Goal: Task Accomplishment & Management: Manage account settings

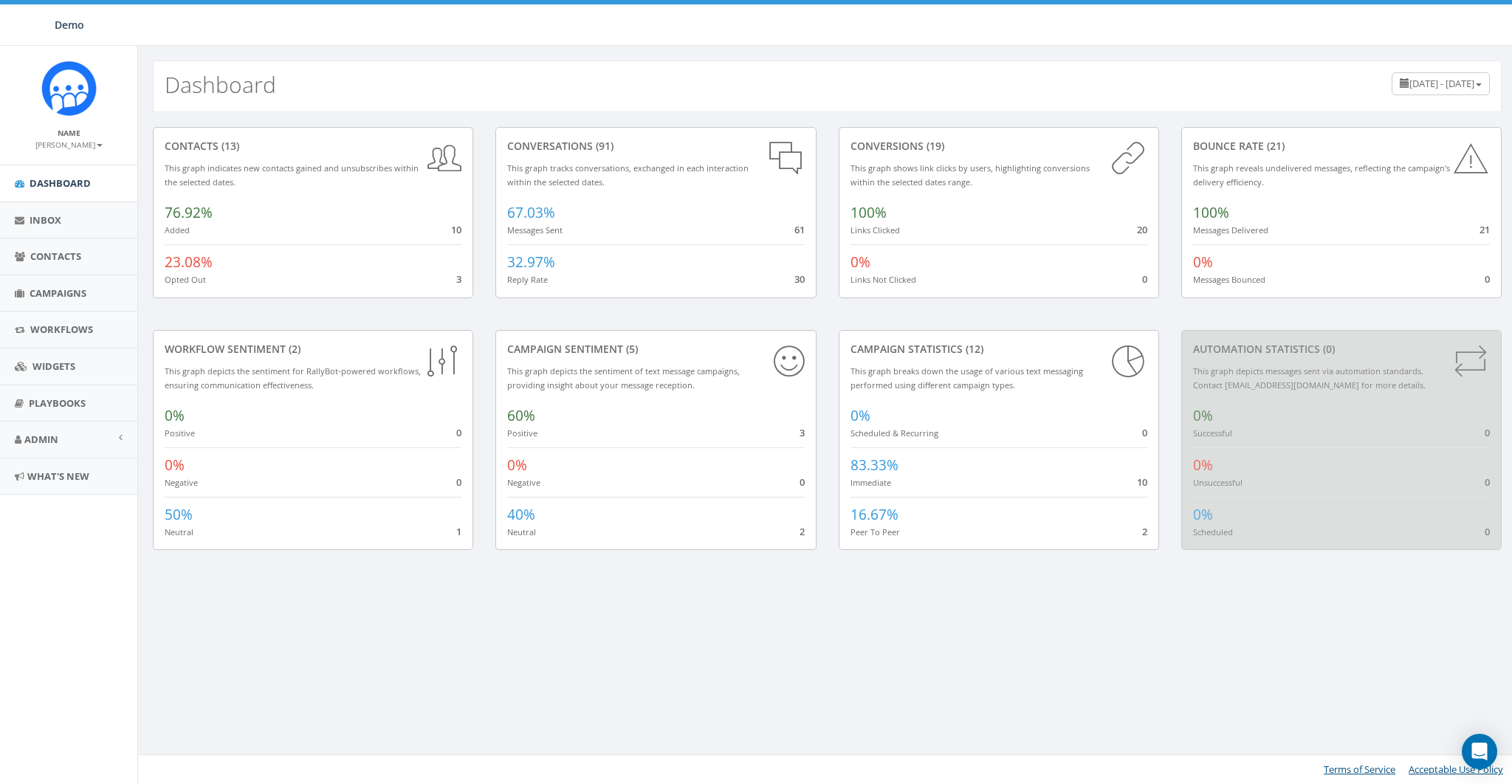
click at [621, 317] on div "conversations (91) This graph tracks conversations, exchanged in each interacti…" at bounding box center [655, 229] width 342 height 203
click at [32, 440] on span "Admin" at bounding box center [41, 439] width 34 height 14
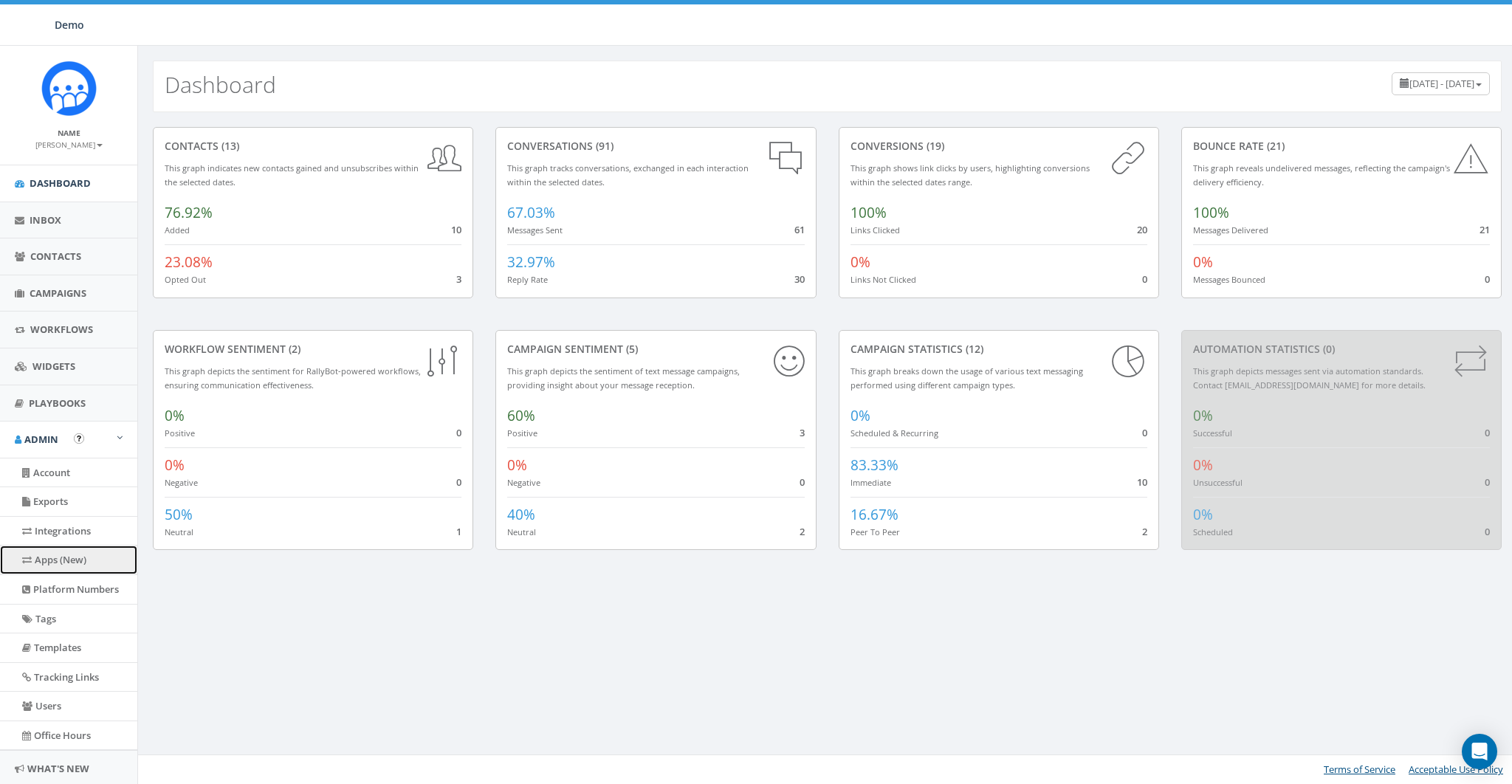
click at [72, 558] on link "Apps (New)" at bounding box center [68, 560] width 138 height 29
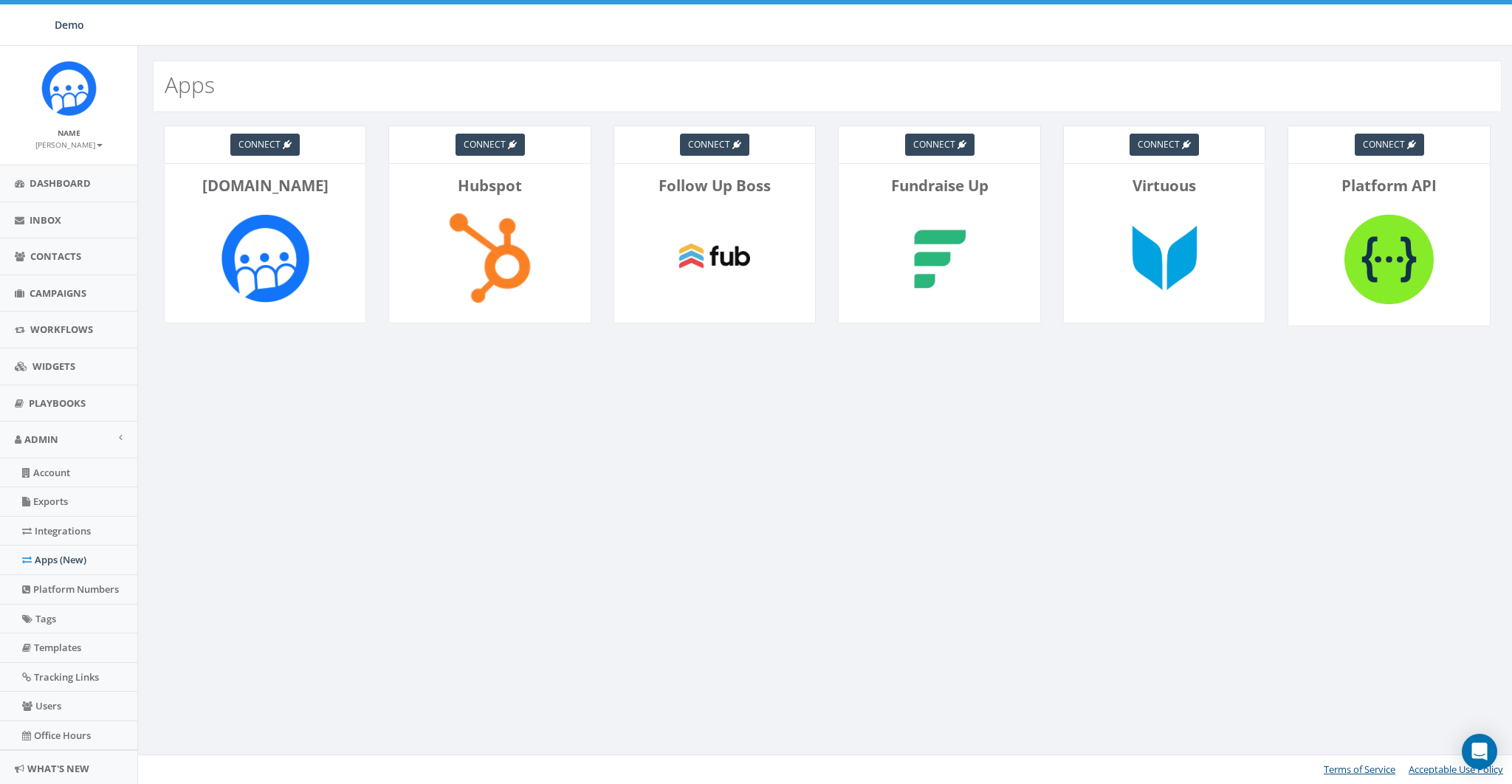
click at [689, 452] on div "Apps connect [DOMAIN_NAME] connect Hubspot connect Follow Up Boss connect Fundr…" at bounding box center [827, 415] width 1379 height 738
click at [56, 281] on link "Campaigns" at bounding box center [68, 293] width 138 height 36
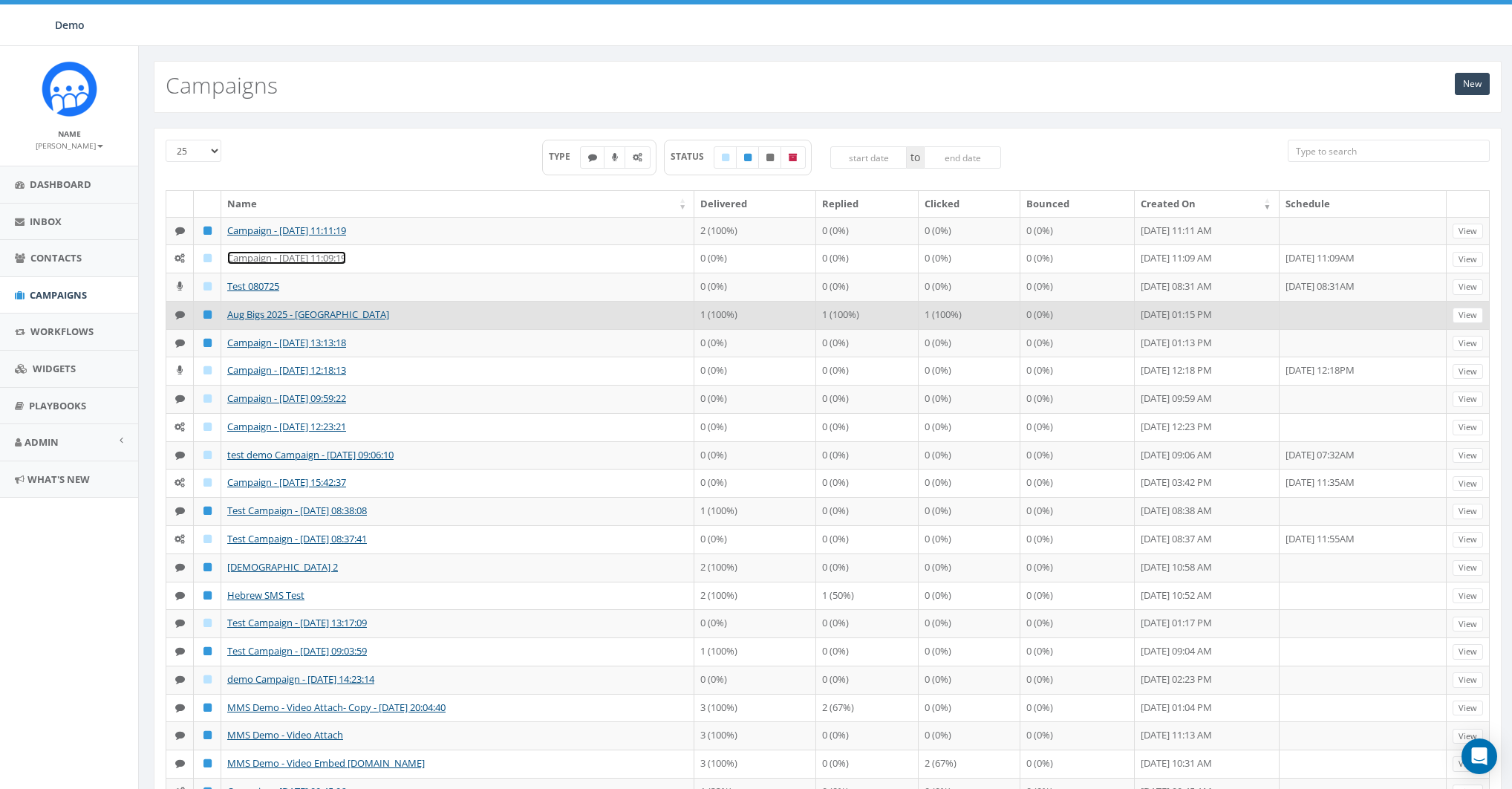
drag, startPoint x: 258, startPoint y: 254, endPoint x: 675, endPoint y: 298, distance: 419.3
click at [259, 254] on link "Campaign - 08/14/2025, 11:09:19" at bounding box center [287, 258] width 119 height 14
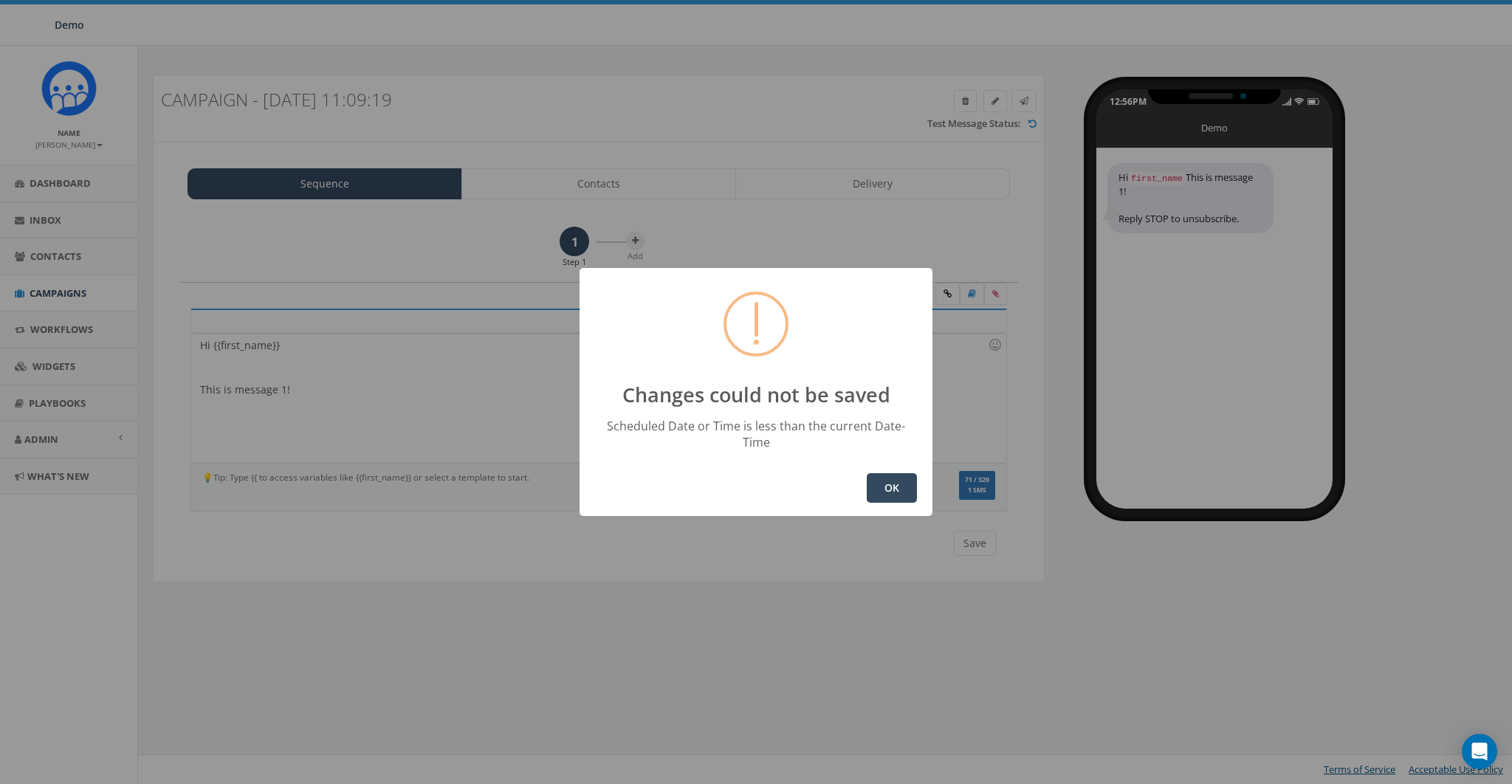
click at [890, 473] on button "OK" at bounding box center [892, 488] width 50 height 30
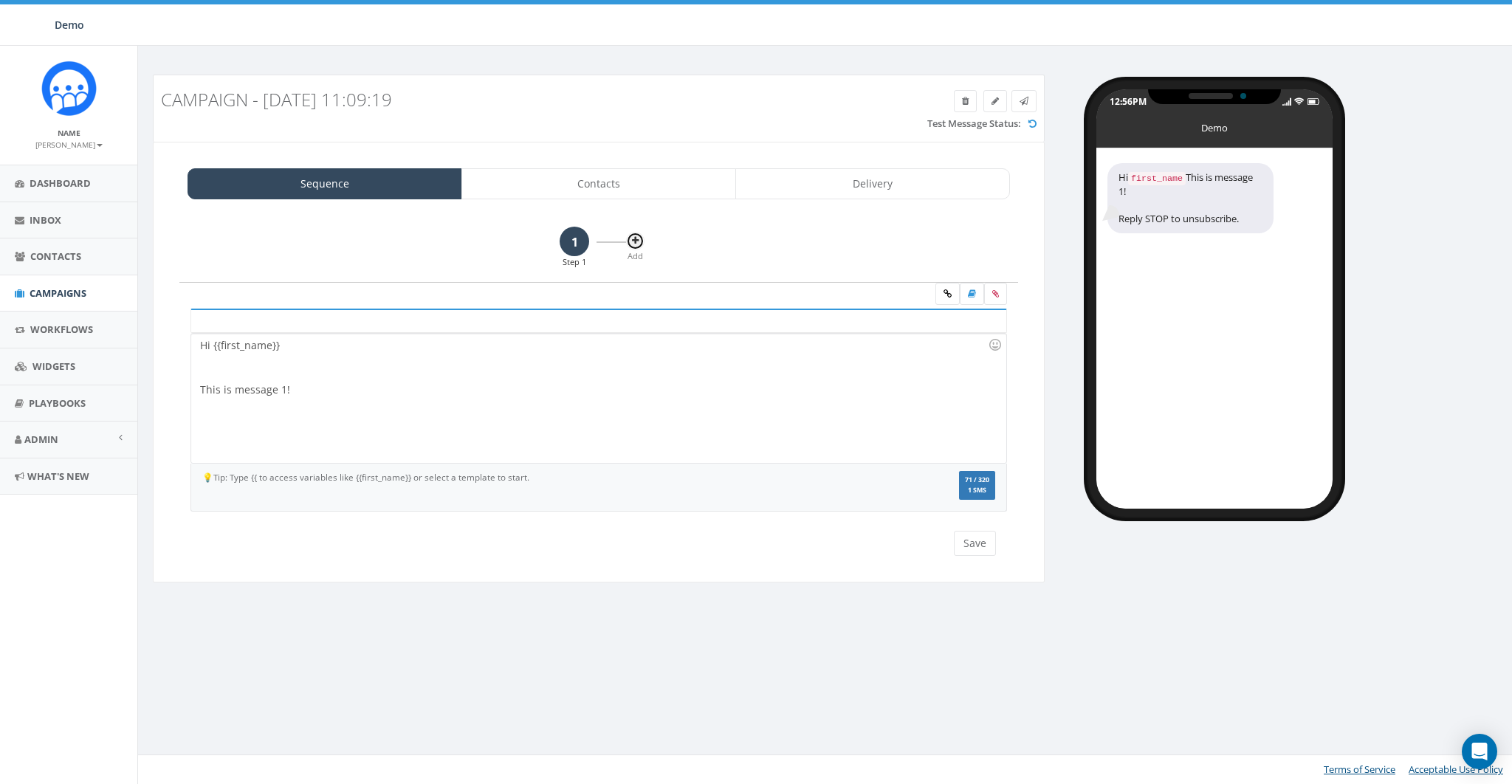
click at [636, 238] on icon at bounding box center [635, 240] width 6 height 9
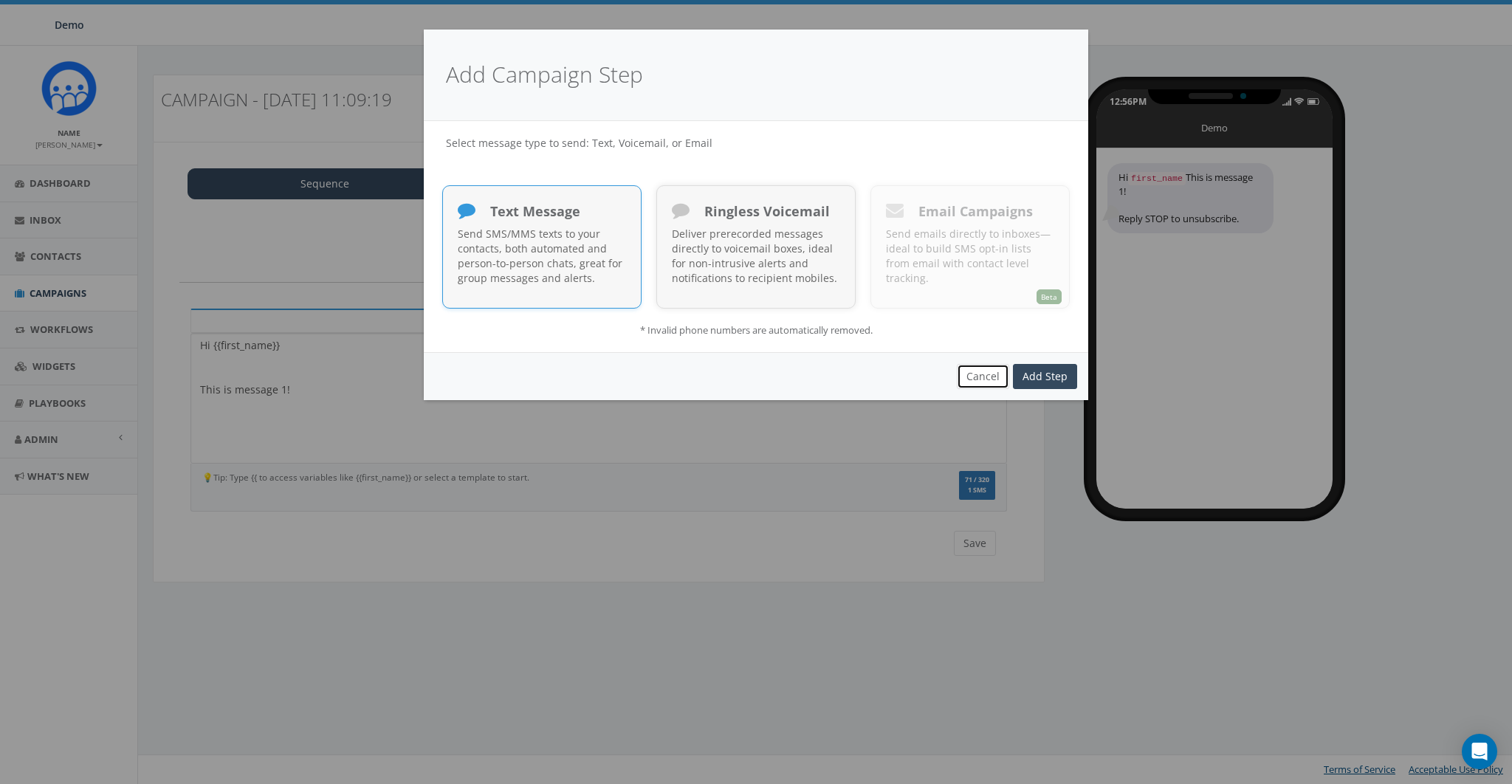
click at [983, 369] on button "Cancel" at bounding box center [982, 376] width 52 height 25
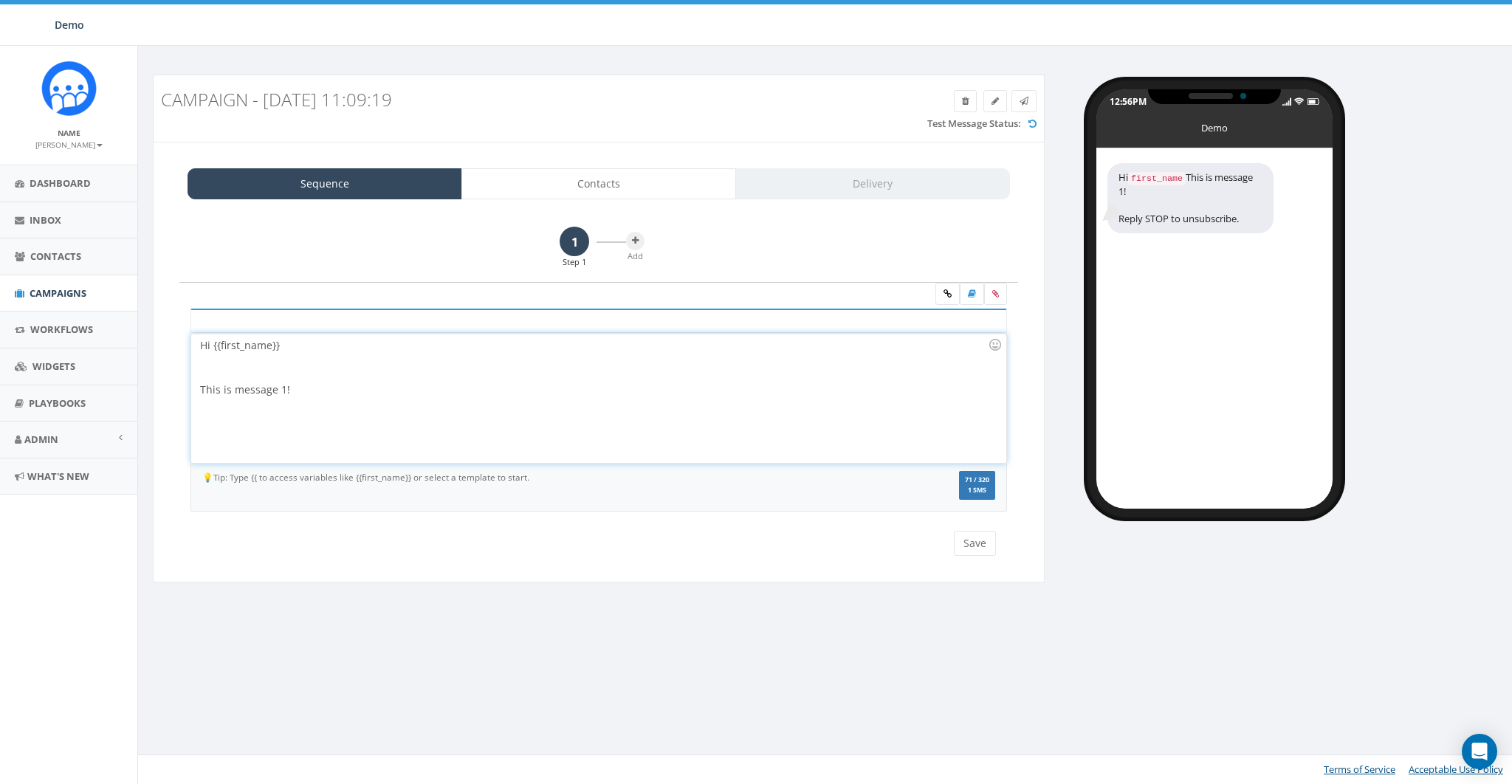
click at [537, 404] on div "Hi {{first_name}} This is message 1!" at bounding box center [598, 398] width 814 height 129
drag, startPoint x: 310, startPoint y: 341, endPoint x: 214, endPoint y: 341, distance: 96.0
click at [214, 341] on div "Hi {{first_name}} This is message 1!" at bounding box center [598, 398] width 814 height 129
click at [324, 357] on div at bounding box center [594, 367] width 787 height 30
click at [340, 365] on div at bounding box center [594, 360] width 787 height 14
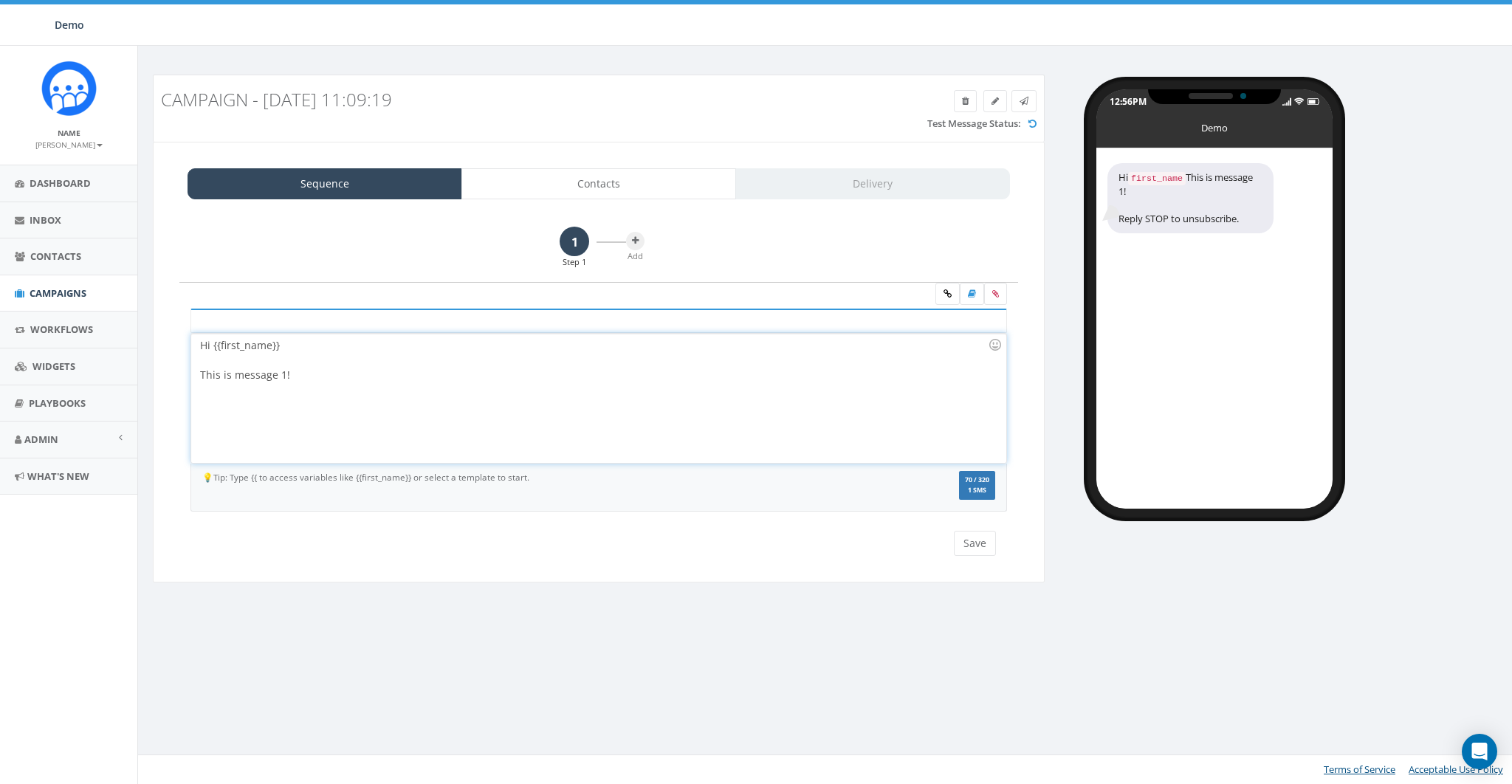
click at [333, 387] on div "Hi {{first_name}} This is message 1!" at bounding box center [598, 398] width 814 height 129
click at [797, 503] on div "💡Tip: Type {{ to access variables like {{first_name}} or select a template to s…" at bounding box center [599, 488] width 816 height 48
click at [56, 449] on link "Admin" at bounding box center [68, 439] width 138 height 36
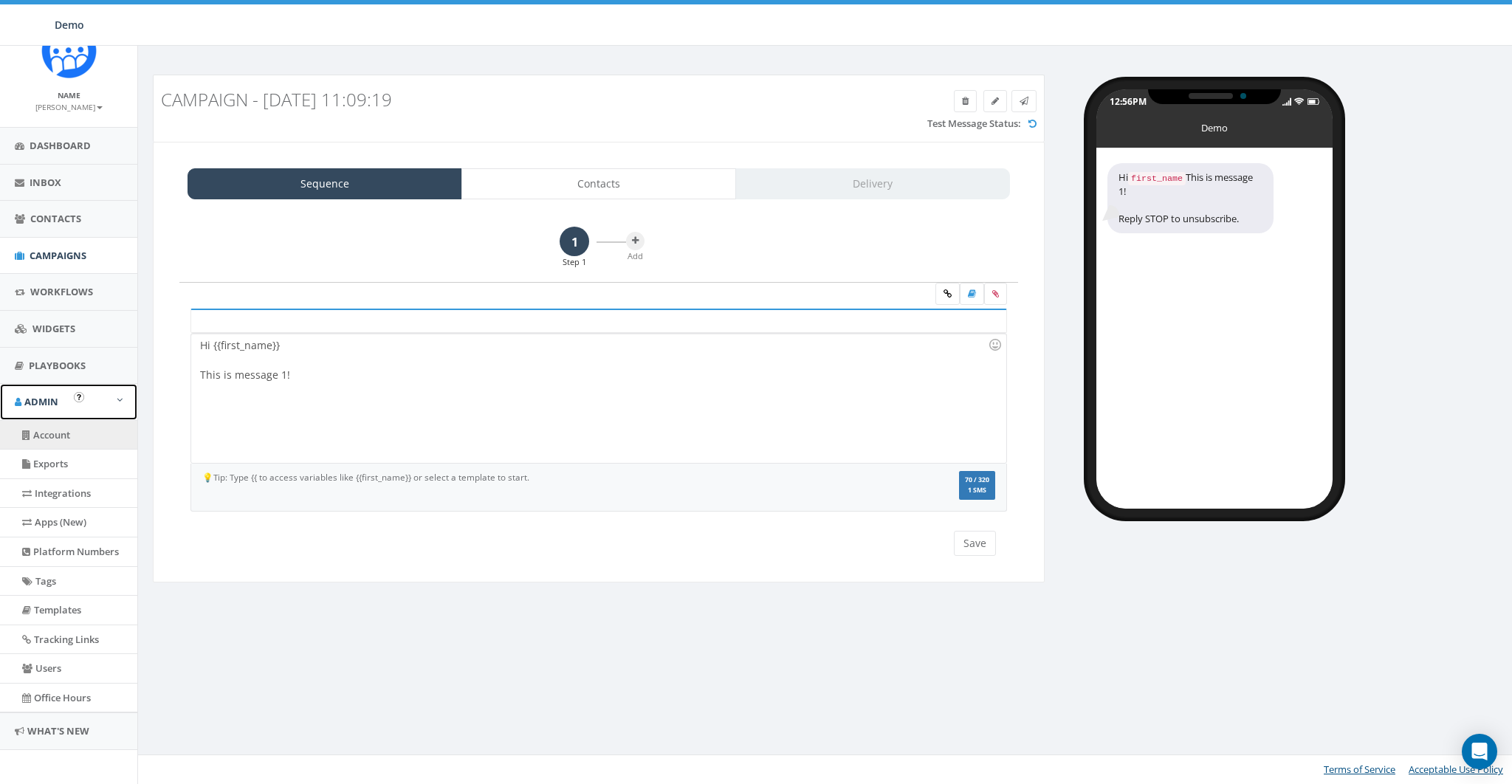
scroll to position [41, 0]
click at [44, 609] on link "Templates" at bounding box center [68, 606] width 138 height 29
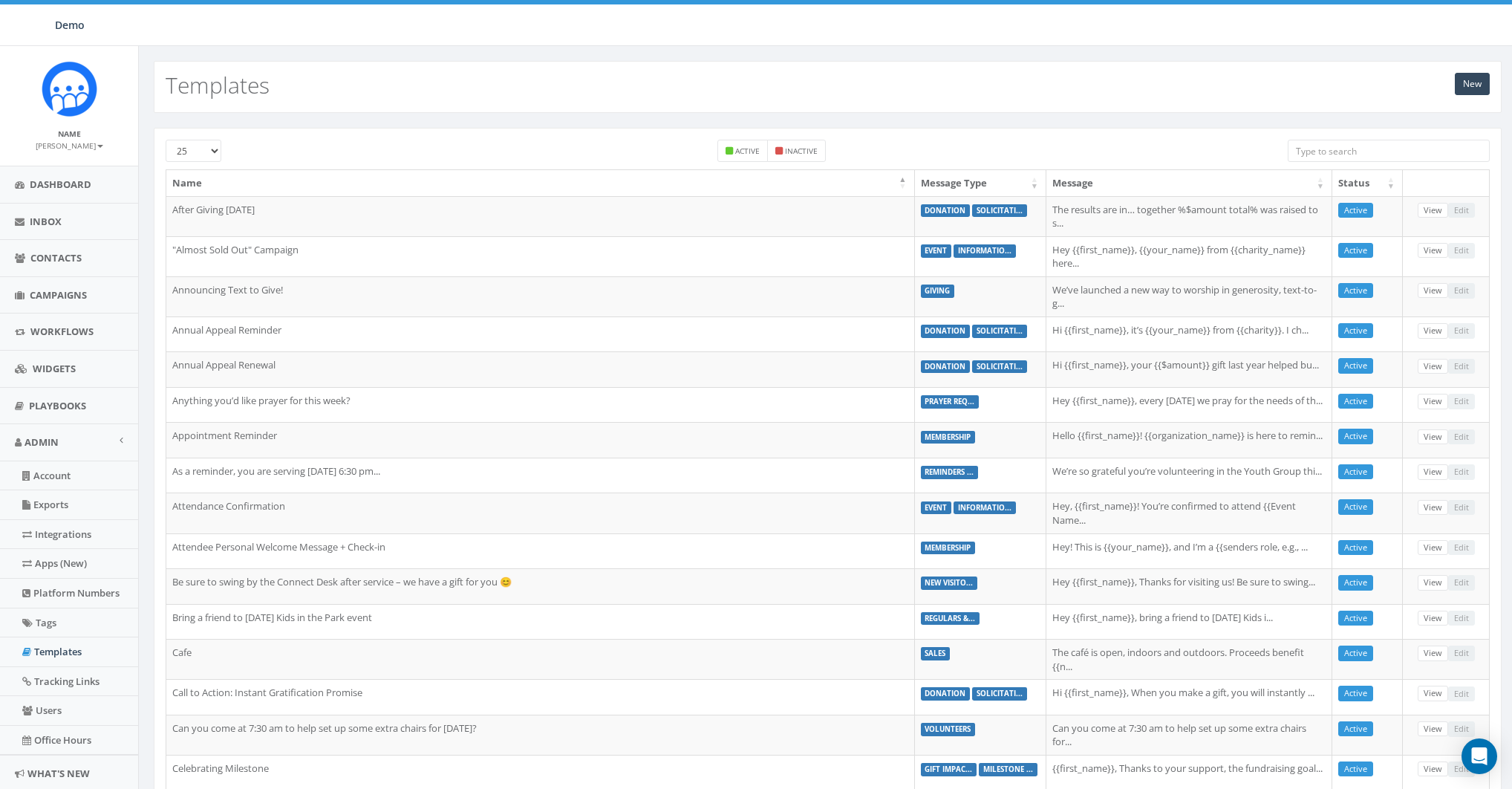
click at [1347, 148] on input "search" at bounding box center [1388, 151] width 202 height 23
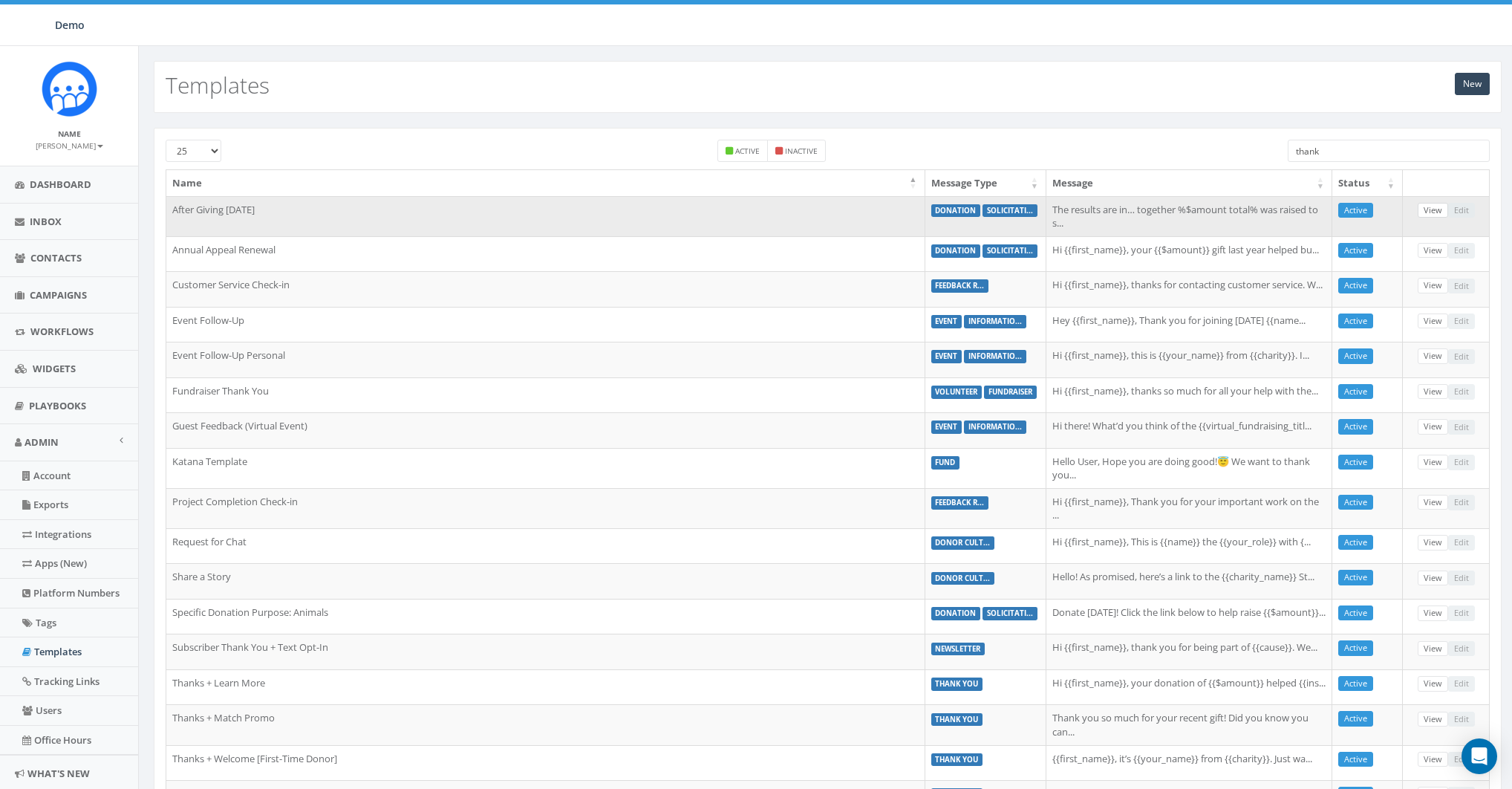
type input "thank"
click at [1436, 204] on link "View" at bounding box center [1433, 210] width 31 height 15
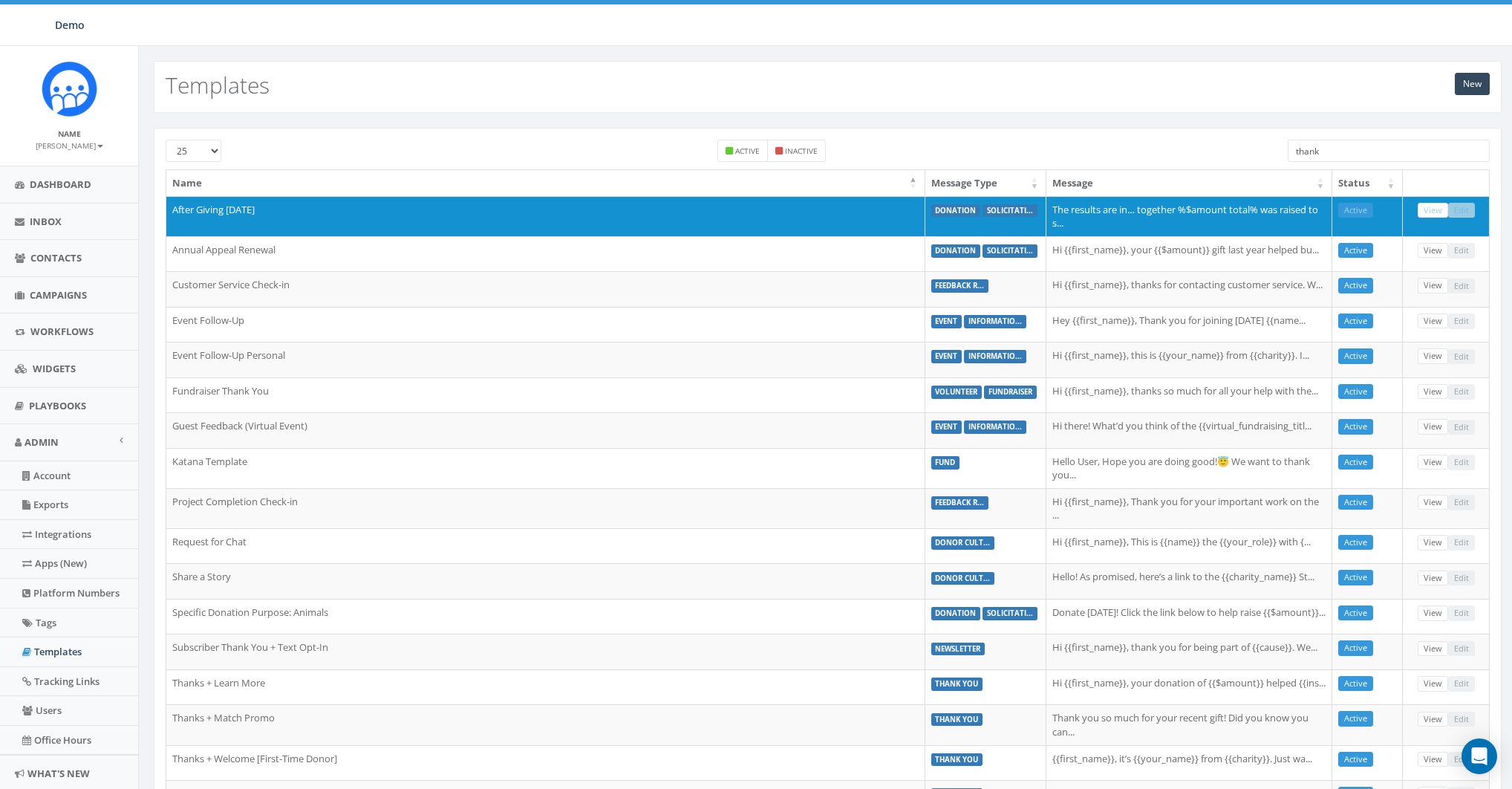
click at [1140, 139] on div "Active Inactive" at bounding box center [771, 154] width 1010 height 30
click at [1357, 150] on input "thank" at bounding box center [1388, 151] width 202 height 23
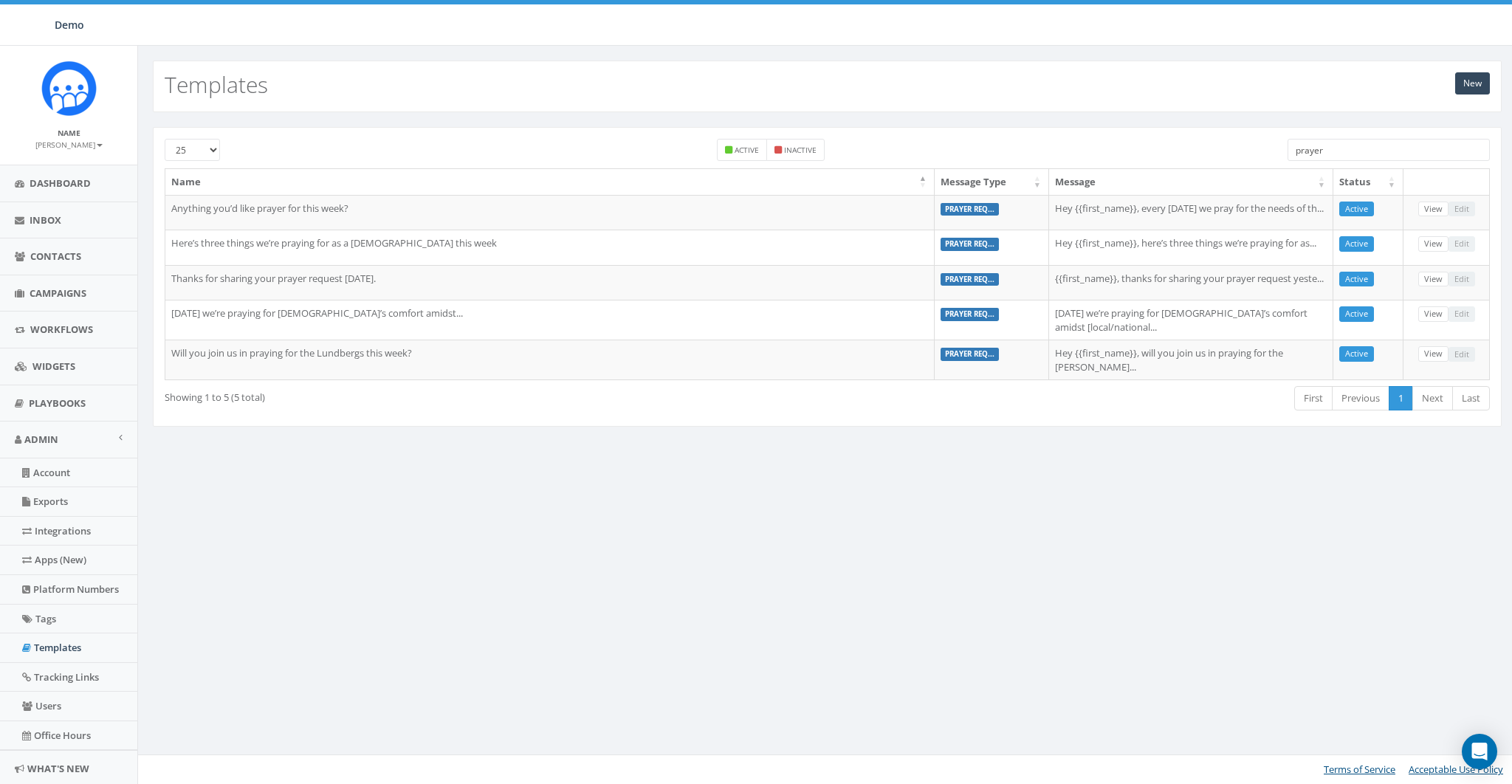
type input "prayer"
click at [832, 625] on div "New Templates 25 50 100 Active Inactive prayer Name Message Type Message Status…" at bounding box center [827, 415] width 1379 height 738
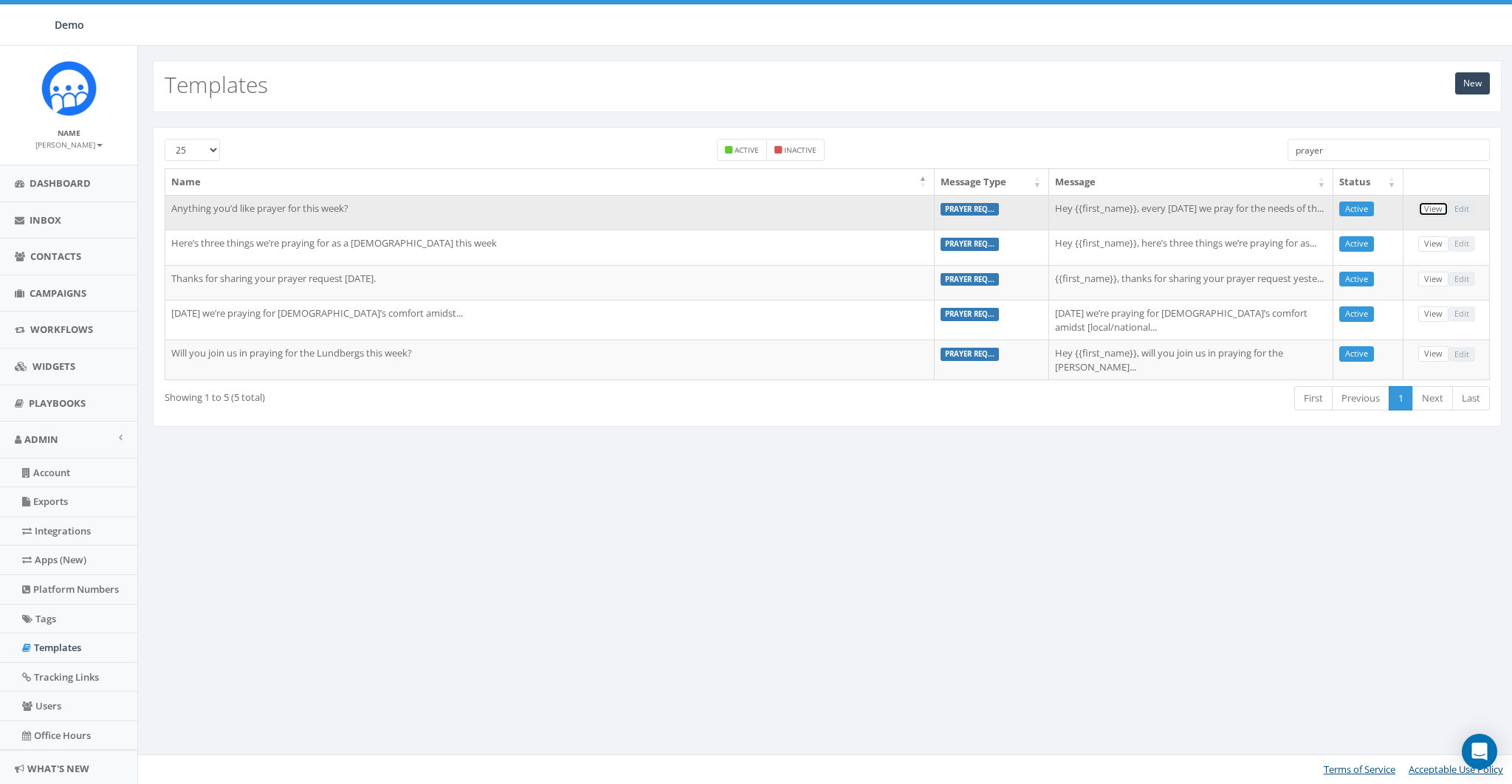
click at [1424, 206] on link "View" at bounding box center [1434, 208] width 31 height 15
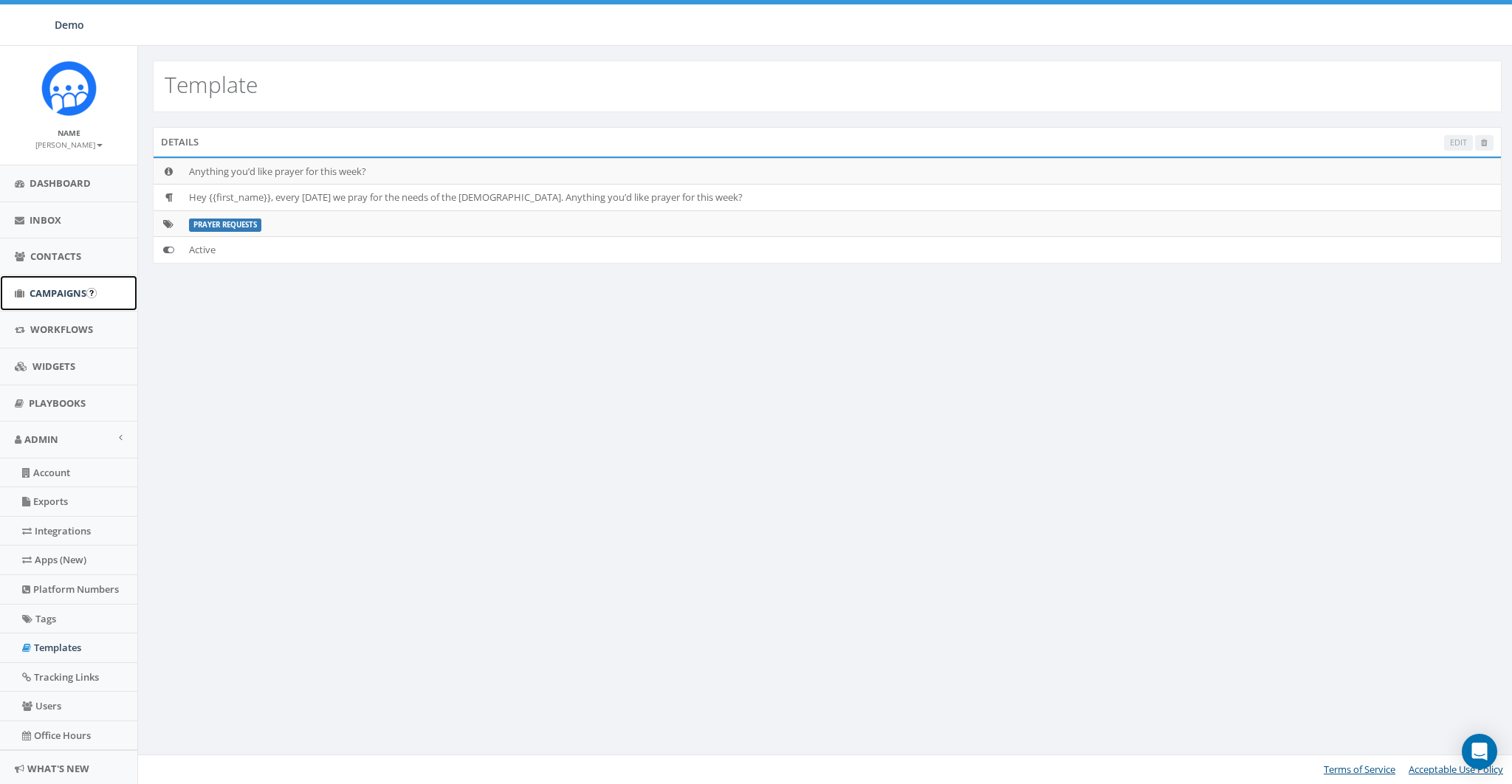
click at [47, 288] on span "Campaigns" at bounding box center [58, 293] width 57 height 14
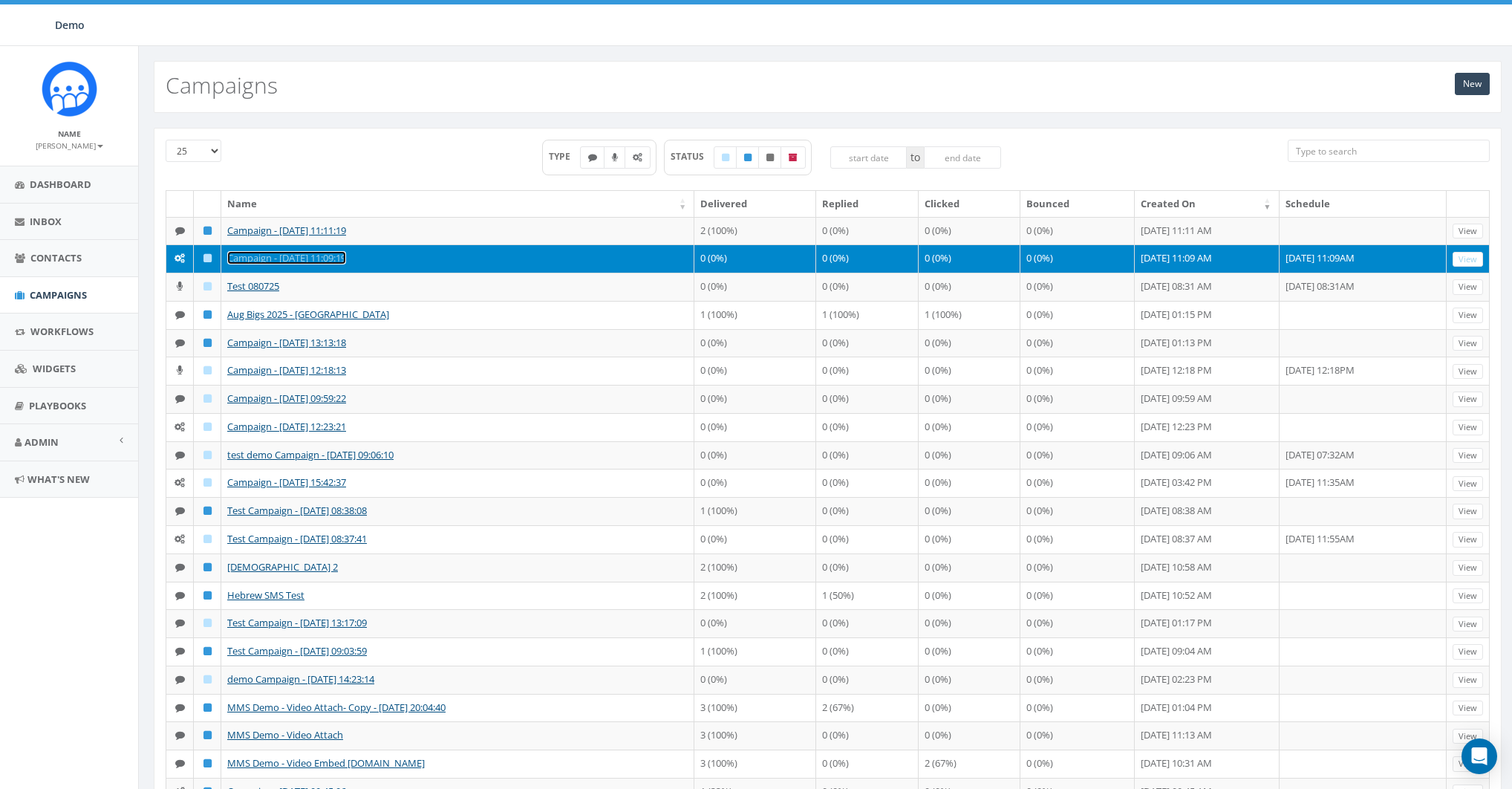
click at [243, 258] on link "Campaign - [DATE] 11:09:19" at bounding box center [287, 258] width 119 height 14
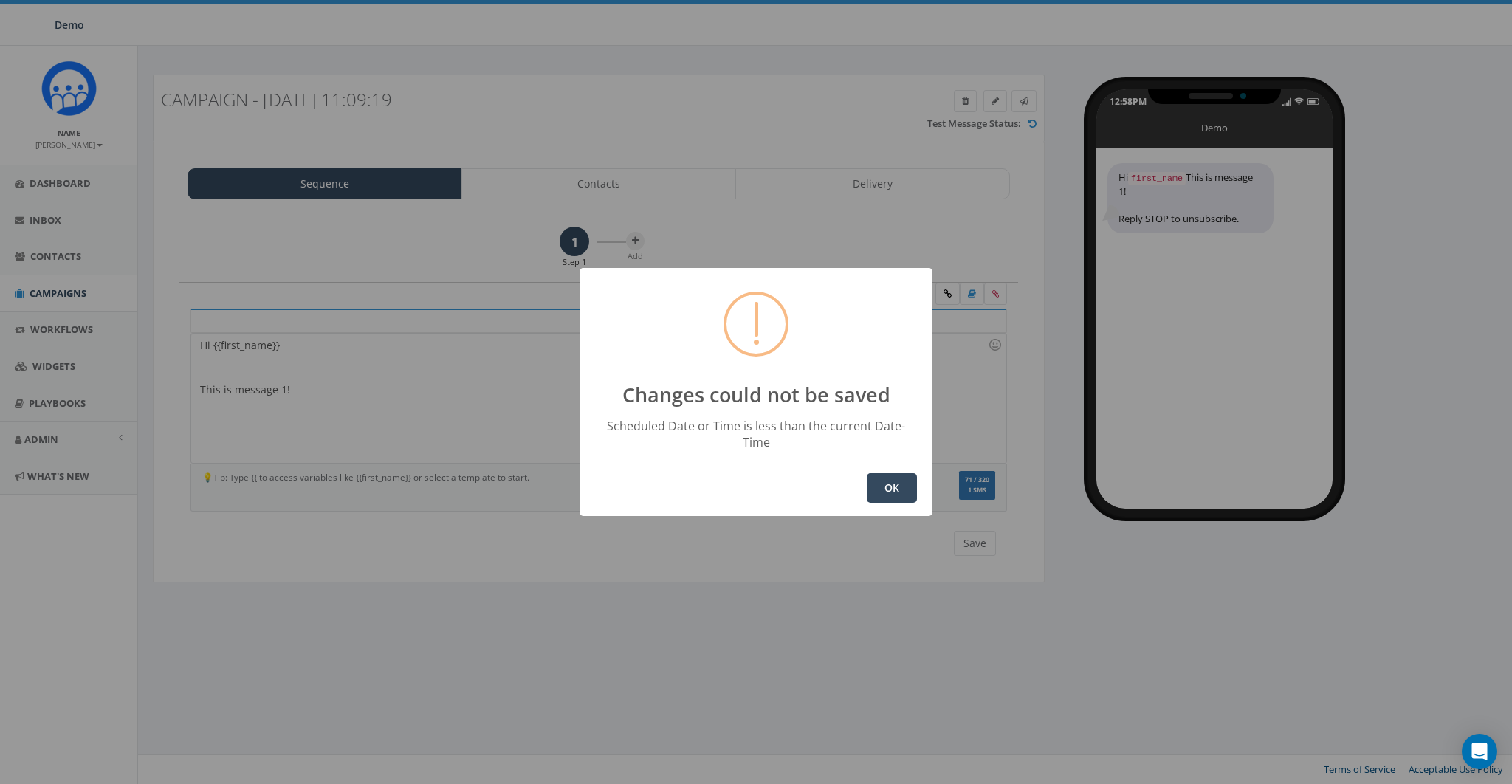
click at [886, 480] on button "OK" at bounding box center [892, 488] width 50 height 30
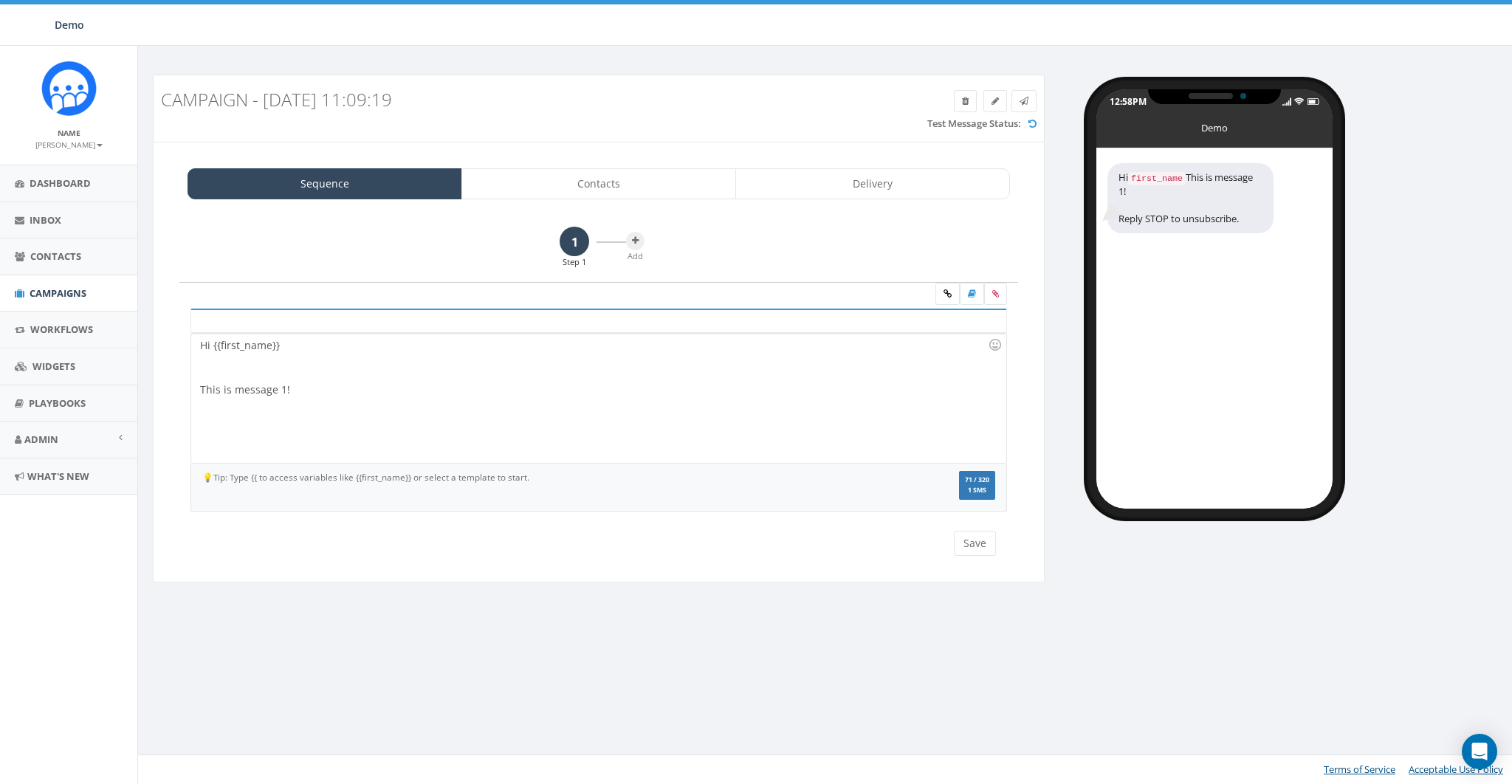
drag, startPoint x: 722, startPoint y: 400, endPoint x: 948, endPoint y: 325, distance: 238.1
click at [725, 399] on div "Hi {{first_name}} This is message 1!" at bounding box center [598, 398] width 814 height 129
click at [977, 295] on link at bounding box center [972, 294] width 24 height 23
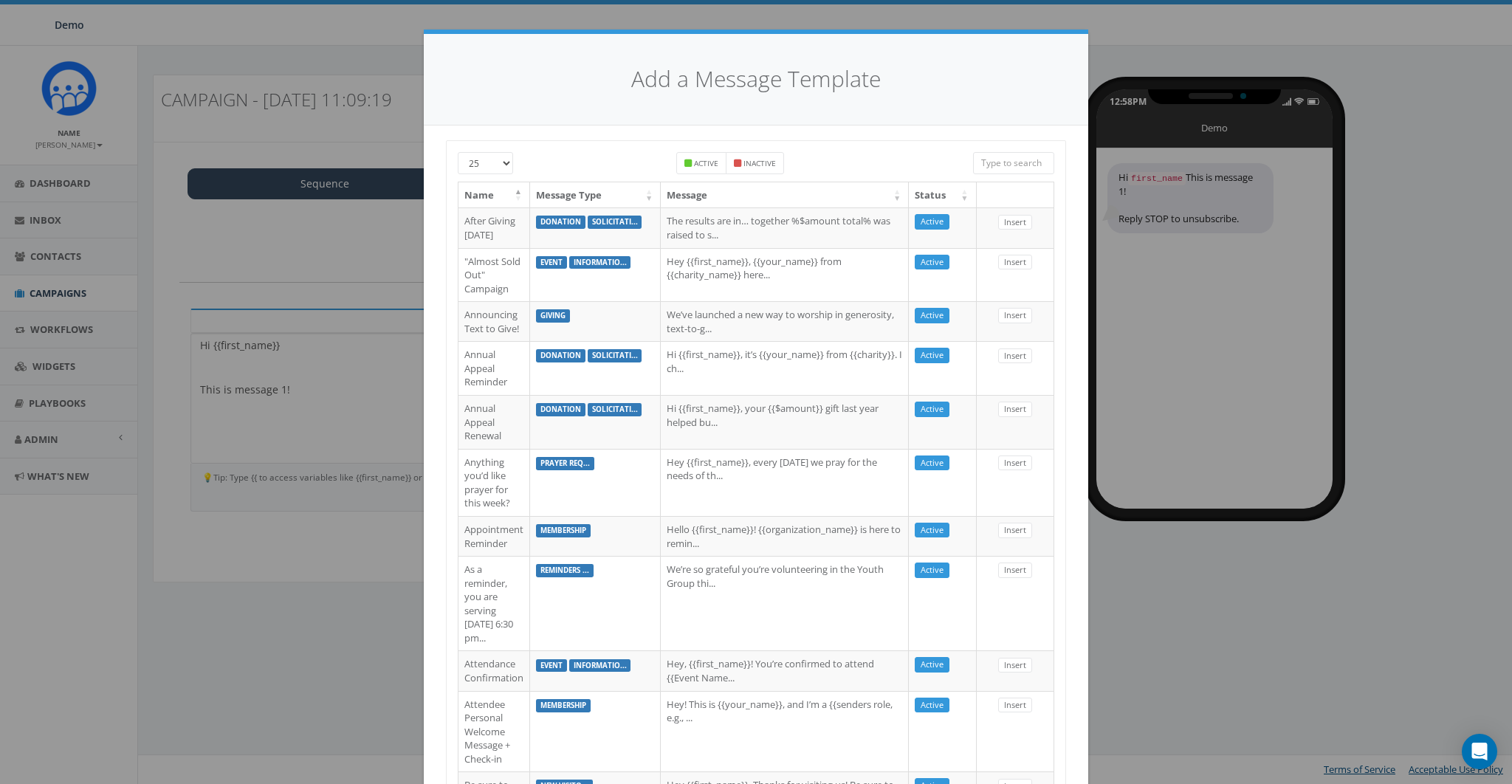
click at [1010, 161] on input "search" at bounding box center [1014, 163] width 81 height 23
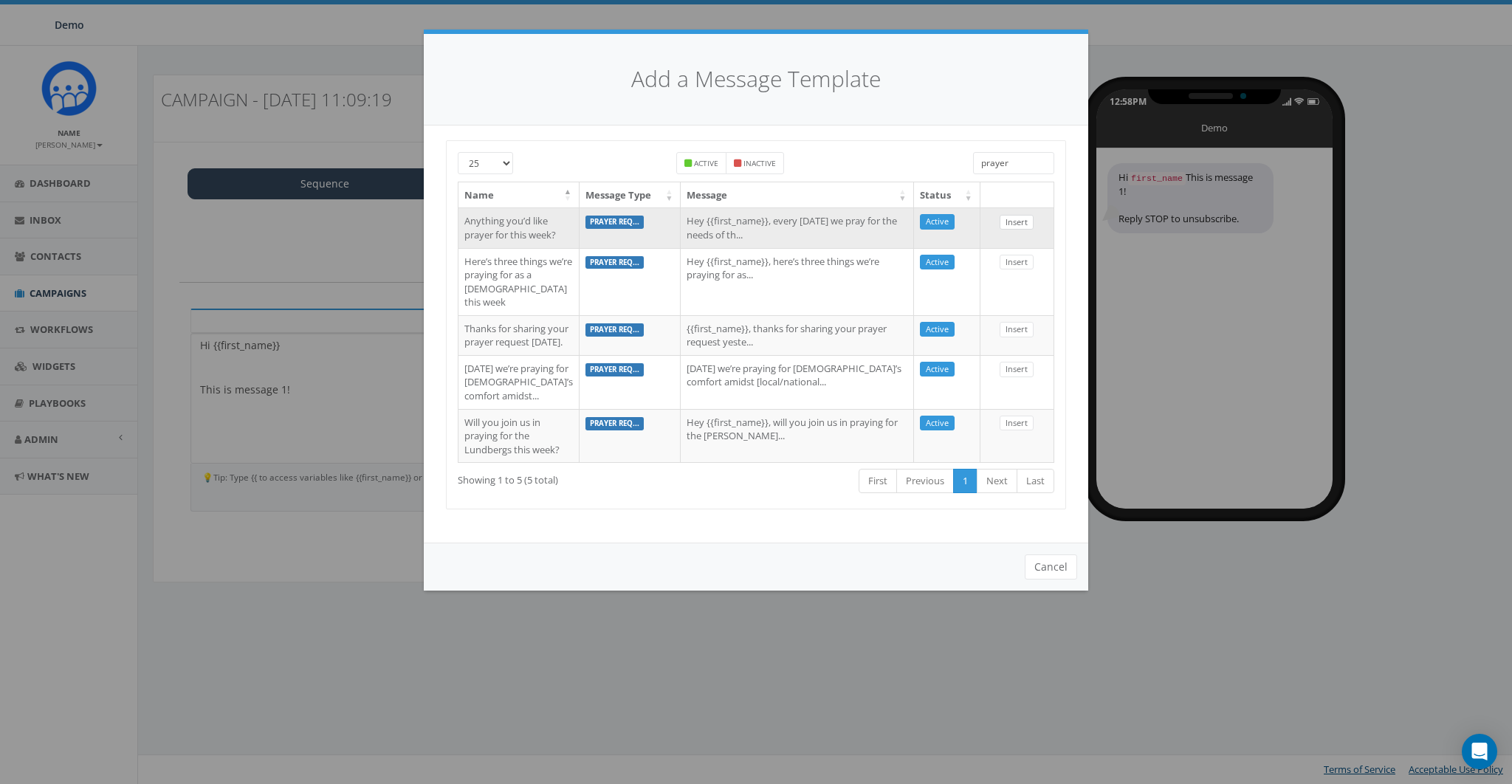
type input "prayer"
click at [1016, 218] on link "Insert" at bounding box center [1017, 222] width 34 height 15
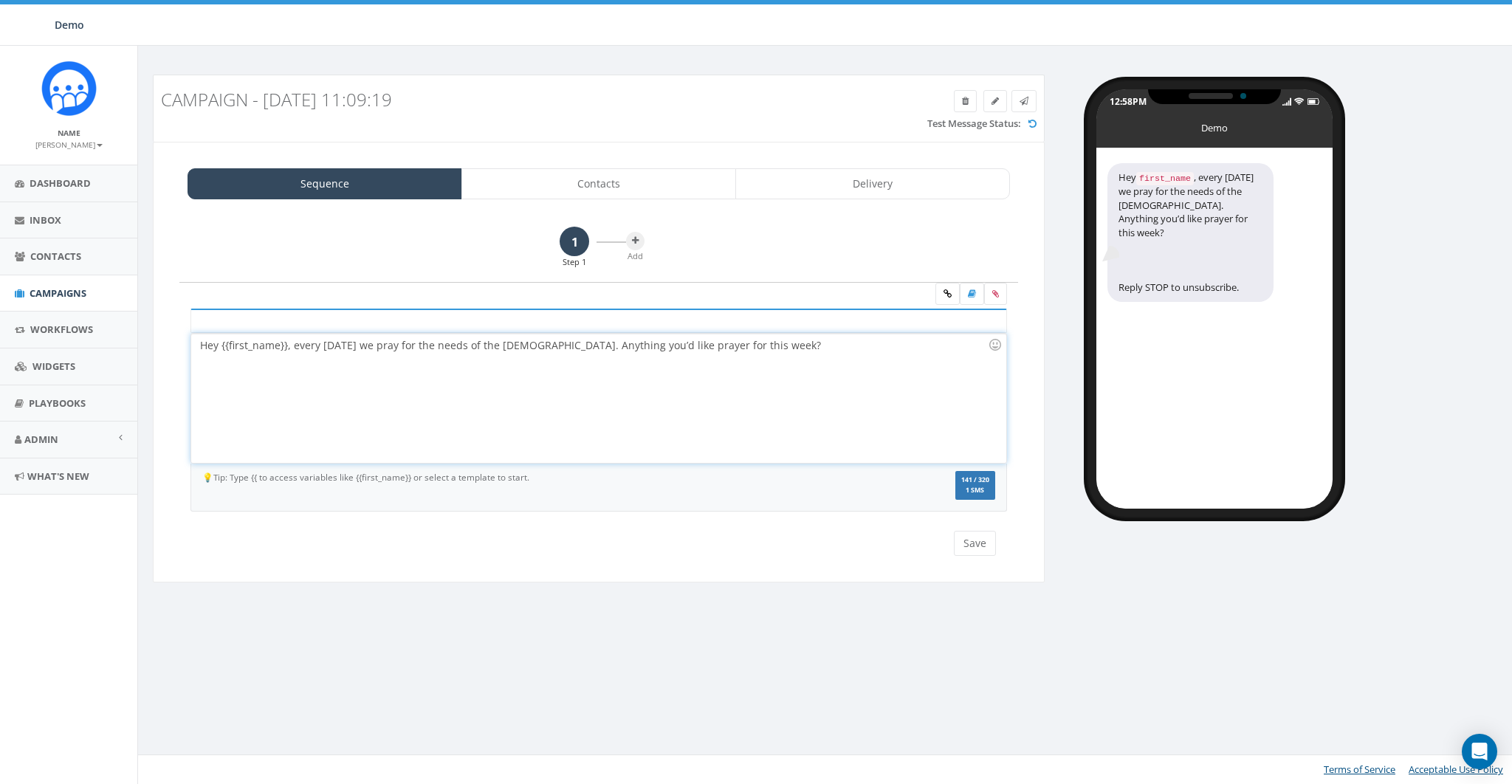
drag, startPoint x: 470, startPoint y: 391, endPoint x: 885, endPoint y: 385, distance: 415.0
click at [471, 392] on div "Hey {{first_name}}, every Monday we pray for the needs of the church. Anything …" at bounding box center [598, 398] width 814 height 129
drag, startPoint x: 756, startPoint y: 370, endPoint x: 748, endPoint y: 472, distance: 102.3
click at [746, 481] on div "Hi {{first_name}} This is message 1! Hey {{first_name}}, every Monday we pray f…" at bounding box center [599, 410] width 816 height 203
click at [715, 409] on div "Hey {{first_name}}, every Monday we pray for the needs of the church. Anything …" at bounding box center [598, 398] width 814 height 129
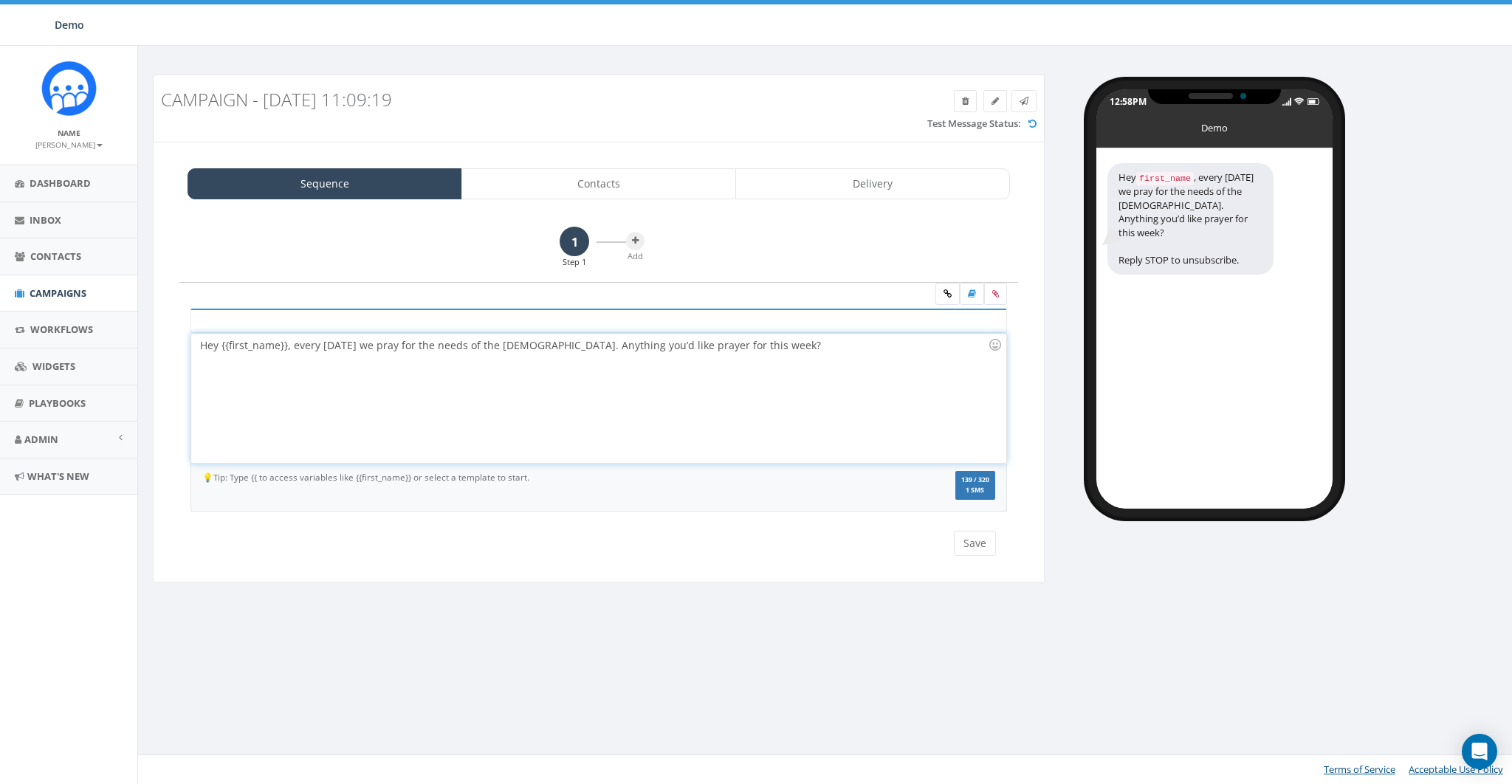
click at [545, 342] on div "Hey {{first_name}}, every Monday we pray for the needs of the church. Anything …" at bounding box center [598, 398] width 814 height 129
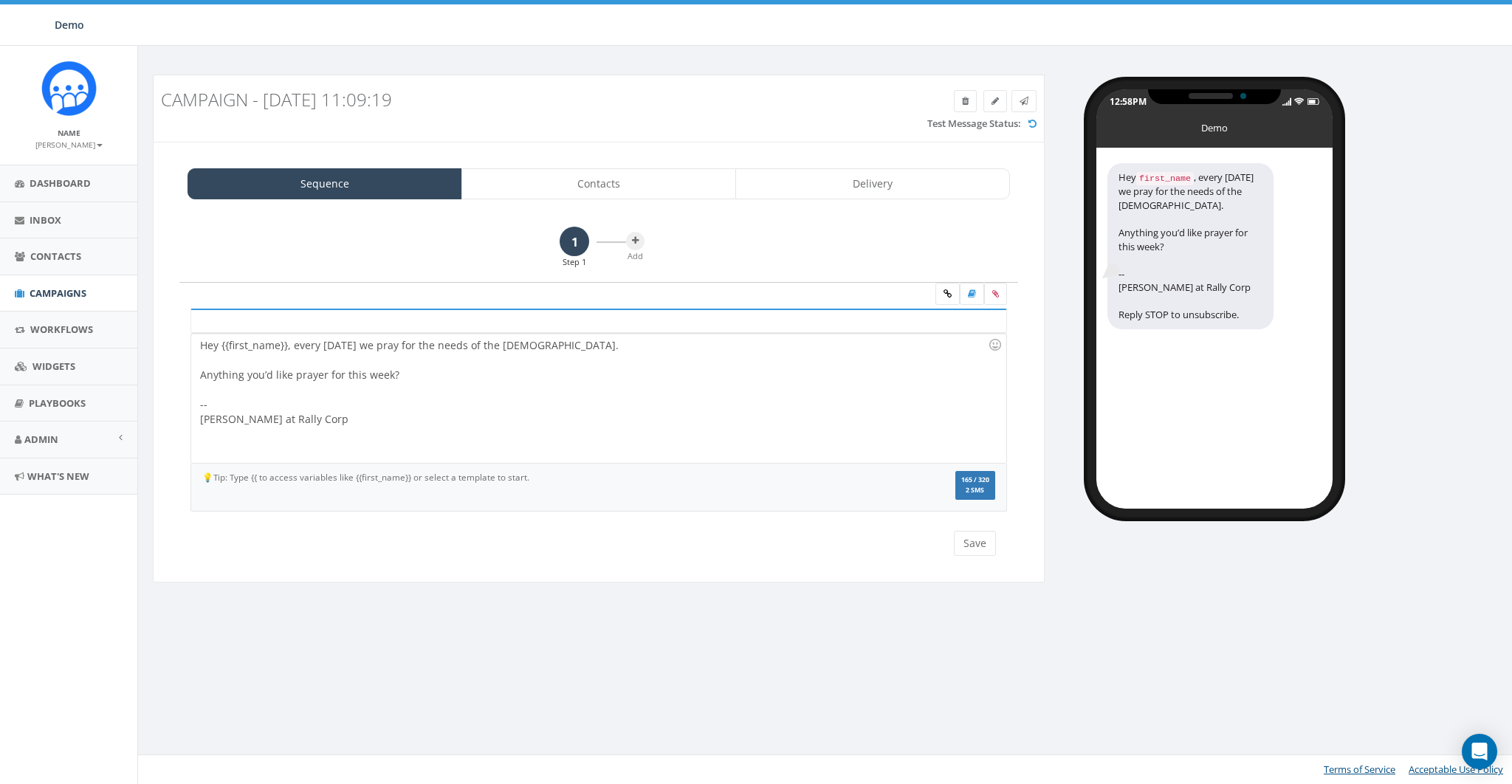
click at [966, 481] on span "165 / 320" at bounding box center [975, 480] width 28 height 9
click at [920, 439] on div "Hey {{first_name}}, every Monday we pray for the needs of the church. Anything …" at bounding box center [598, 398] width 814 height 129
click at [671, 440] on div "Hey {{first_name}}, every Monday we pray for the needs of the church. Anything …" at bounding box center [598, 398] width 814 height 129
click at [625, 179] on link "Contacts" at bounding box center [598, 184] width 275 height 31
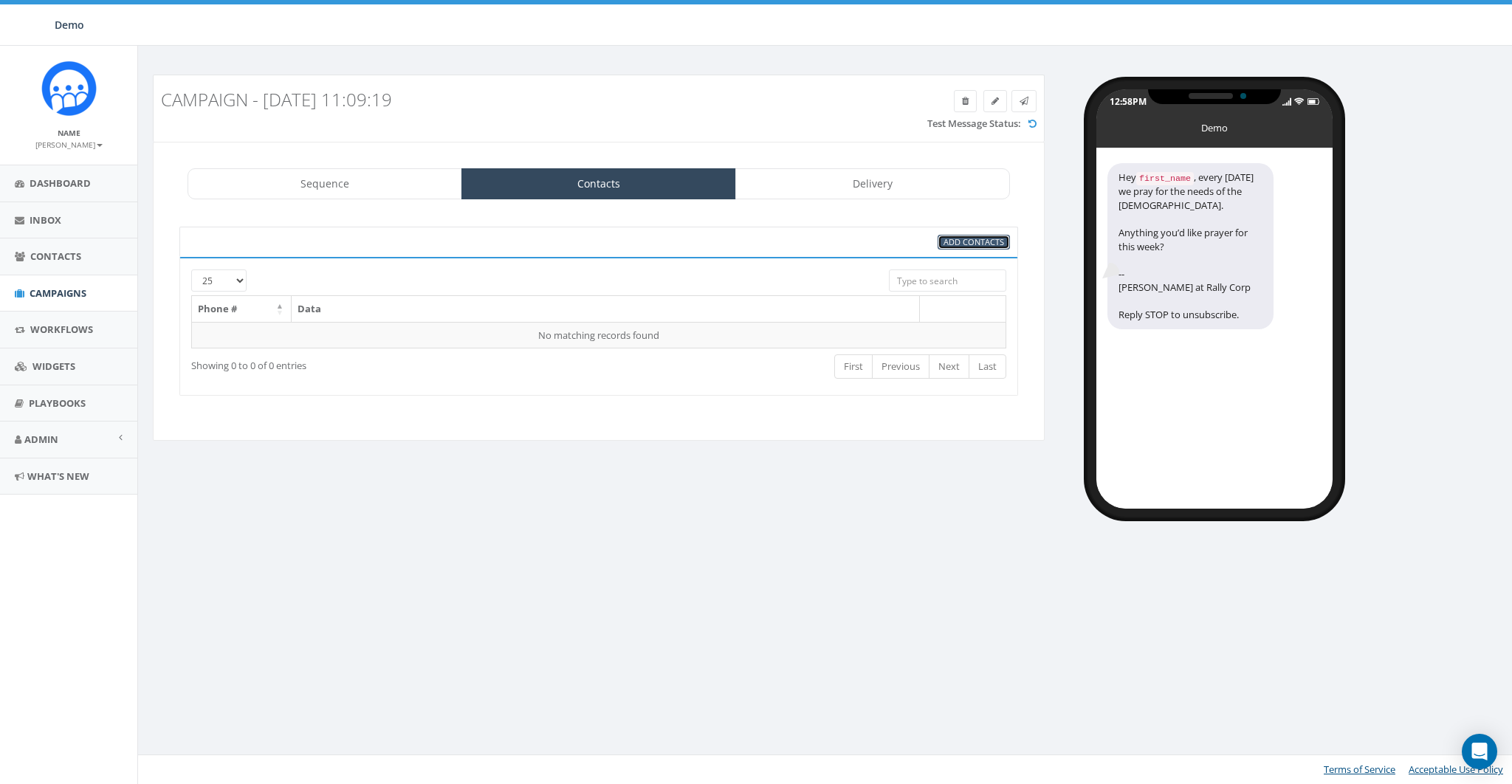
click at [967, 241] on span "Add Contacts" at bounding box center [973, 241] width 60 height 11
click at [960, 238] on span "Add Contacts" at bounding box center [973, 241] width 60 height 11
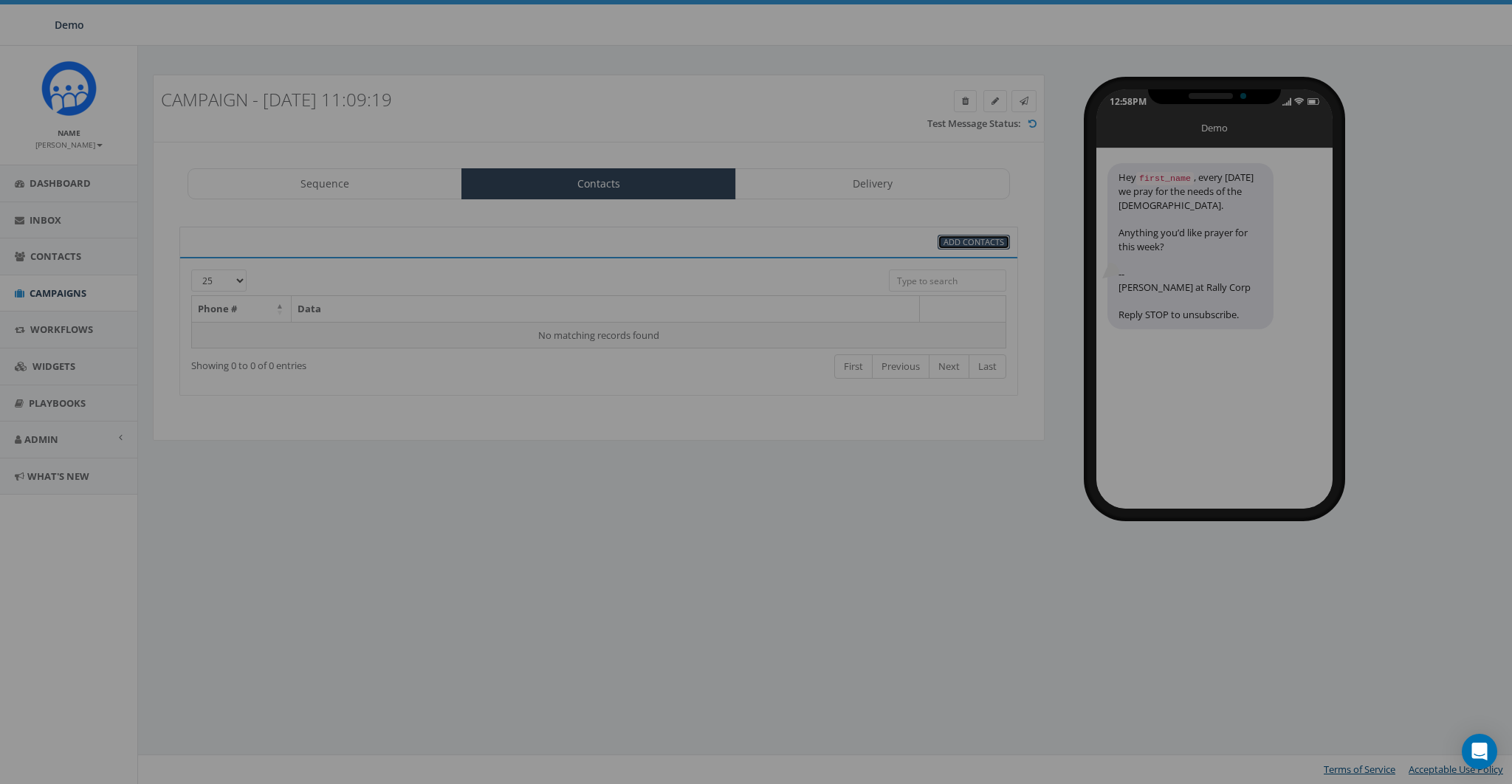
select select
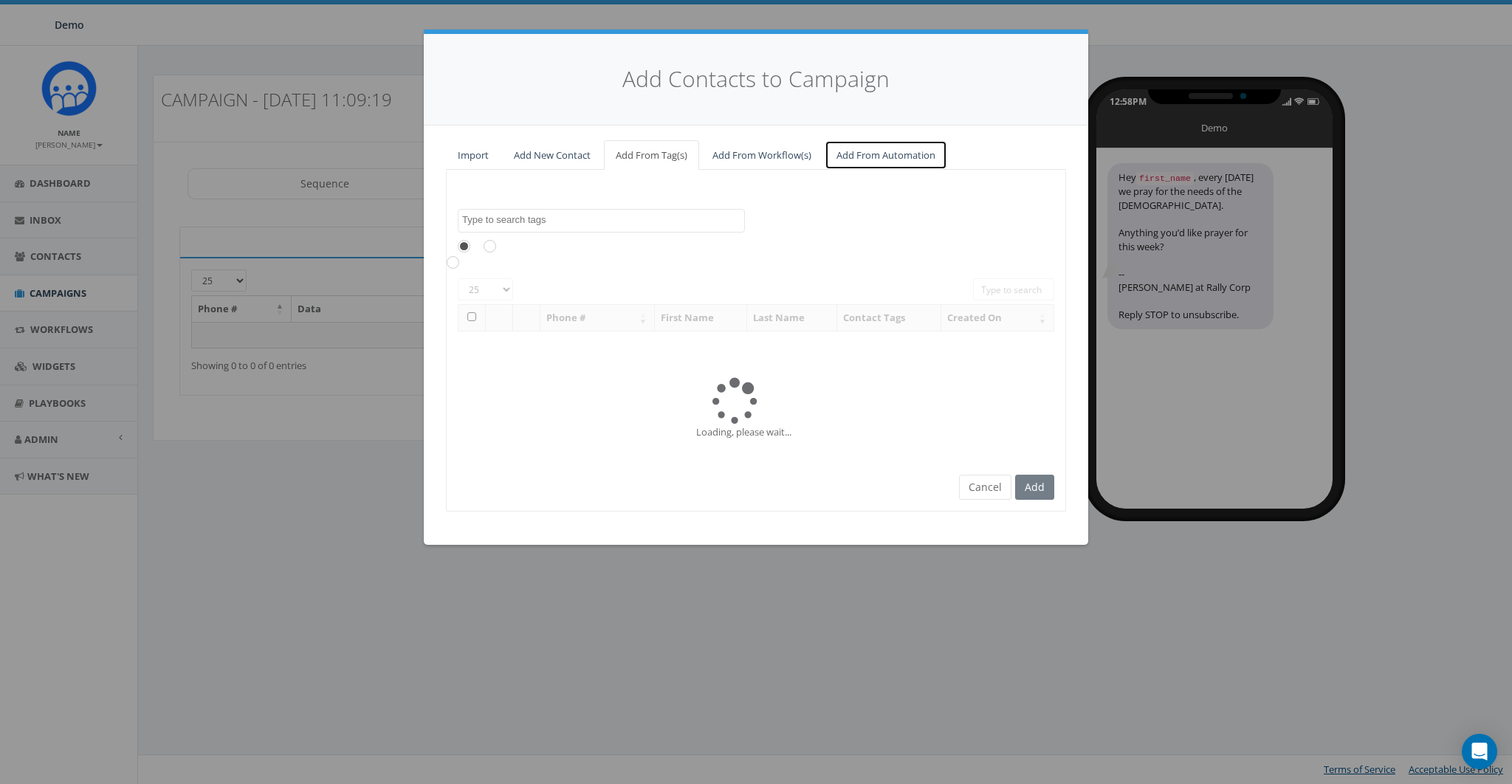
click at [874, 152] on link "Add From Automation" at bounding box center [886, 155] width 122 height 31
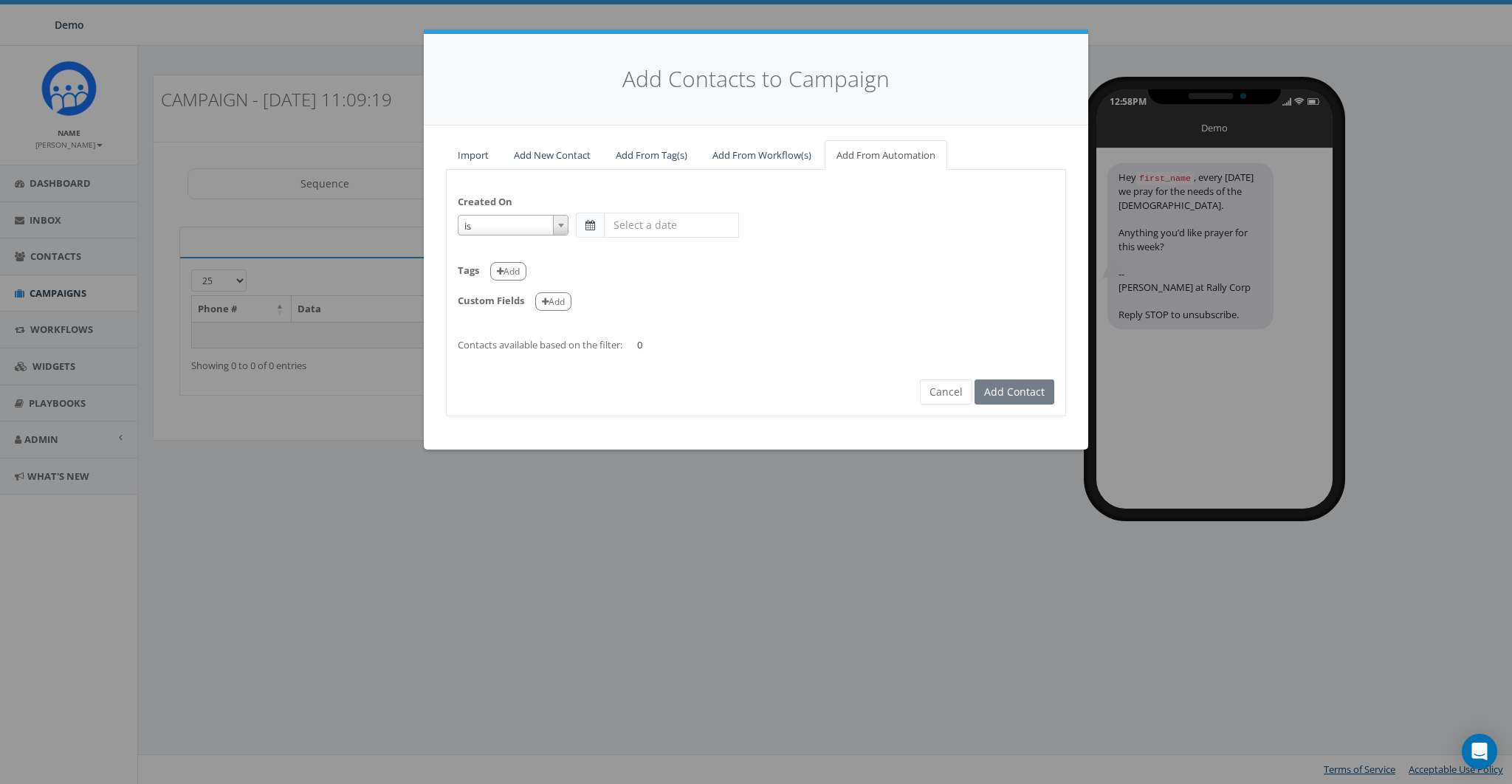
click at [519, 220] on span "is" at bounding box center [513, 226] width 109 height 21
select select "is on or after"
click at [589, 224] on span at bounding box center [590, 225] width 10 height 10
click at [599, 227] on span at bounding box center [589, 225] width 28 height 25
click at [664, 221] on input "text" at bounding box center [671, 225] width 135 height 25
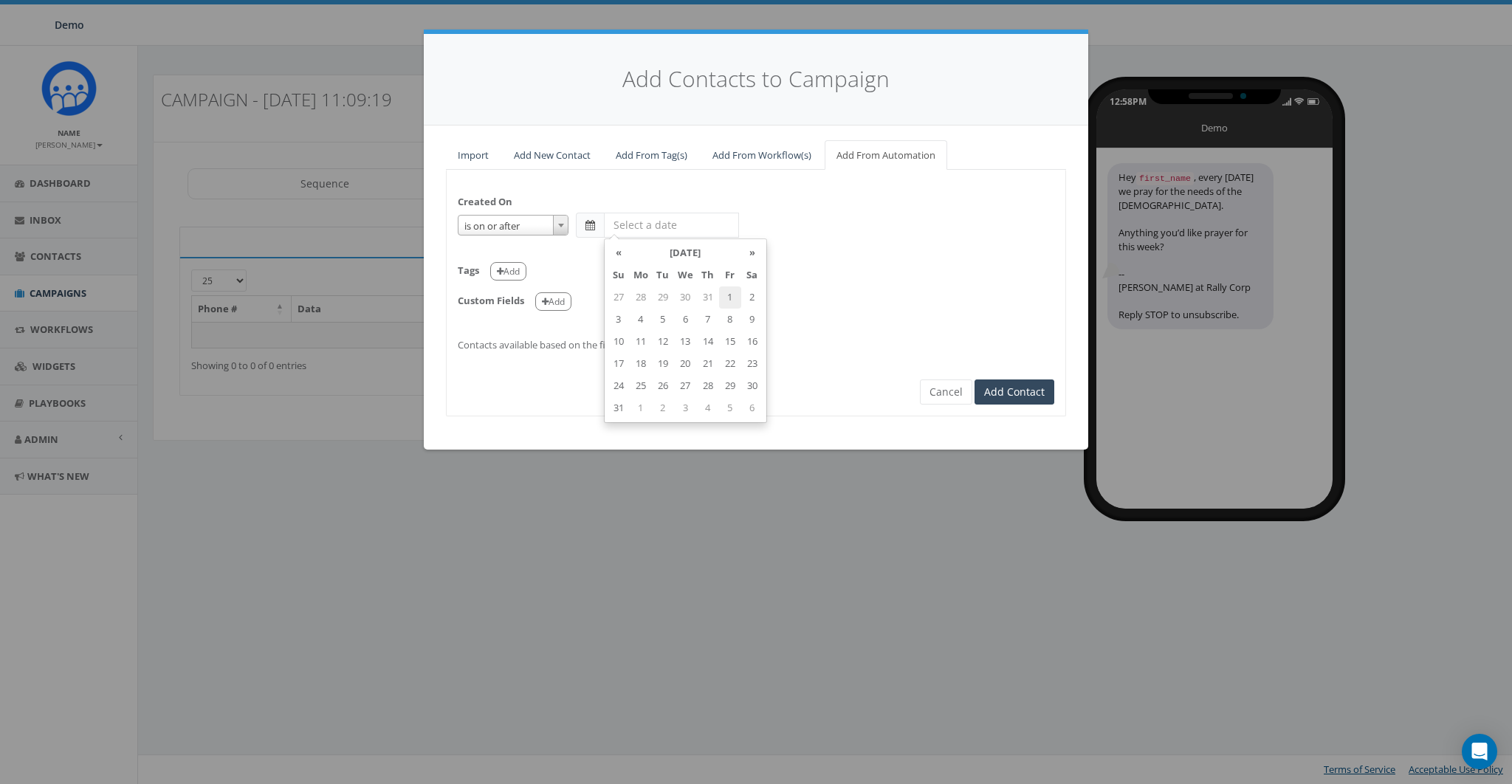
click at [721, 298] on td "1" at bounding box center [730, 298] width 23 height 23
type input "2025-08-01"
click at [861, 289] on div "Custom Fields Add" at bounding box center [756, 296] width 597 height 31
click at [506, 271] on button "Add" at bounding box center [508, 271] width 36 height 19
select select
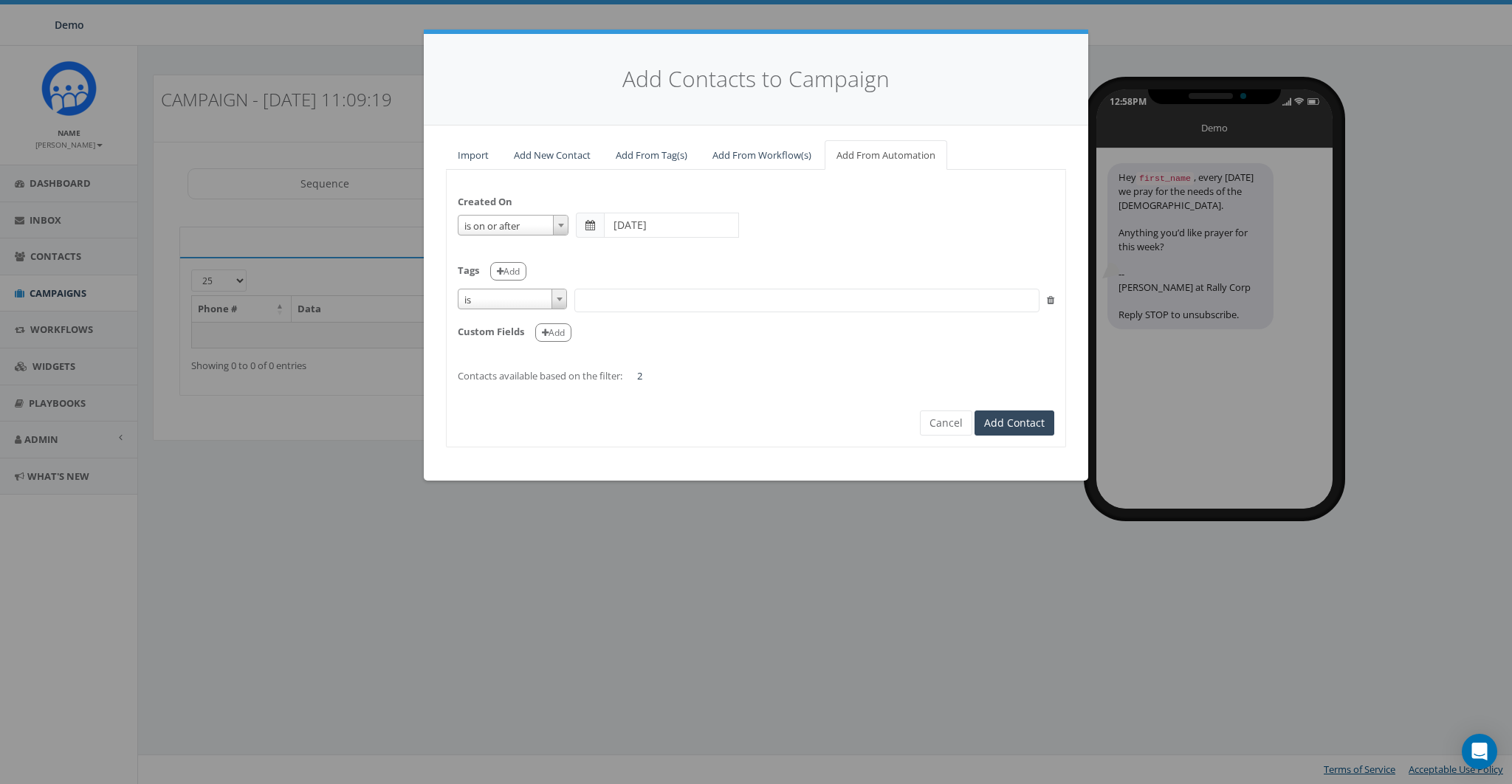
click at [529, 301] on span "is" at bounding box center [512, 299] width 108 height 21
drag, startPoint x: 490, startPoint y: 386, endPoint x: 558, endPoint y: 359, distance: 73.2
select select "contains"
click at [624, 303] on span at bounding box center [807, 300] width 465 height 23
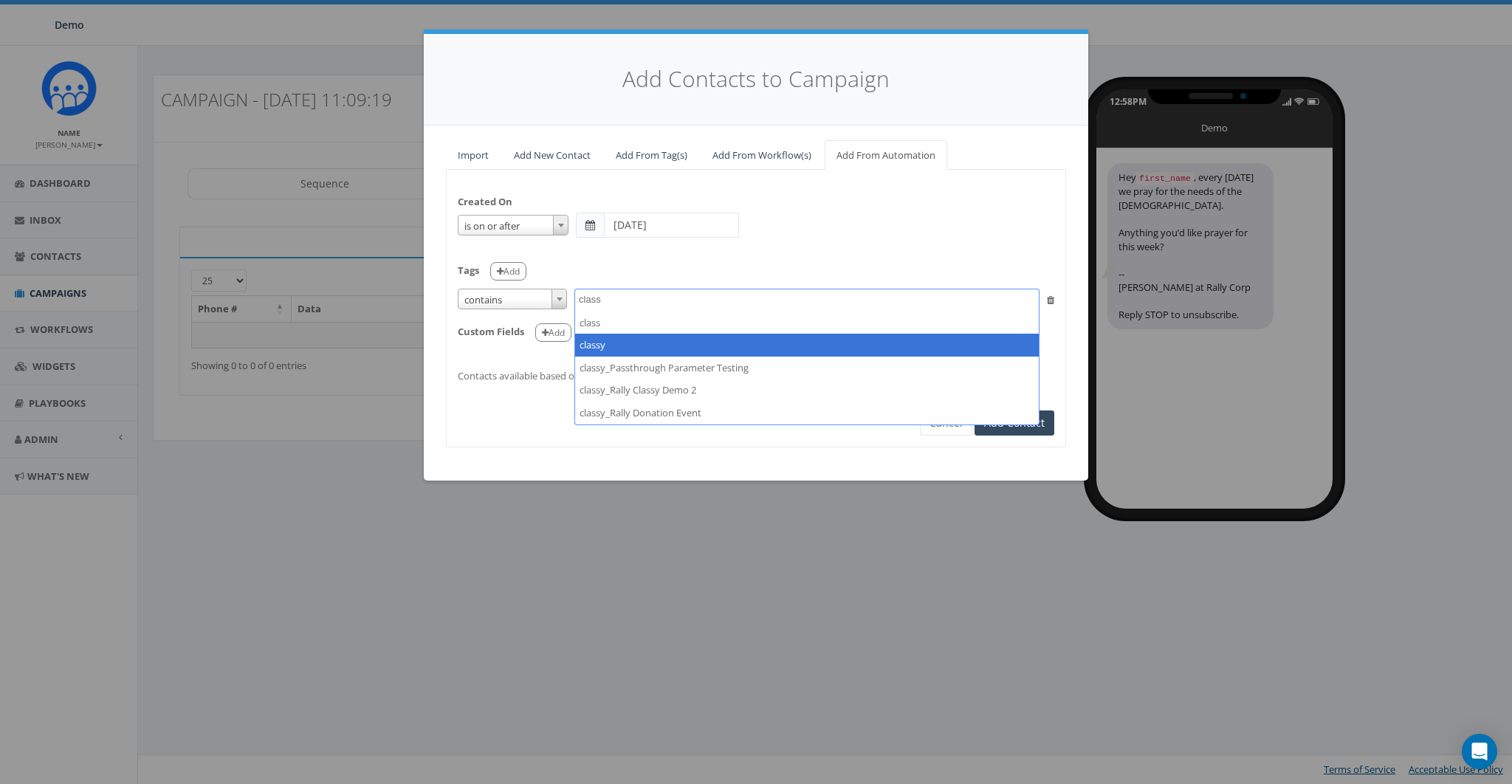
type textarea "class"
select select "classy"
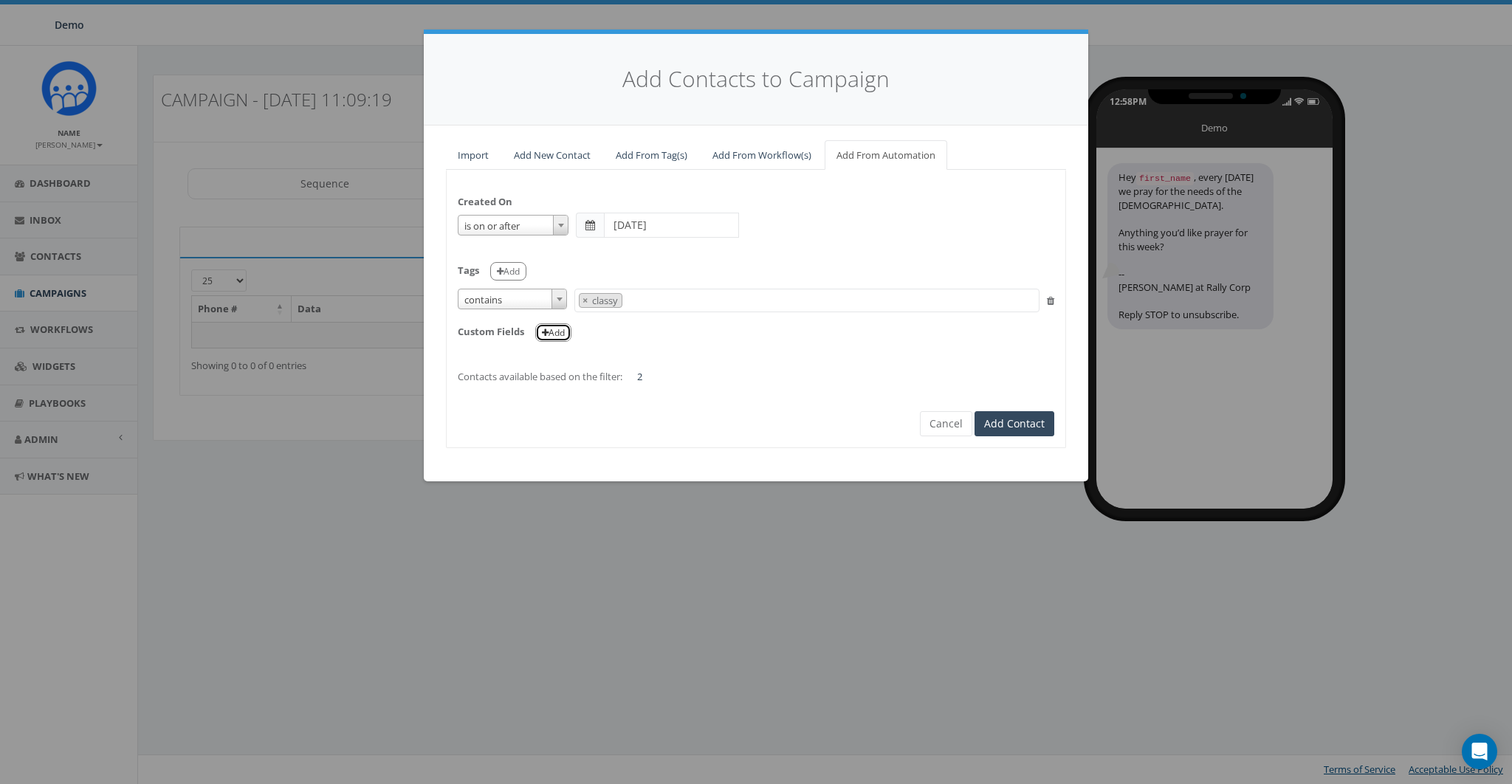
click at [556, 333] on button "Add" at bounding box center [553, 332] width 36 height 19
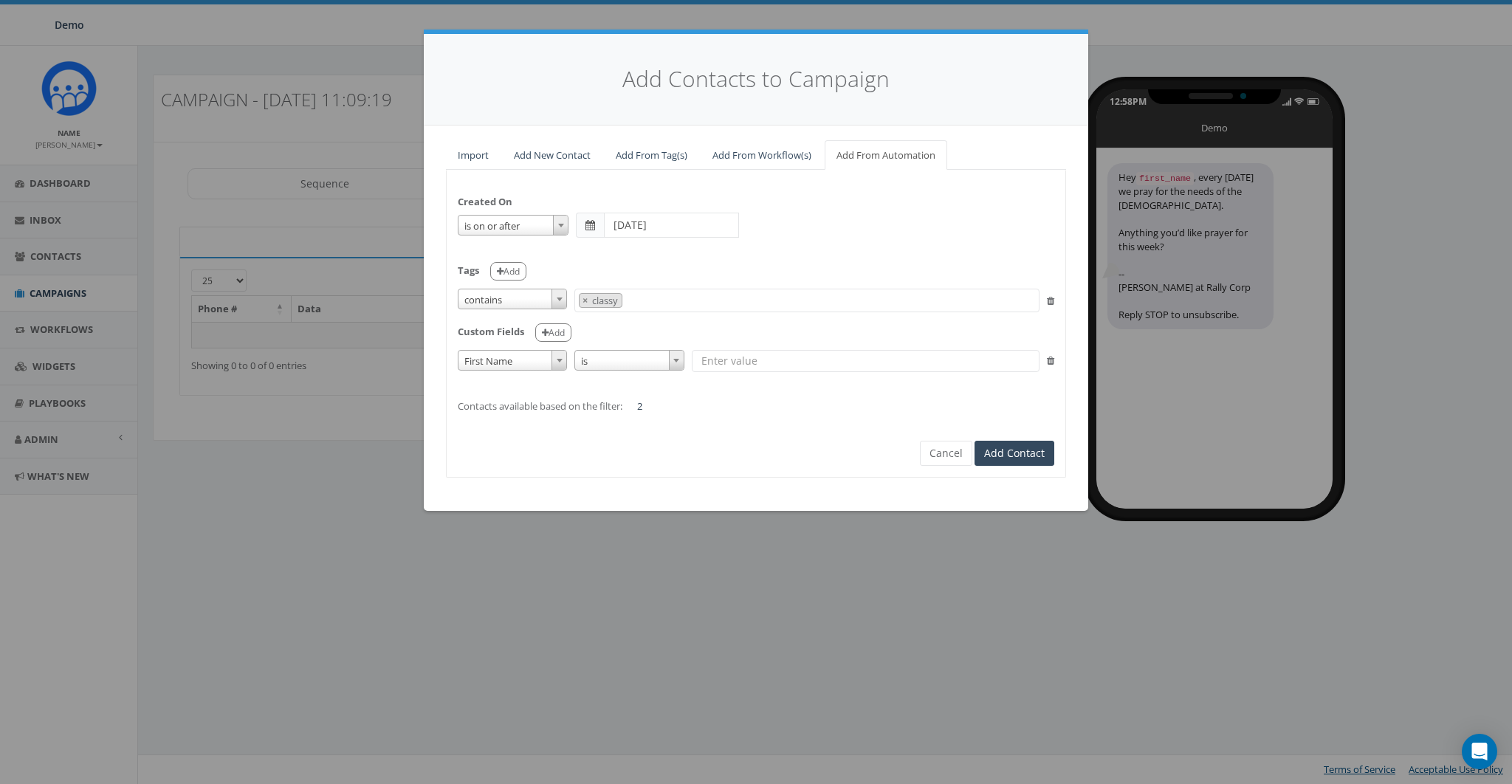
click at [518, 366] on span "First Name" at bounding box center [512, 361] width 108 height 21
select select "auto_last_donation_amount"
click at [628, 357] on span "is greater than" at bounding box center [630, 361] width 108 height 21
click at [745, 357] on input "text" at bounding box center [865, 361] width 347 height 23
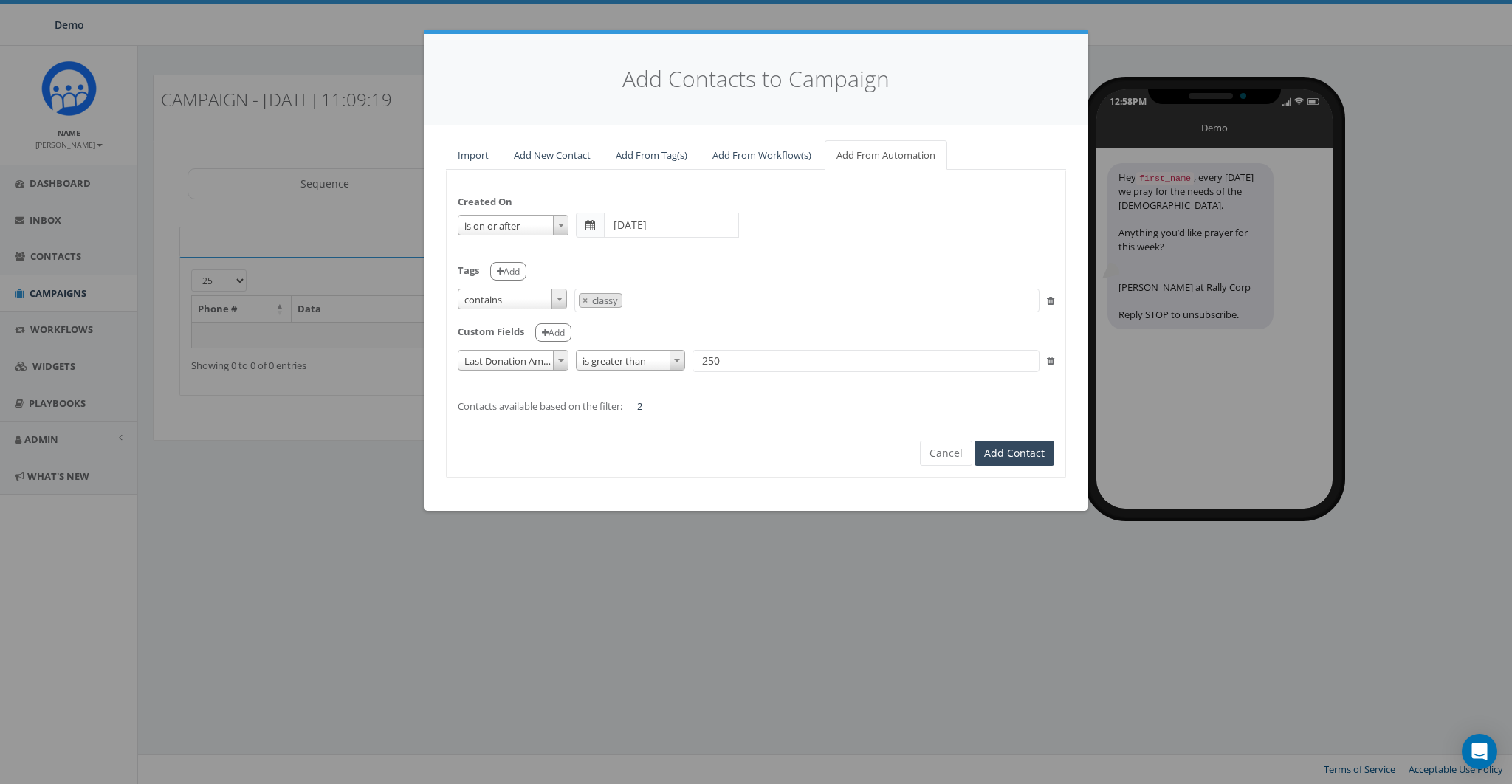
type input "250"
click at [808, 432] on form "Created On is is on or before is on or after is before is after is not is on or…" at bounding box center [756, 311] width 597 height 259
drag, startPoint x: 936, startPoint y: 450, endPoint x: 931, endPoint y: 463, distance: 13.9
click at [936, 450] on button "Cancel" at bounding box center [946, 452] width 52 height 25
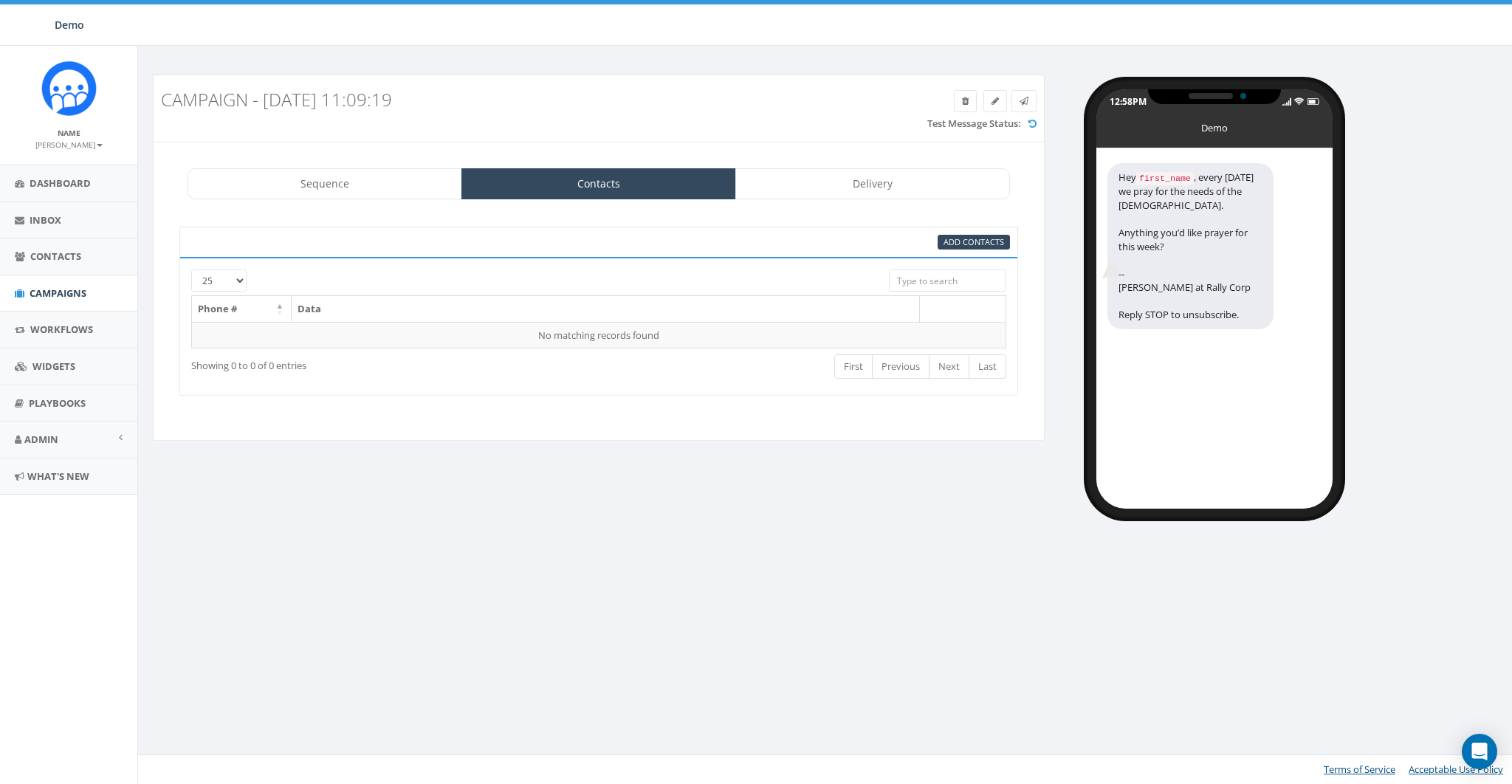
click at [553, 519] on div "Campaign - 08/14/2025, 11:09:19 Test Message Status: Sequence Contacts Delivery…" at bounding box center [827, 284] width 1378 height 477
click at [875, 174] on link "Delivery" at bounding box center [872, 184] width 275 height 31
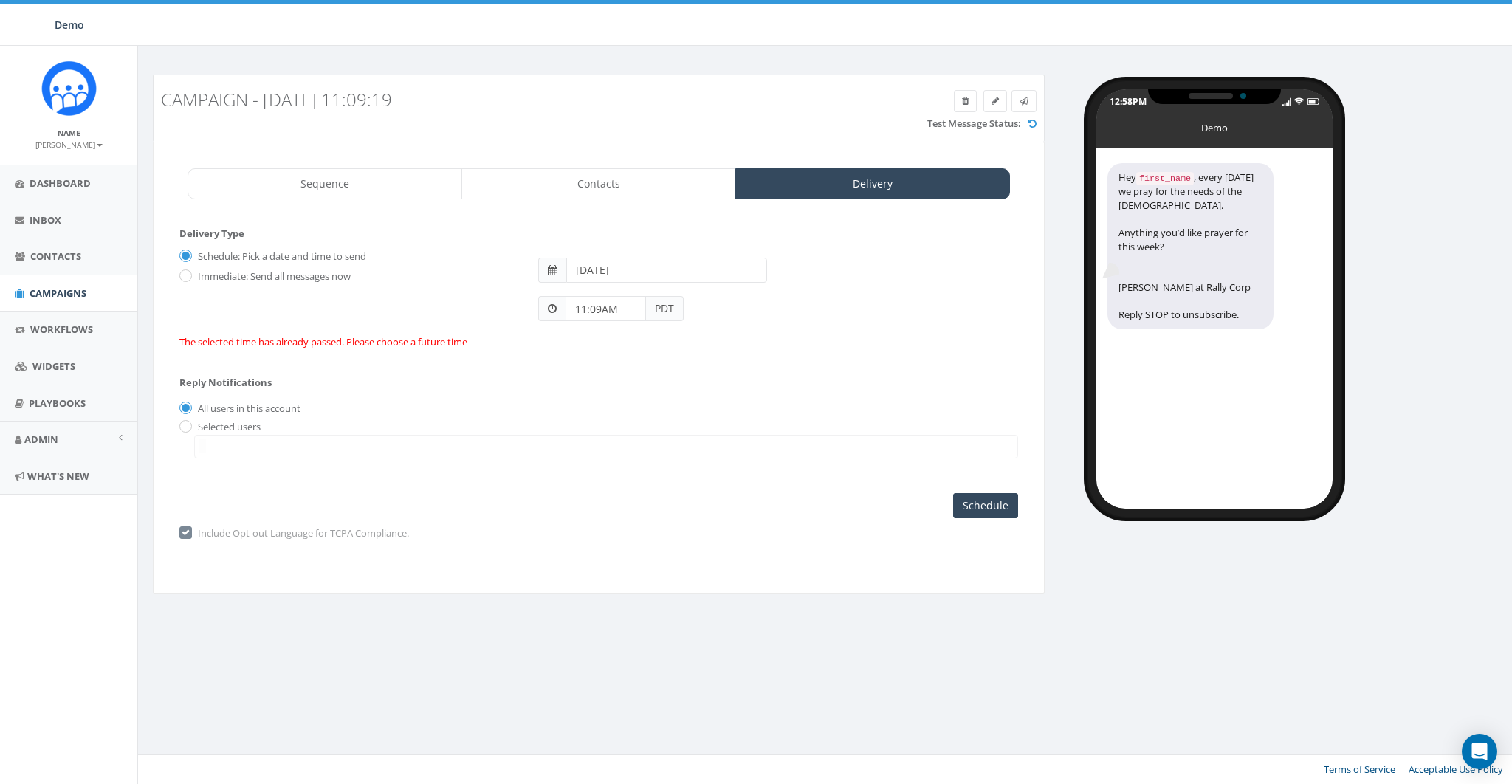
drag, startPoint x: 255, startPoint y: 274, endPoint x: 209, endPoint y: 258, distance: 48.7
click at [254, 274] on label "Immediate: Send all messages now" at bounding box center [272, 277] width 156 height 14
click at [189, 274] on input "Immediate: Send all messages now" at bounding box center [184, 277] width 10 height 10
radio input "true"
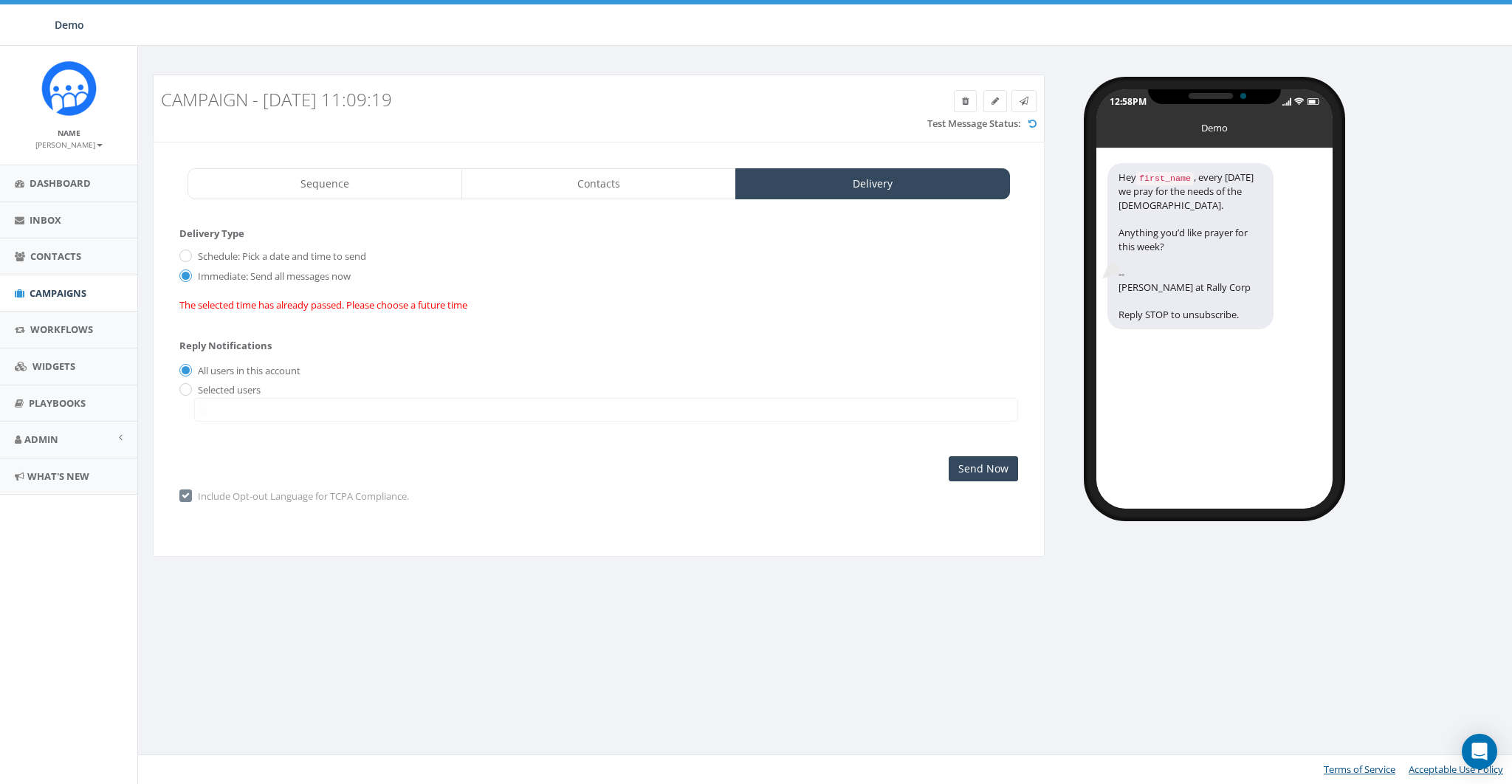
click at [209, 257] on label "Schedule: Pick a date and time to send" at bounding box center [280, 257] width 172 height 14
click at [189, 257] on input "Schedule: Pick a date and time to send" at bounding box center [184, 257] width 10 height 10
radio input "true"
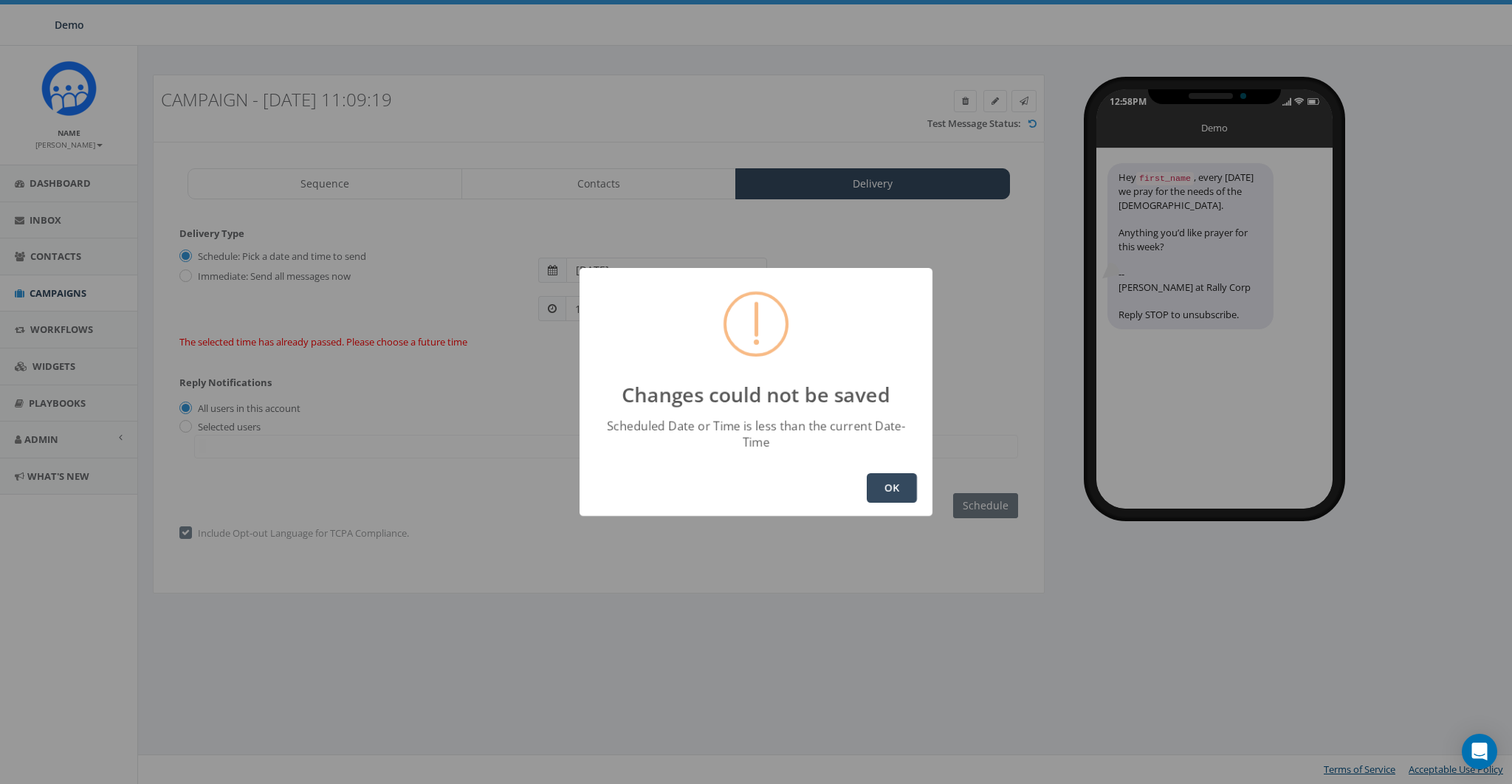
drag, startPoint x: 913, startPoint y: 457, endPoint x: 878, endPoint y: 485, distance: 44.8
click at [911, 460] on div "OK" at bounding box center [756, 488] width 353 height 56
click at [878, 485] on button "OK" at bounding box center [892, 488] width 50 height 30
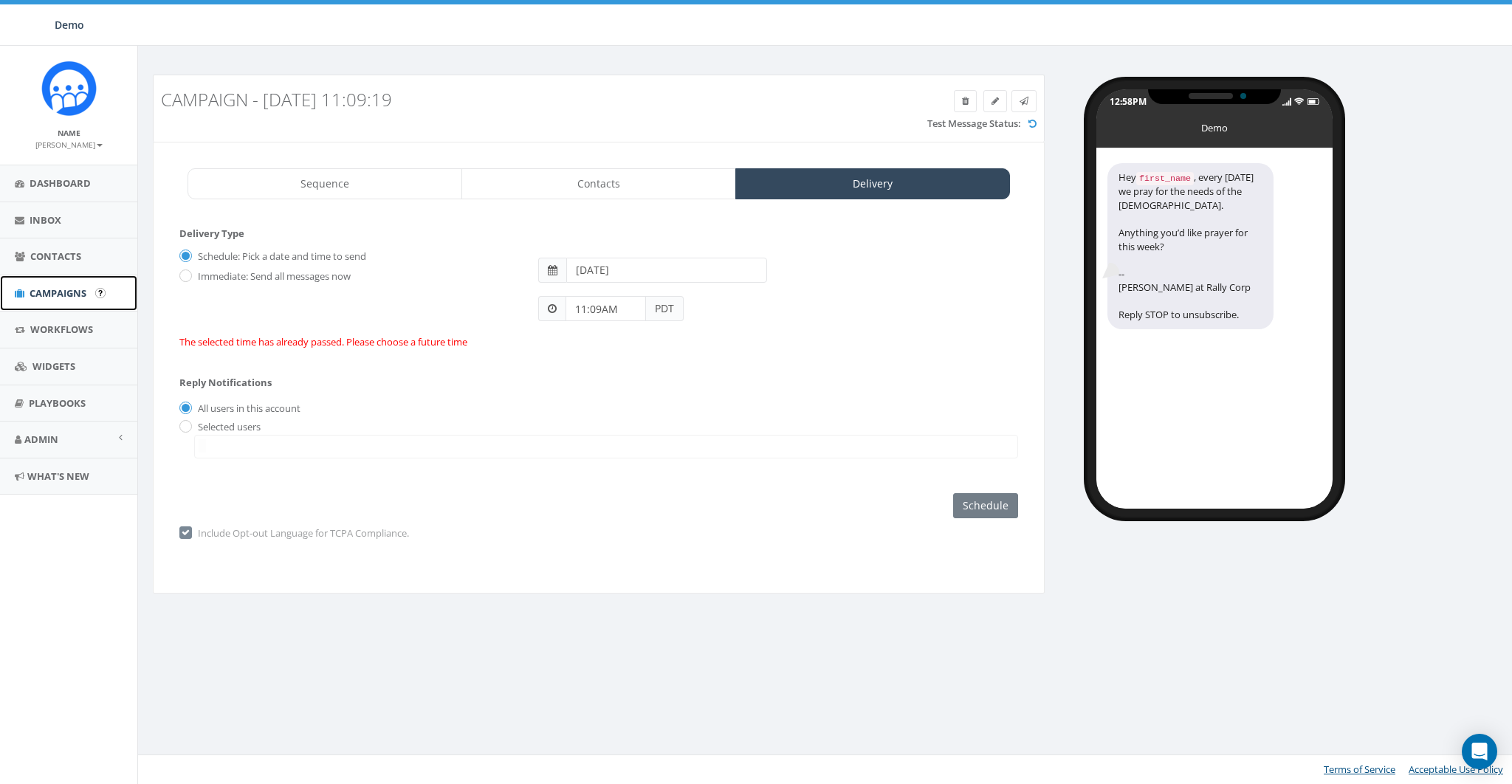
click at [55, 307] on link "Campaigns" at bounding box center [68, 293] width 138 height 36
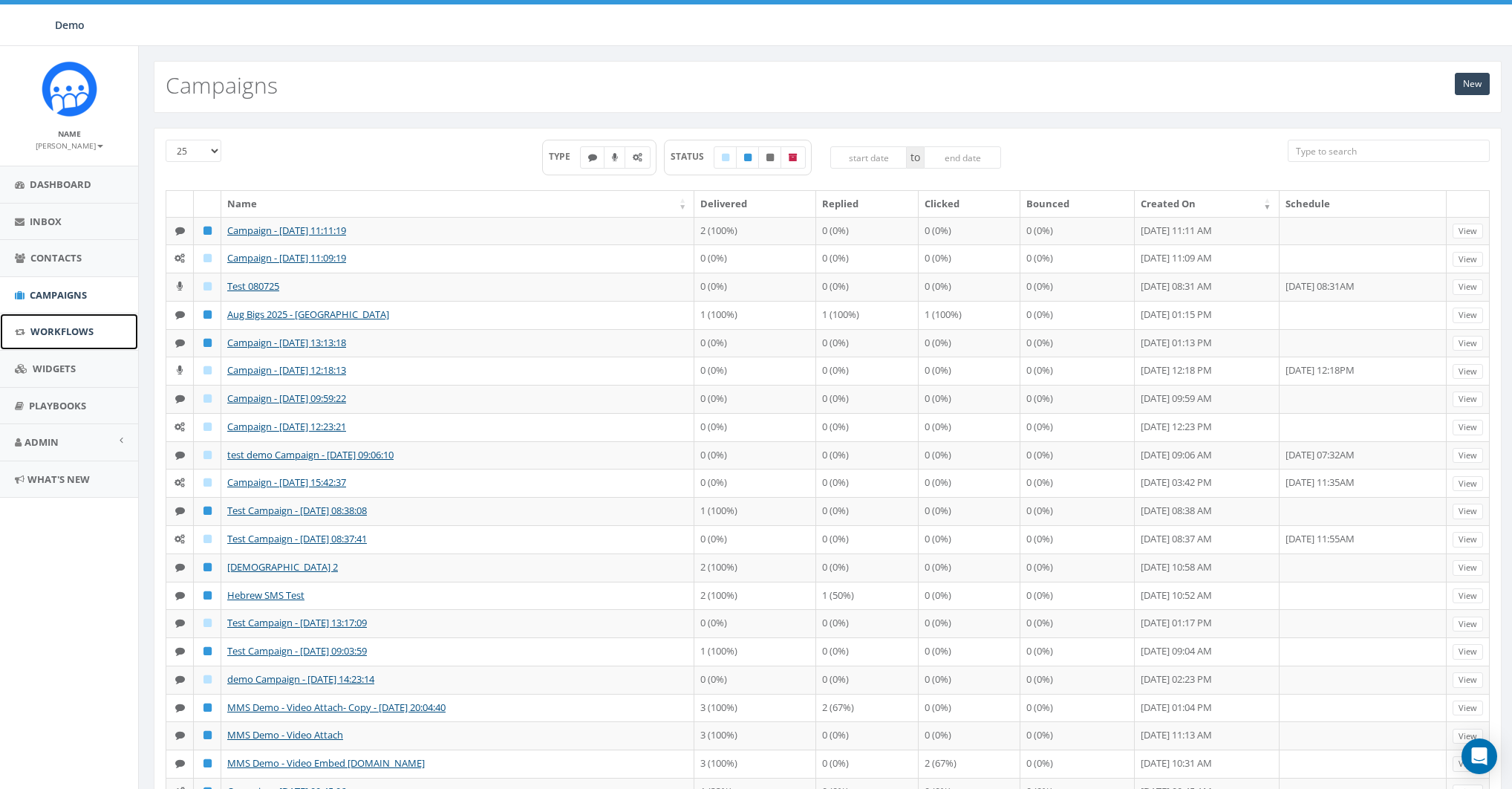
click at [54, 326] on span "Workflows" at bounding box center [62, 331] width 63 height 14
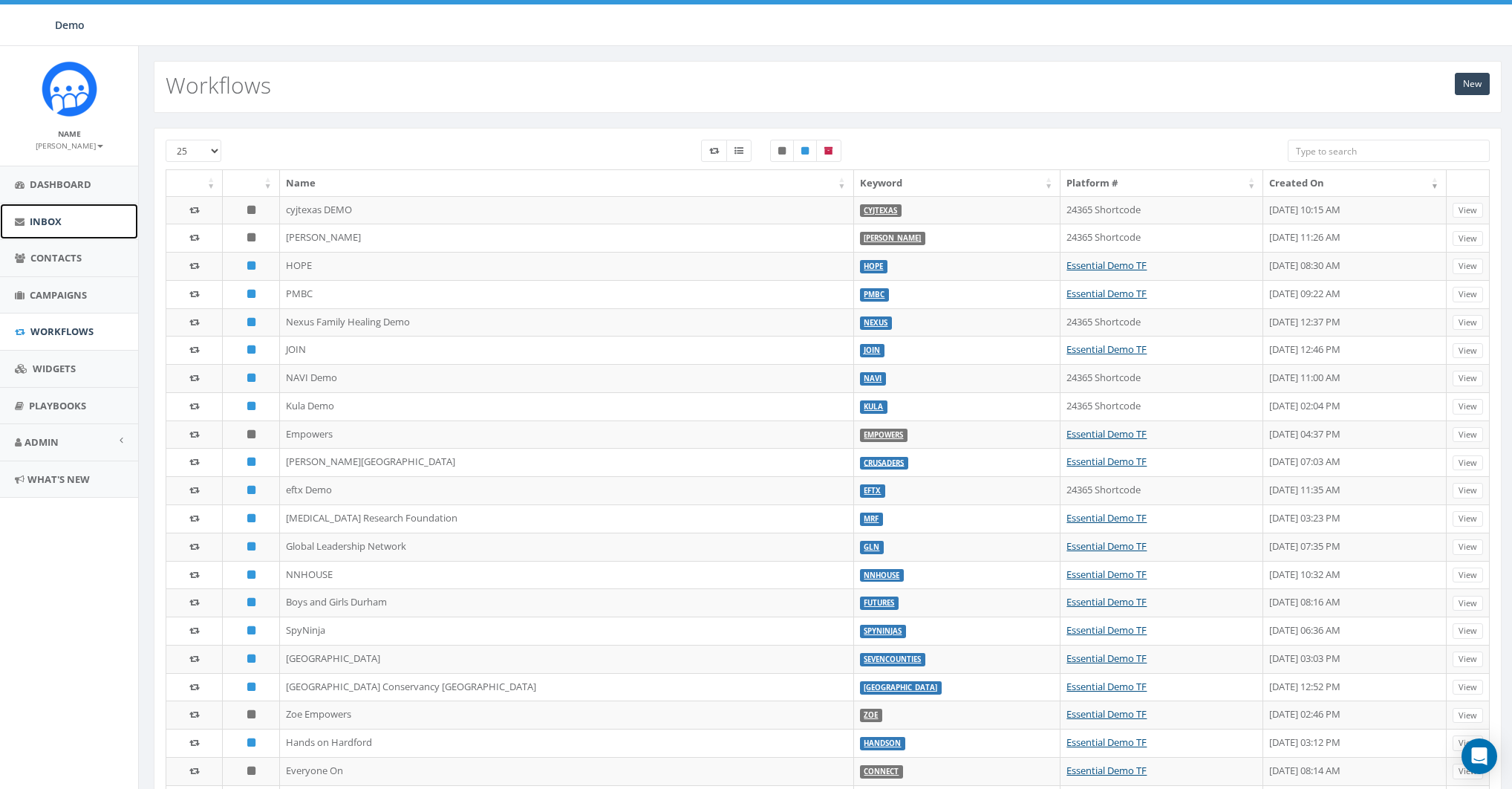
click at [40, 220] on span "Inbox" at bounding box center [45, 221] width 32 height 14
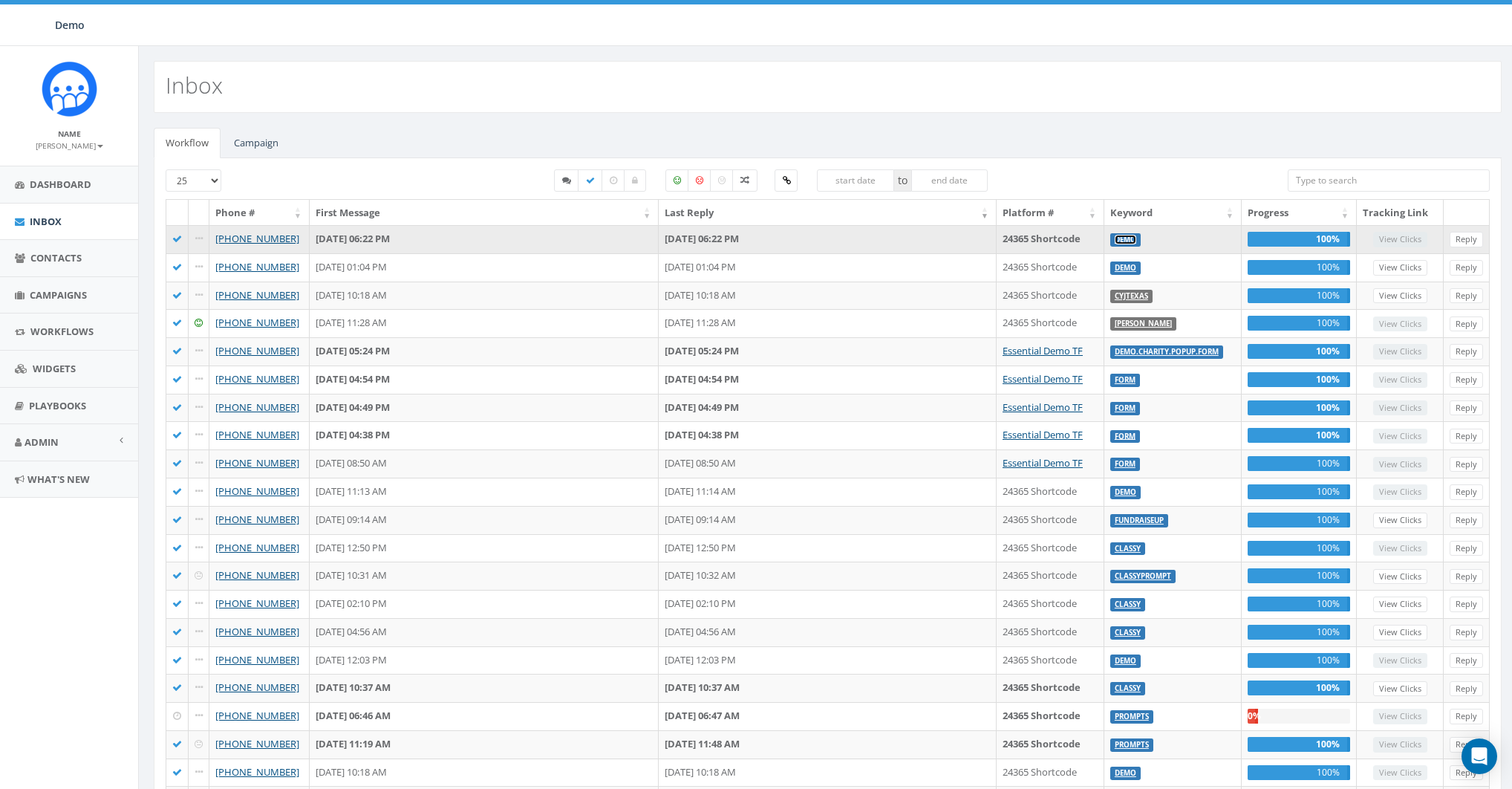
click at [1130, 238] on link "Demo" at bounding box center [1125, 240] width 22 height 10
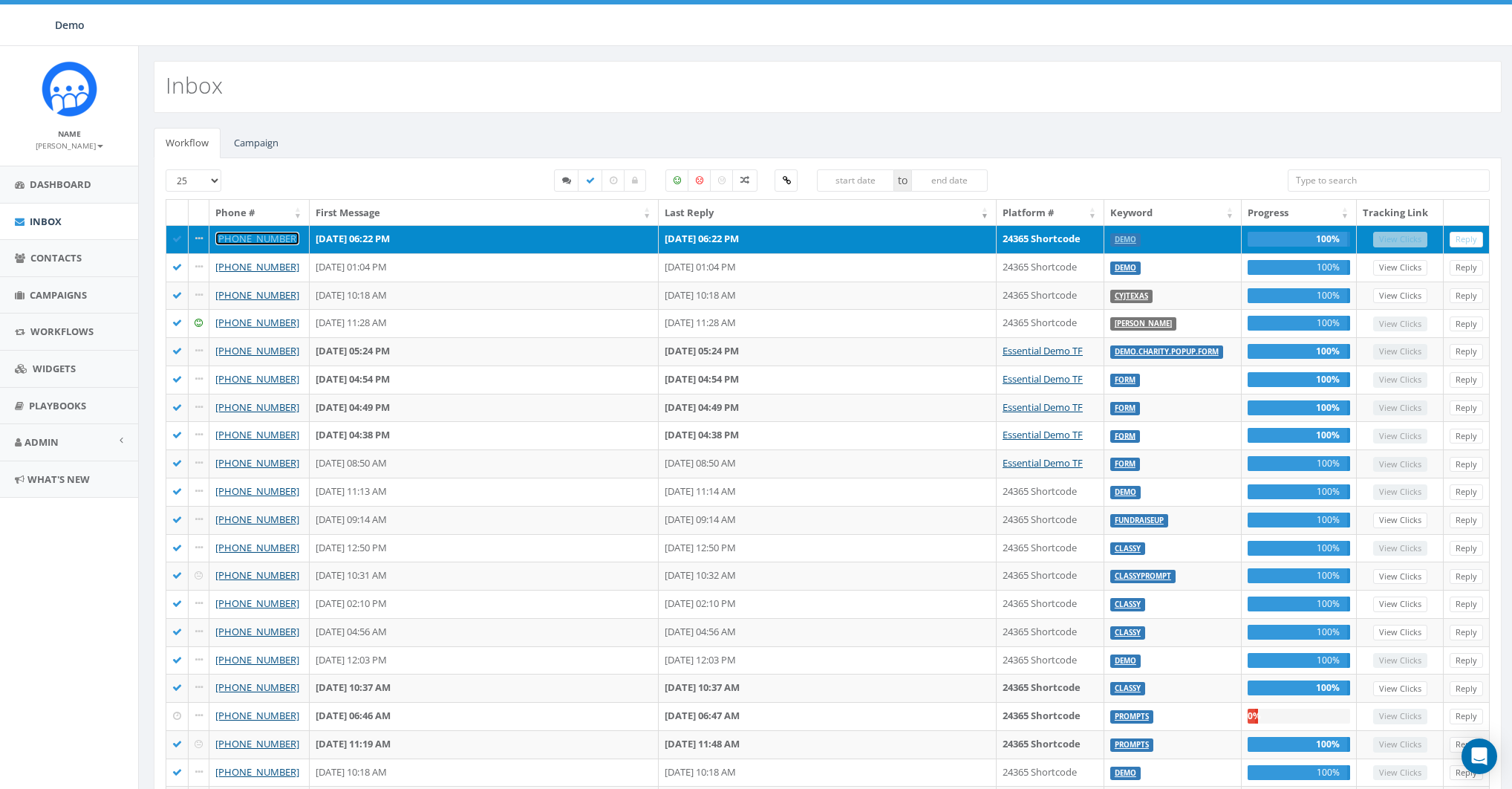
click at [240, 235] on link "[PHONE_NUMBER]" at bounding box center [258, 238] width 84 height 14
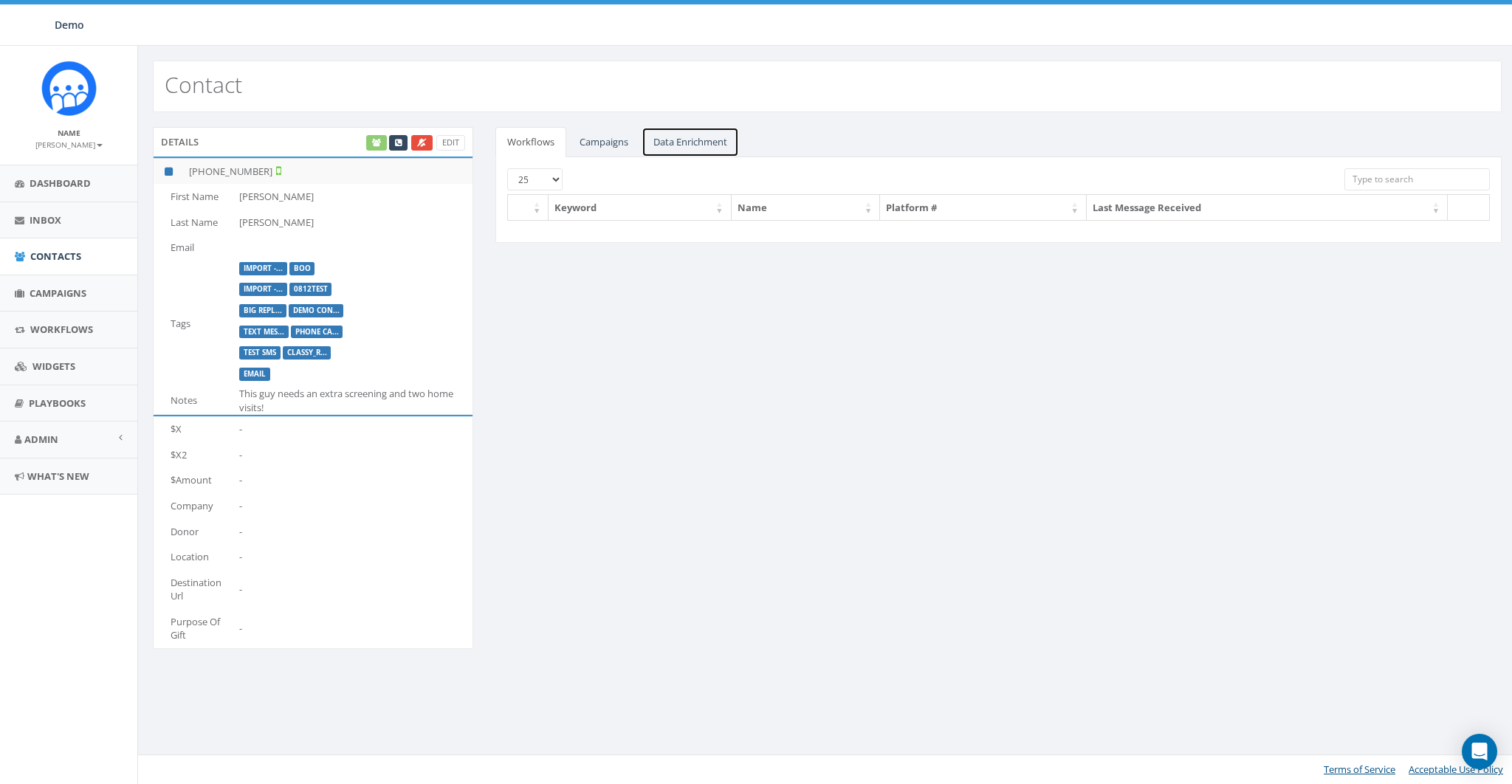
click at [692, 138] on link "Data Enrichment" at bounding box center [690, 142] width 97 height 31
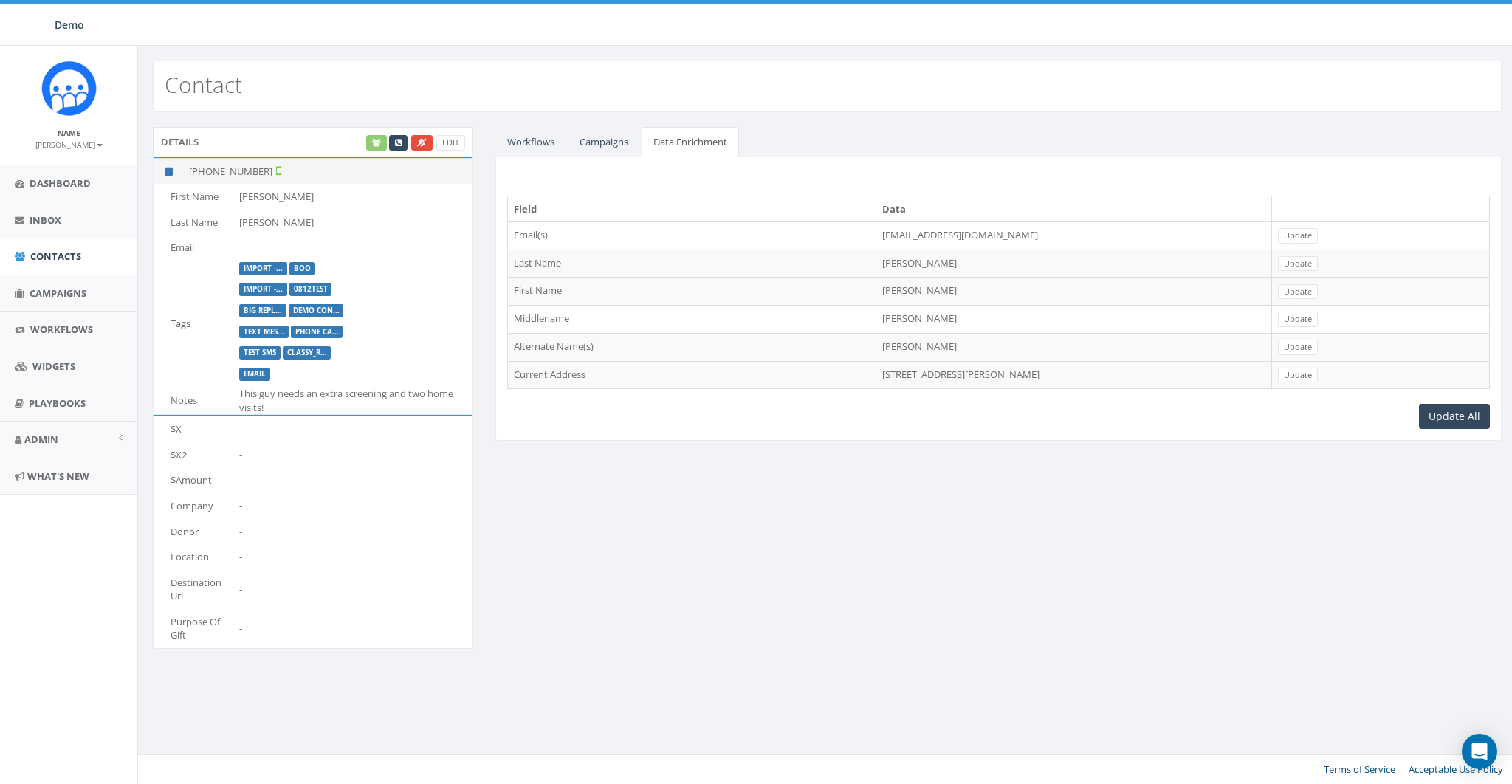
drag, startPoint x: 201, startPoint y: 168, endPoint x: 261, endPoint y: 164, distance: 60.1
click at [261, 164] on td "+1 858-736-5358" at bounding box center [327, 171] width 289 height 26
click at [876, 368] on td "7526 Beal St, San Diego, CA, 92111" at bounding box center [1074, 374] width 396 height 28
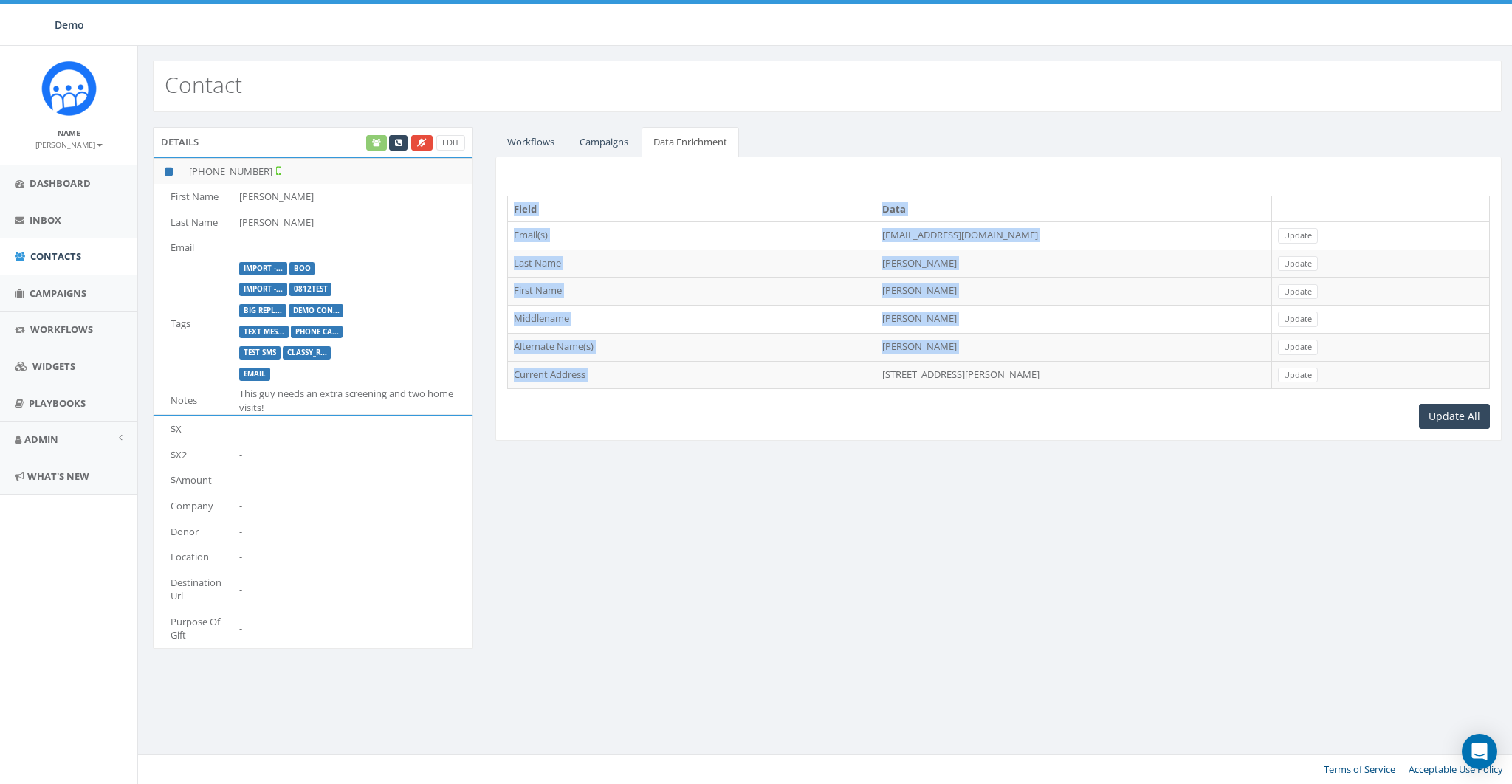
click at [876, 368] on td "7526 Beal St, San Diego, CA, 92111" at bounding box center [1074, 374] width 396 height 28
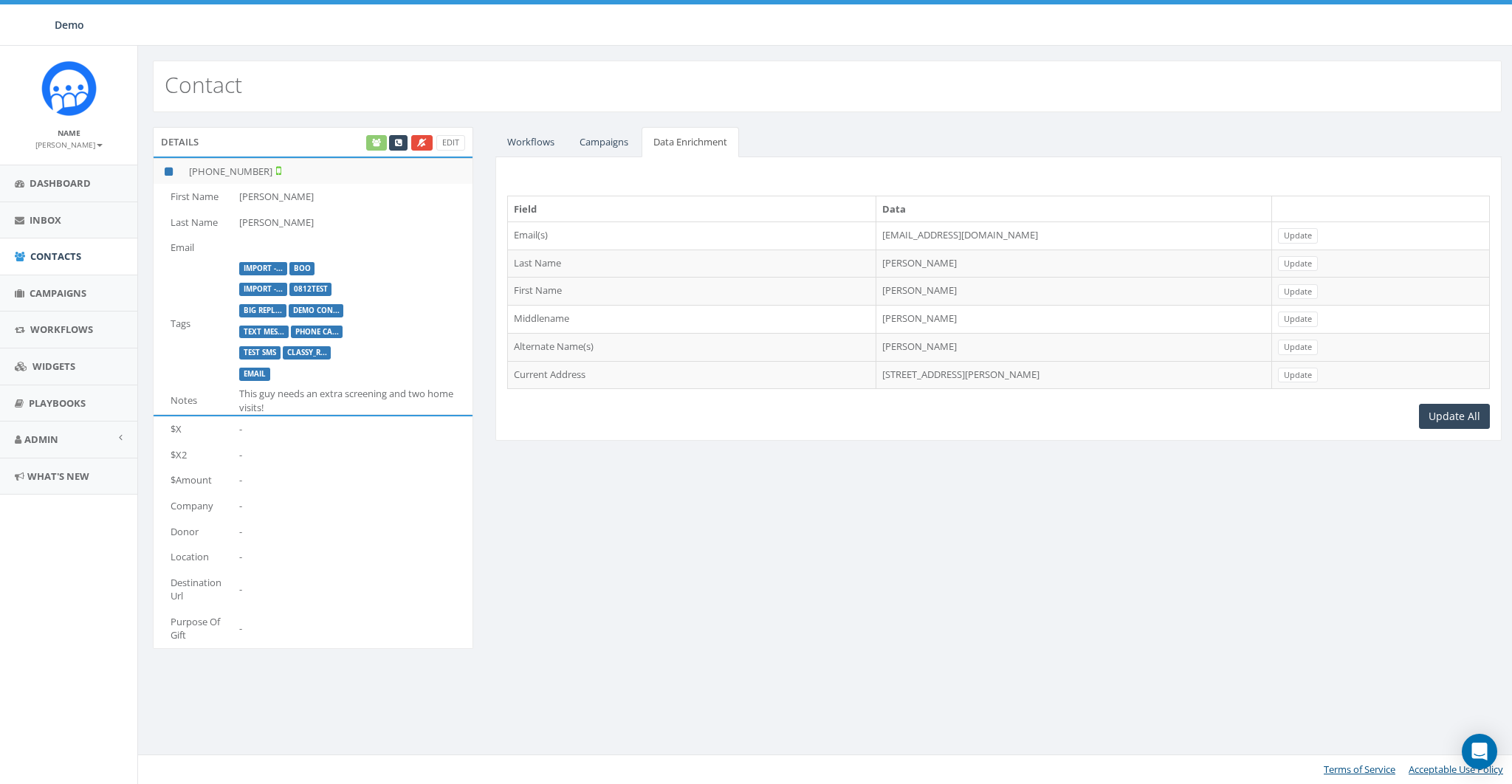
click at [876, 259] on td "Martin" at bounding box center [1074, 263] width 396 height 28
click at [954, 520] on div "Details Edit +1 858-736-5358 First Name James Last Name Martin Email Tags Impor…" at bounding box center [827, 397] width 1371 height 540
click at [39, 254] on span "Contacts" at bounding box center [56, 256] width 51 height 14
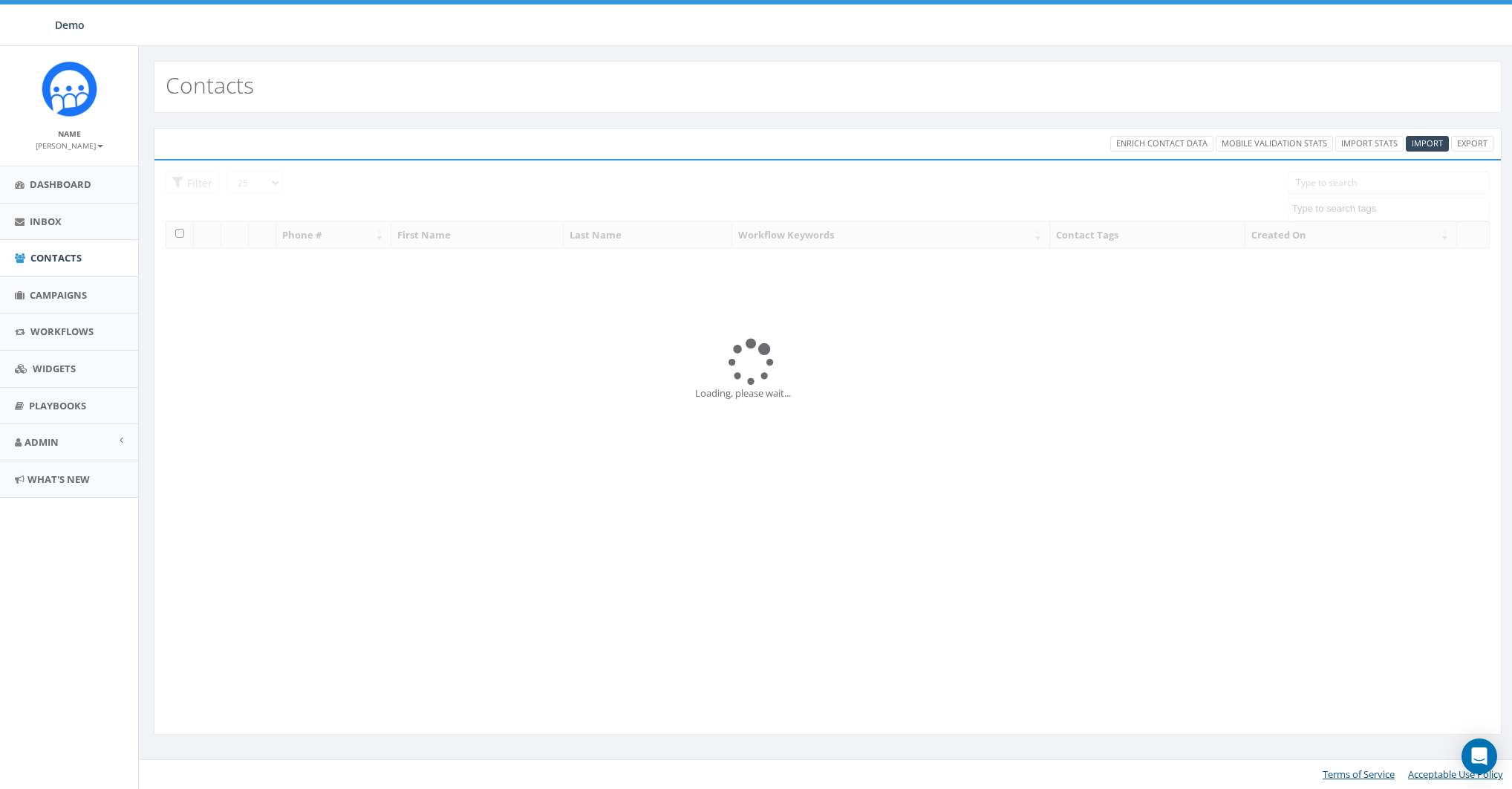
select select
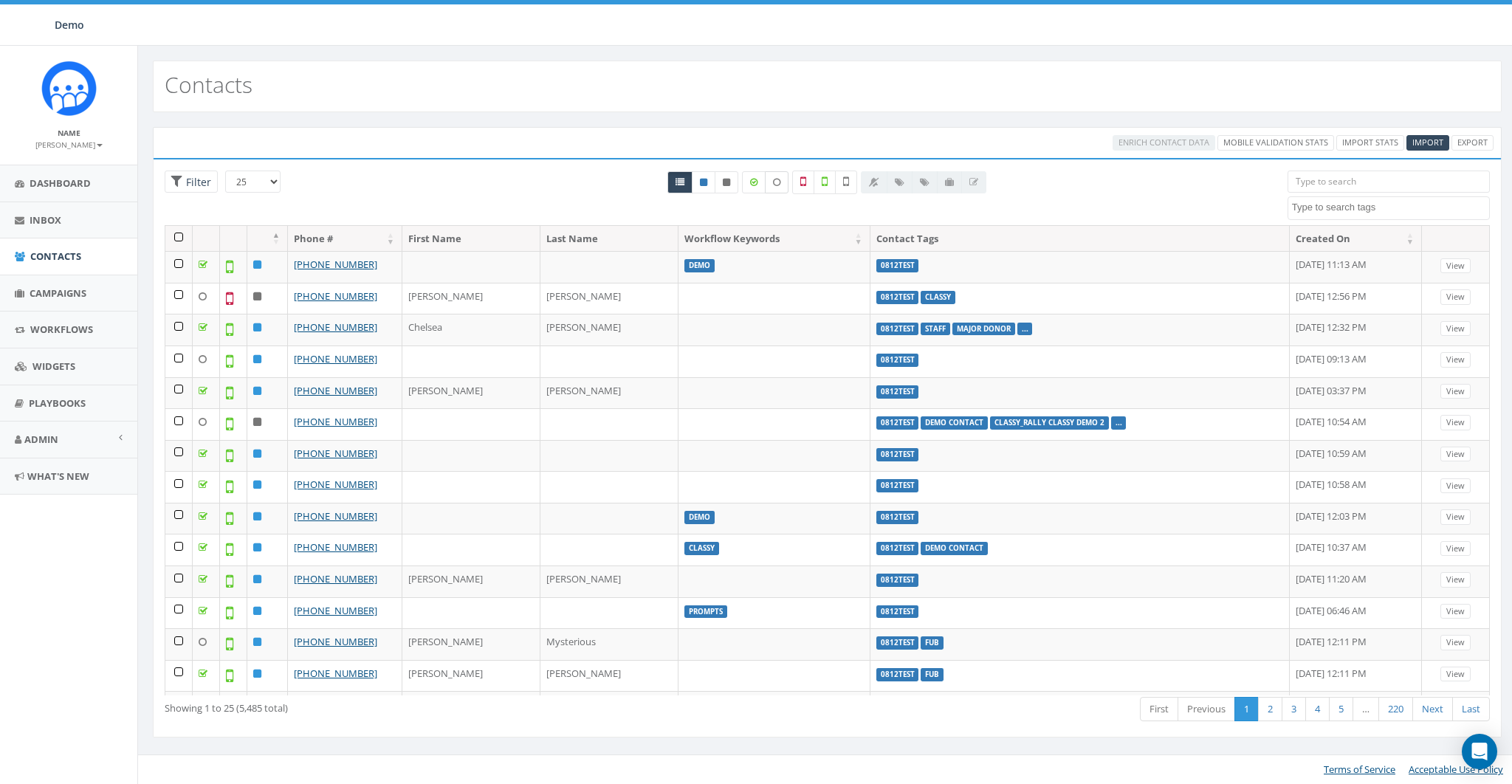
click at [782, 176] on label at bounding box center [776, 183] width 23 height 23
checkbox input "true"
click at [845, 179] on icon at bounding box center [845, 181] width 6 height 14
checkbox input "true"
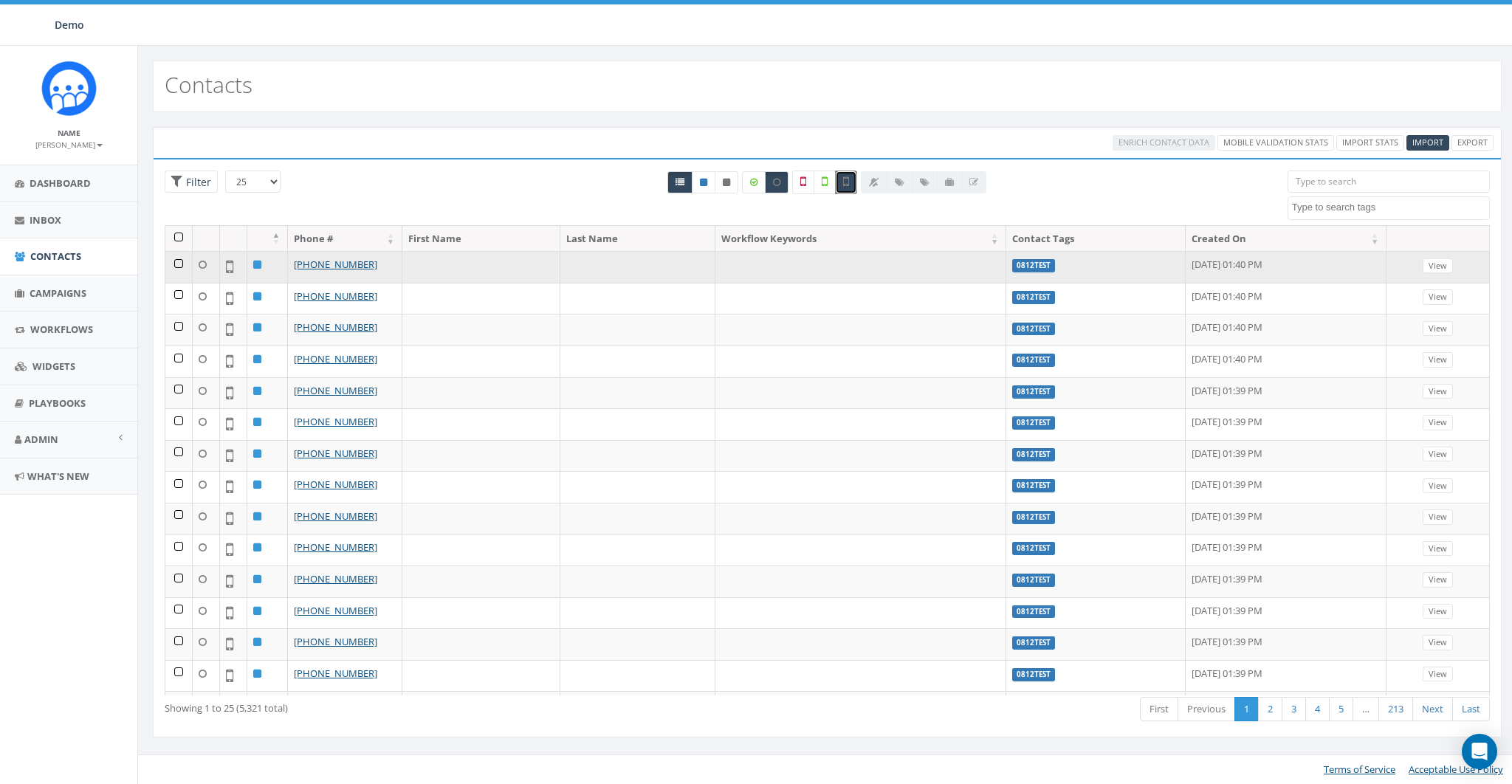
drag, startPoint x: 176, startPoint y: 262, endPoint x: 180, endPoint y: 299, distance: 37.2
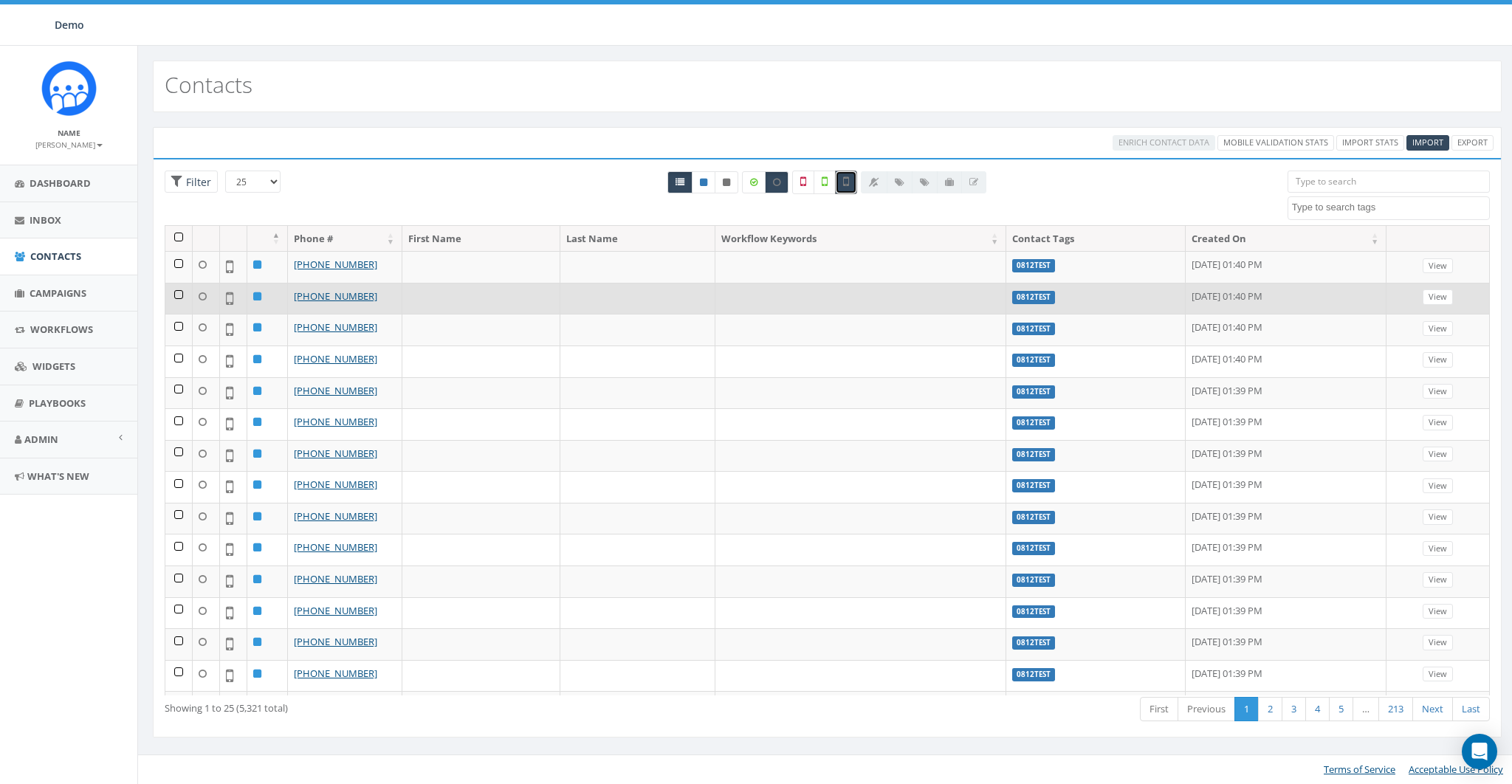
click at [176, 264] on td at bounding box center [179, 266] width 27 height 31
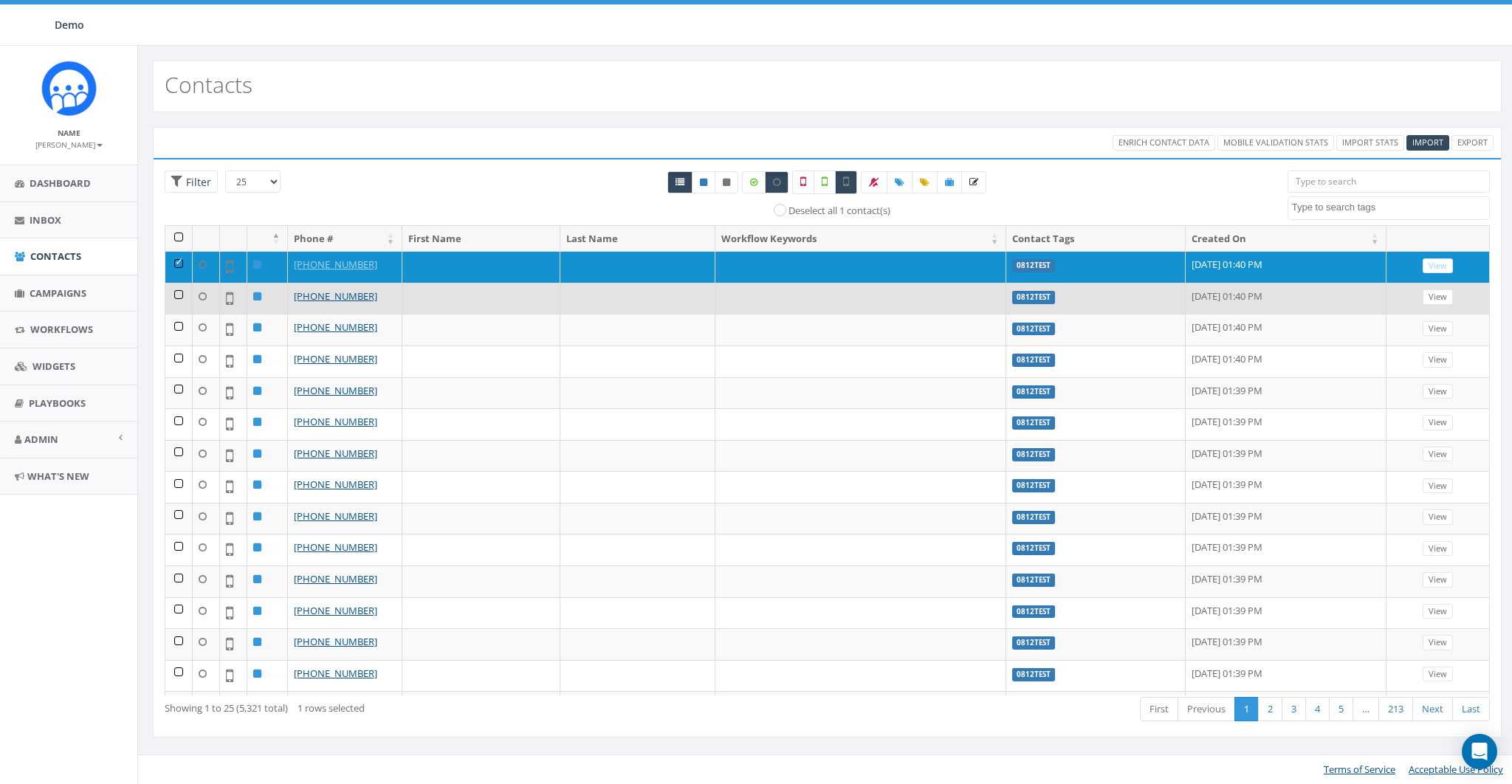
click at [174, 295] on td at bounding box center [179, 298] width 27 height 31
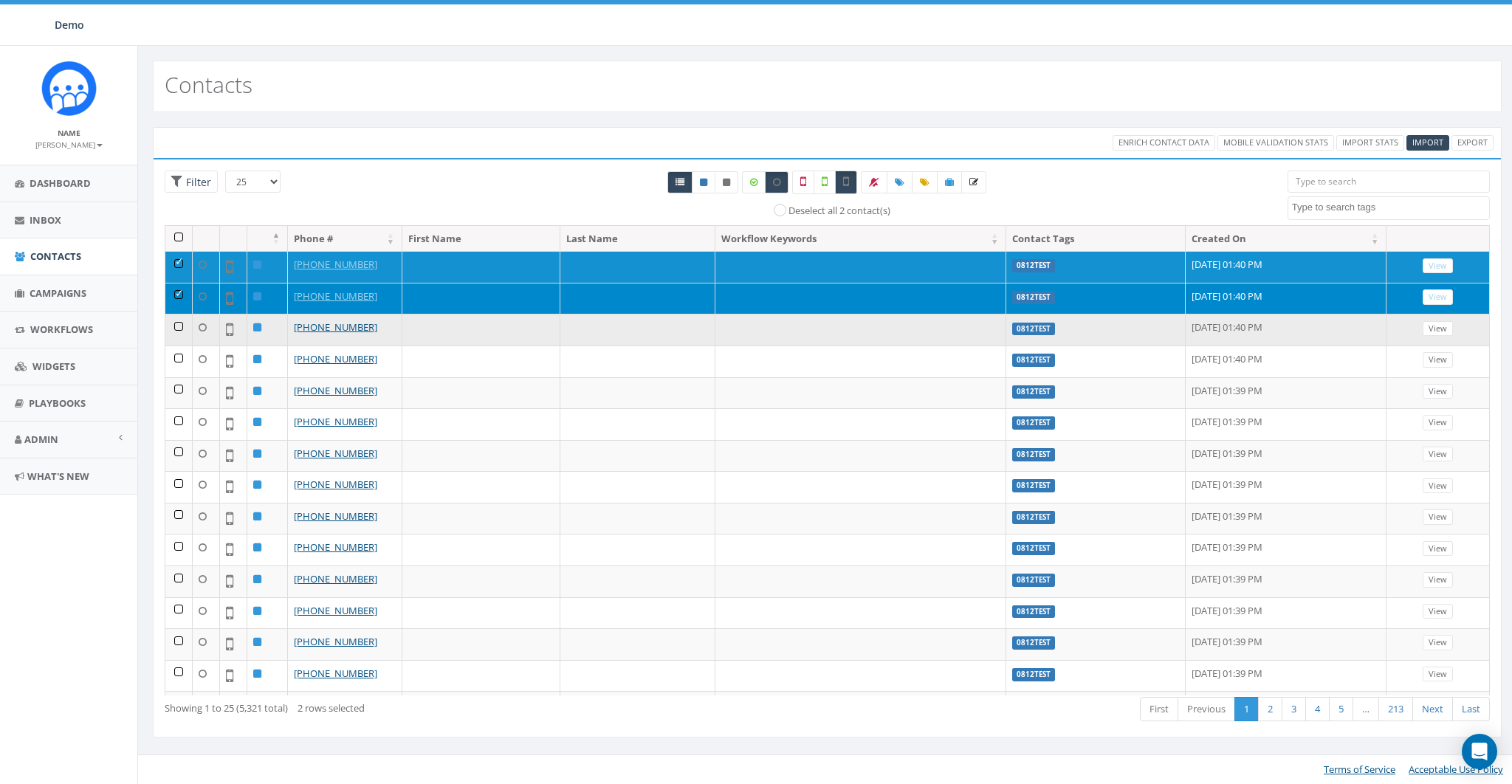
click at [181, 324] on td at bounding box center [179, 329] width 27 height 31
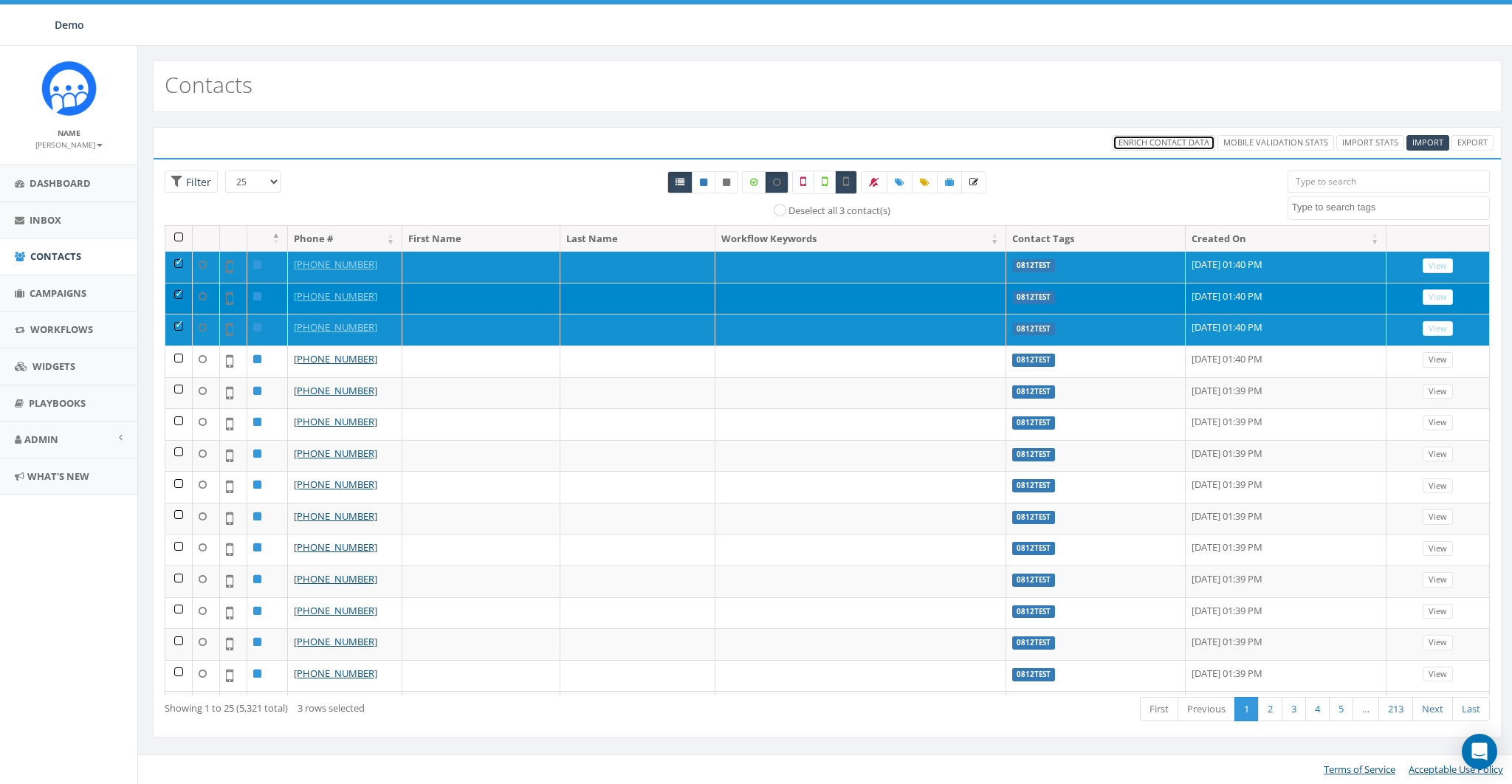
click at [1147, 138] on span "Enrich Contact Data" at bounding box center [1163, 142] width 91 height 11
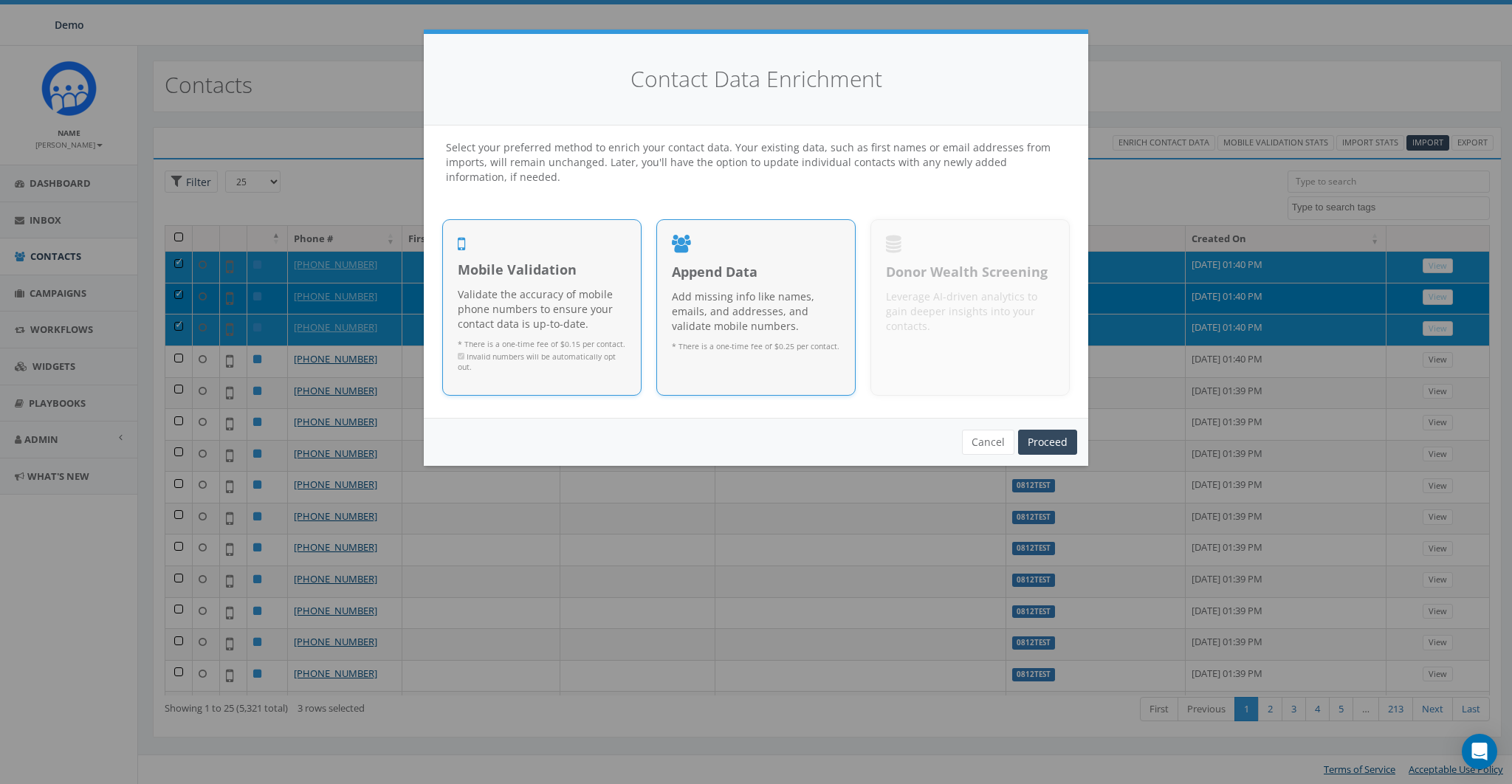
click at [721, 290] on p "Add missing info like names, emails, and addresses, and validate mobile numbers." at bounding box center [755, 311] width 168 height 44
click at [1064, 436] on link "Proceed" at bounding box center [1047, 442] width 59 height 25
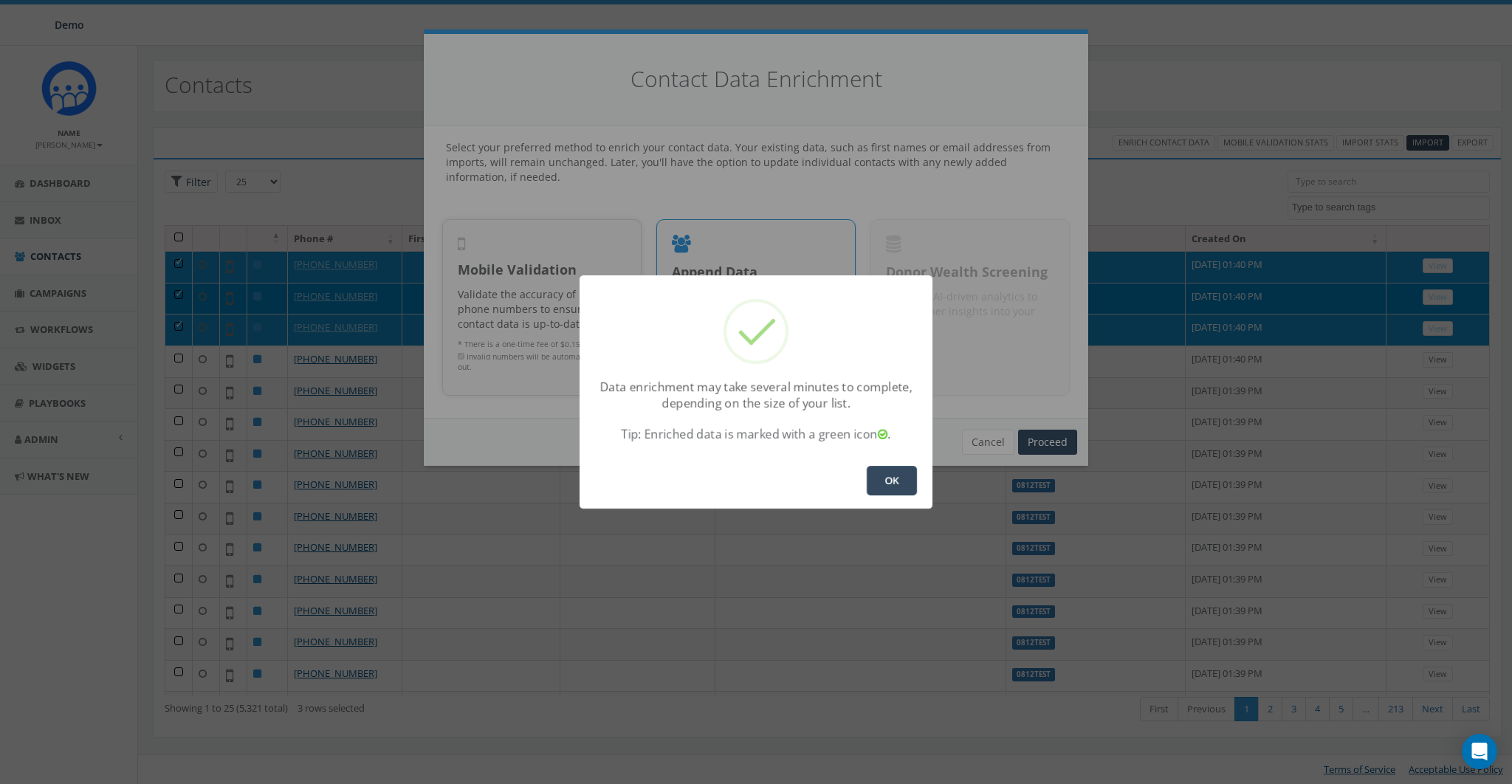
drag, startPoint x: 886, startPoint y: 471, endPoint x: 678, endPoint y: 330, distance: 251.3
click at [886, 471] on button "OK" at bounding box center [892, 481] width 50 height 30
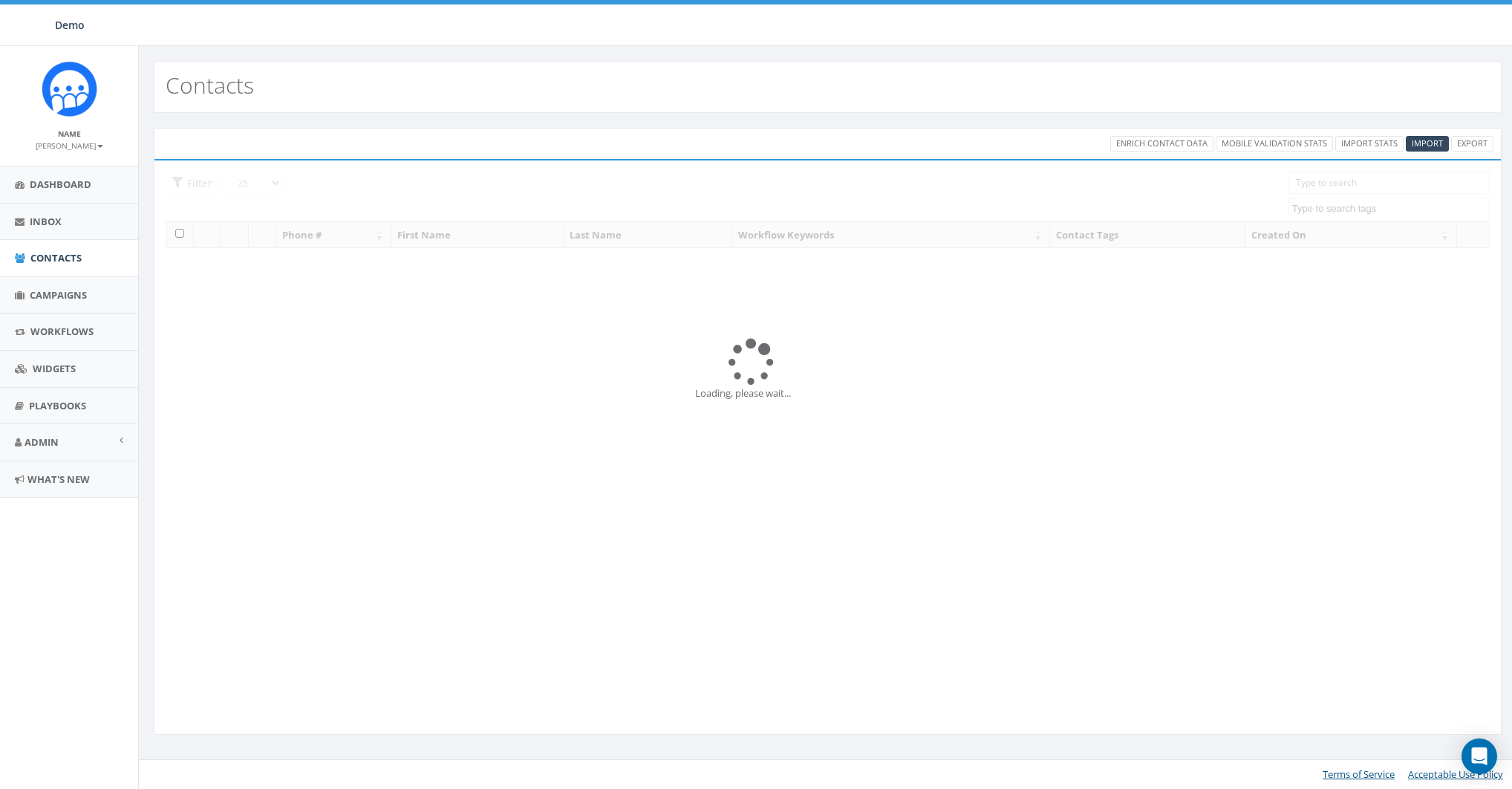
select select
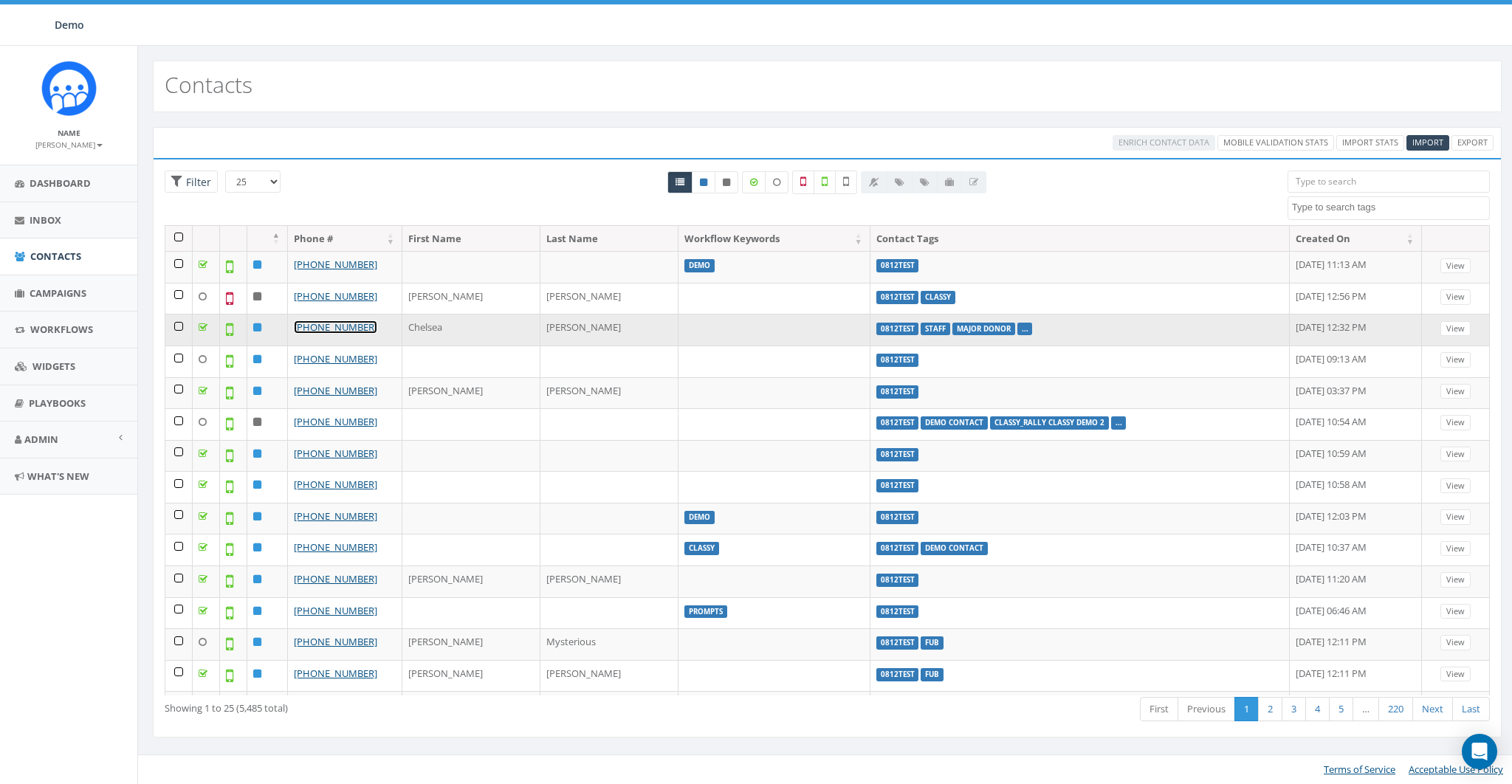
click at [328, 324] on link "[PHONE_NUMBER]" at bounding box center [336, 327] width 84 height 14
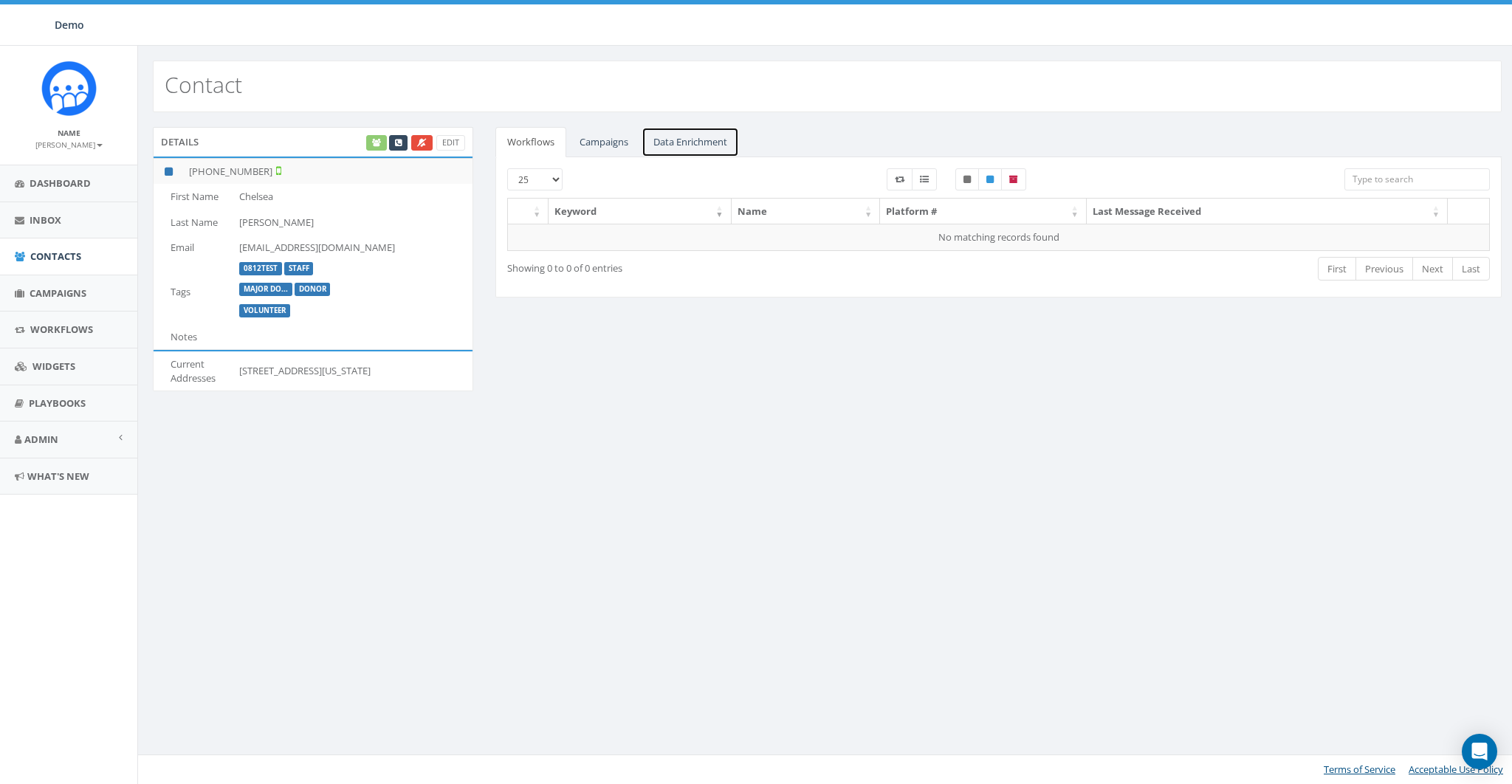
click at [688, 129] on link "Data Enrichment" at bounding box center [690, 142] width 97 height 31
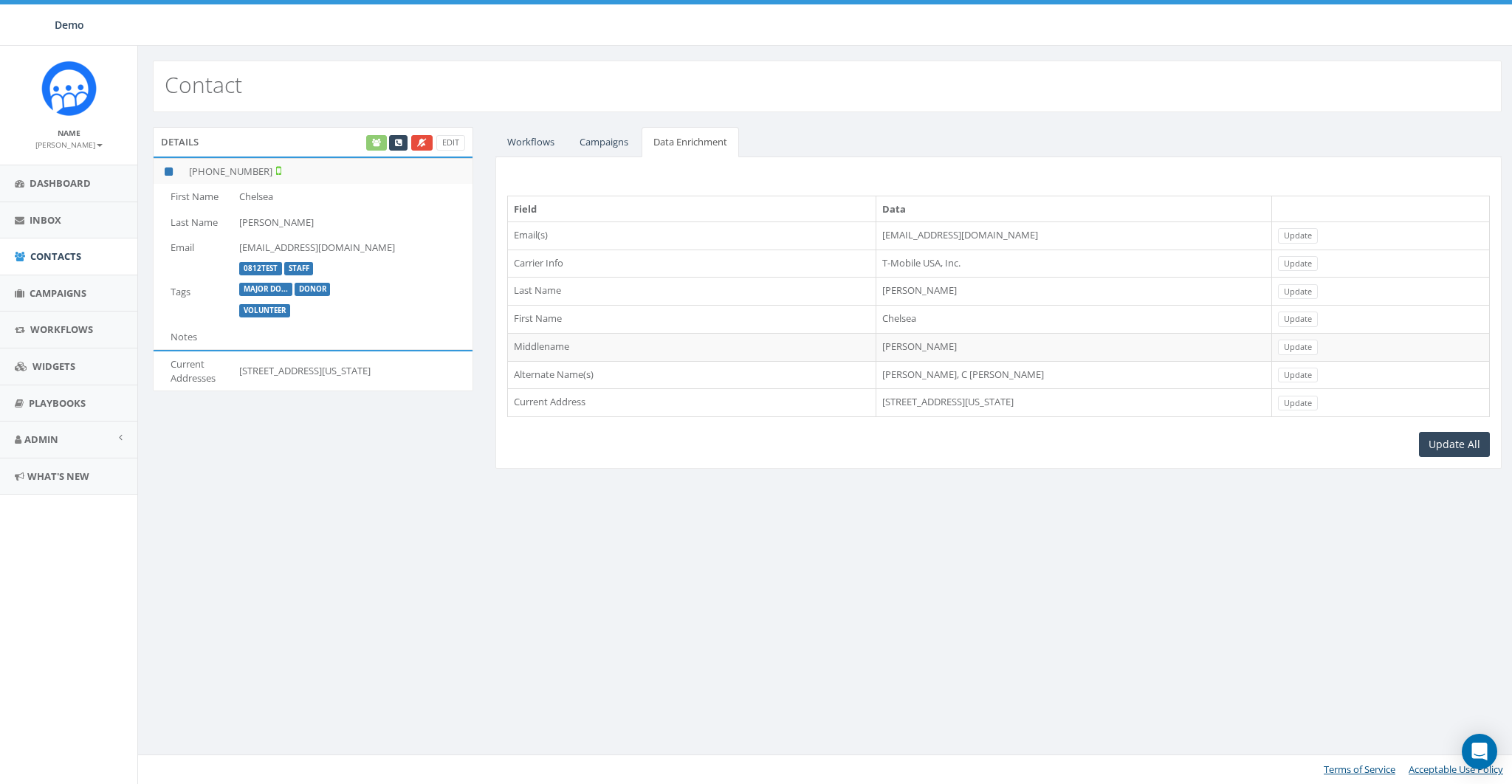
click at [911, 389] on td "1328 SW 118th Pl, Oklahoma City, OK, 73170" at bounding box center [1074, 402] width 396 height 28
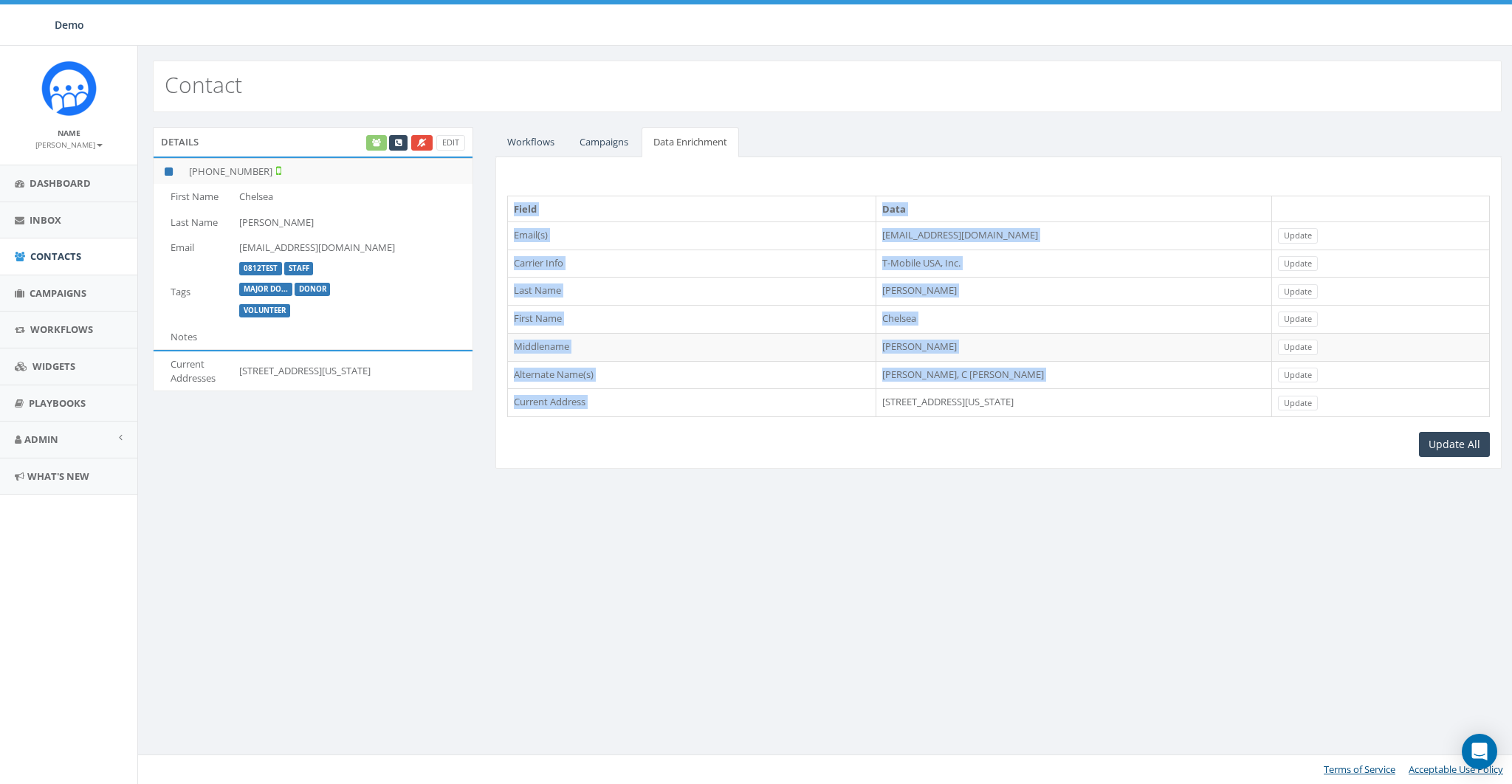
click at [911, 389] on td "1328 SW 118th Pl, Oklahoma City, OK, 73170" at bounding box center [1074, 402] width 396 height 28
click at [37, 250] on span "Contacts" at bounding box center [56, 256] width 51 height 14
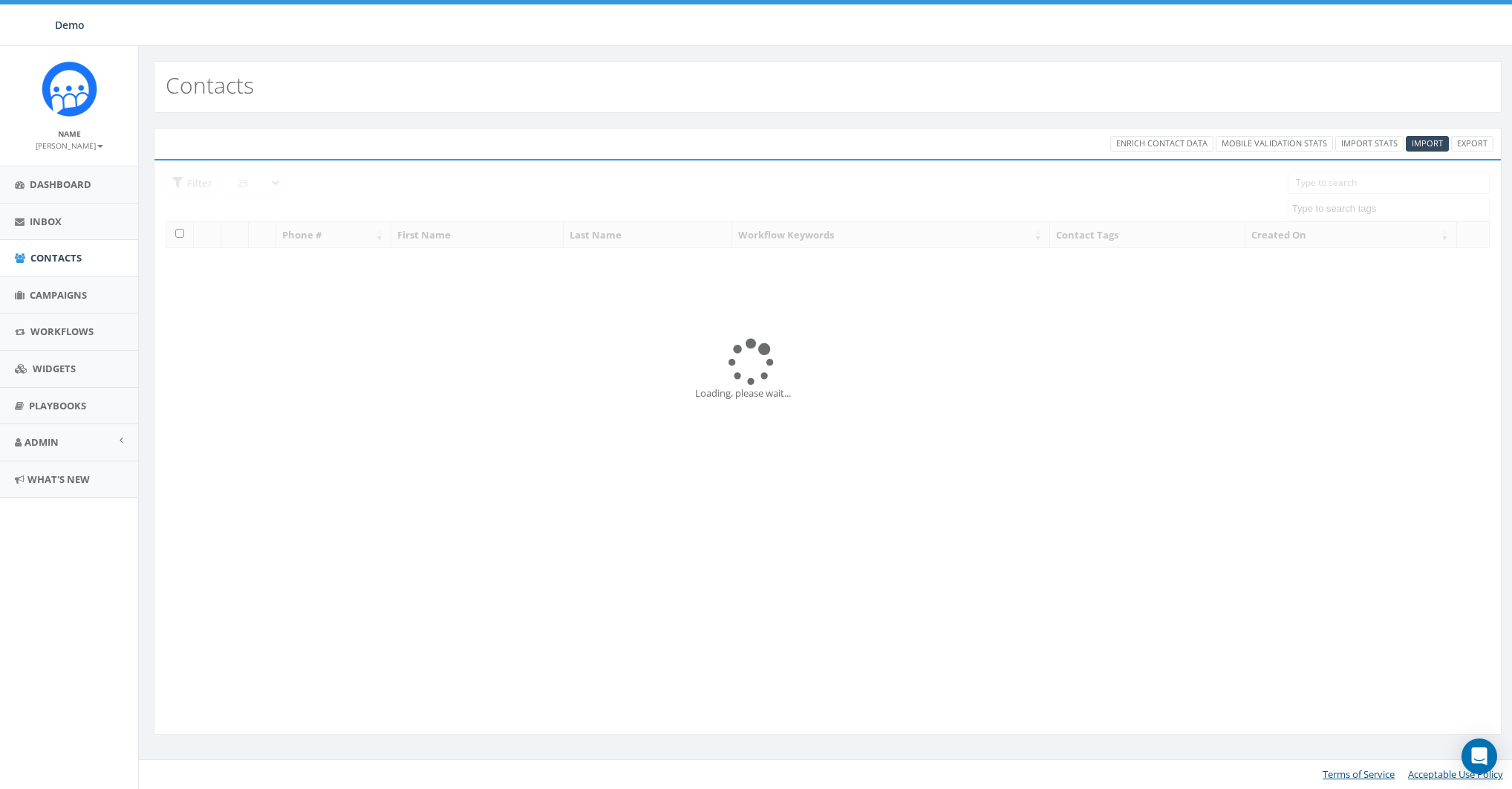
select select
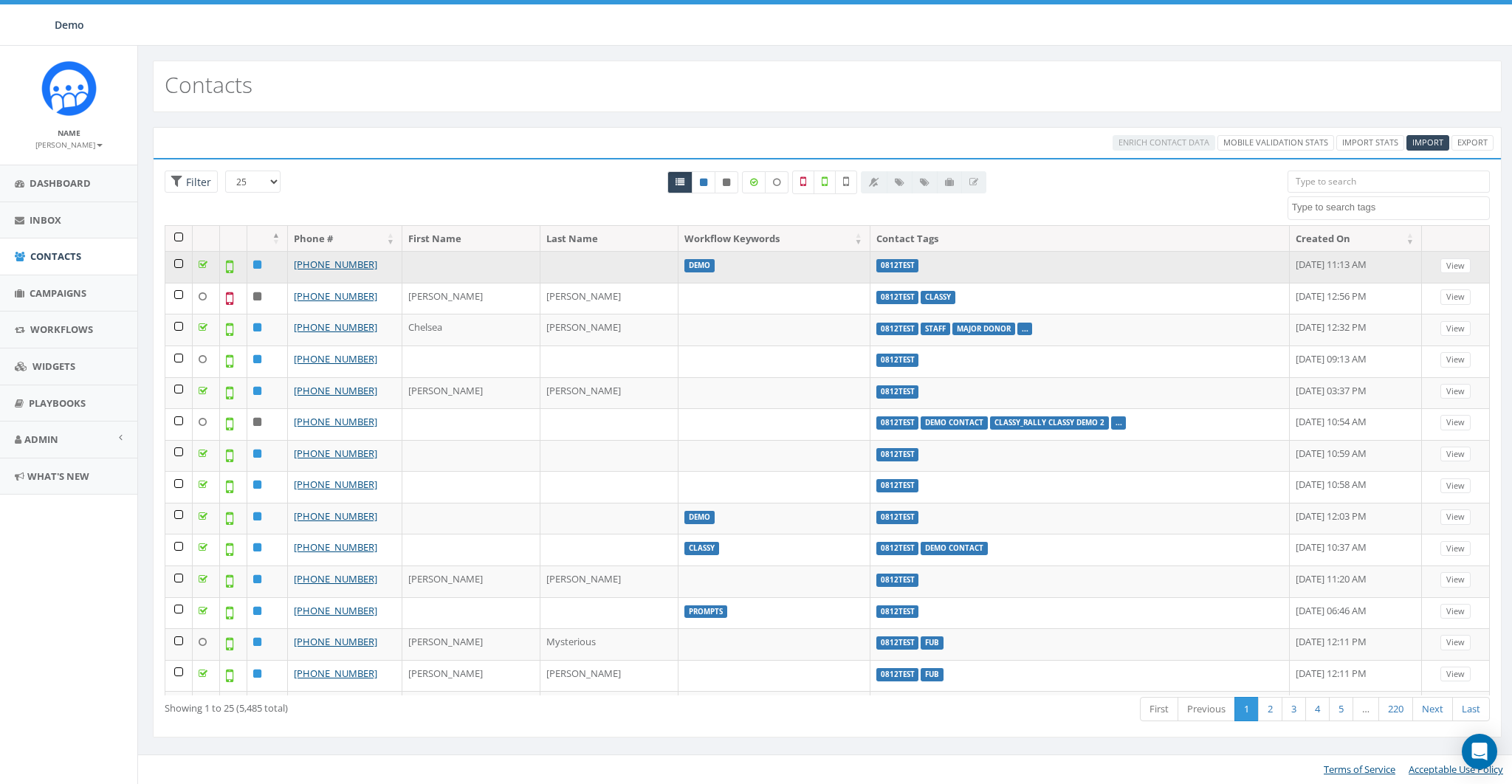
click at [684, 262] on label "Demo" at bounding box center [700, 266] width 31 height 14
click at [684, 265] on label "Demo" at bounding box center [700, 266] width 31 height 14
click at [350, 260] on link "[PHONE_NUMBER]" at bounding box center [336, 264] width 84 height 14
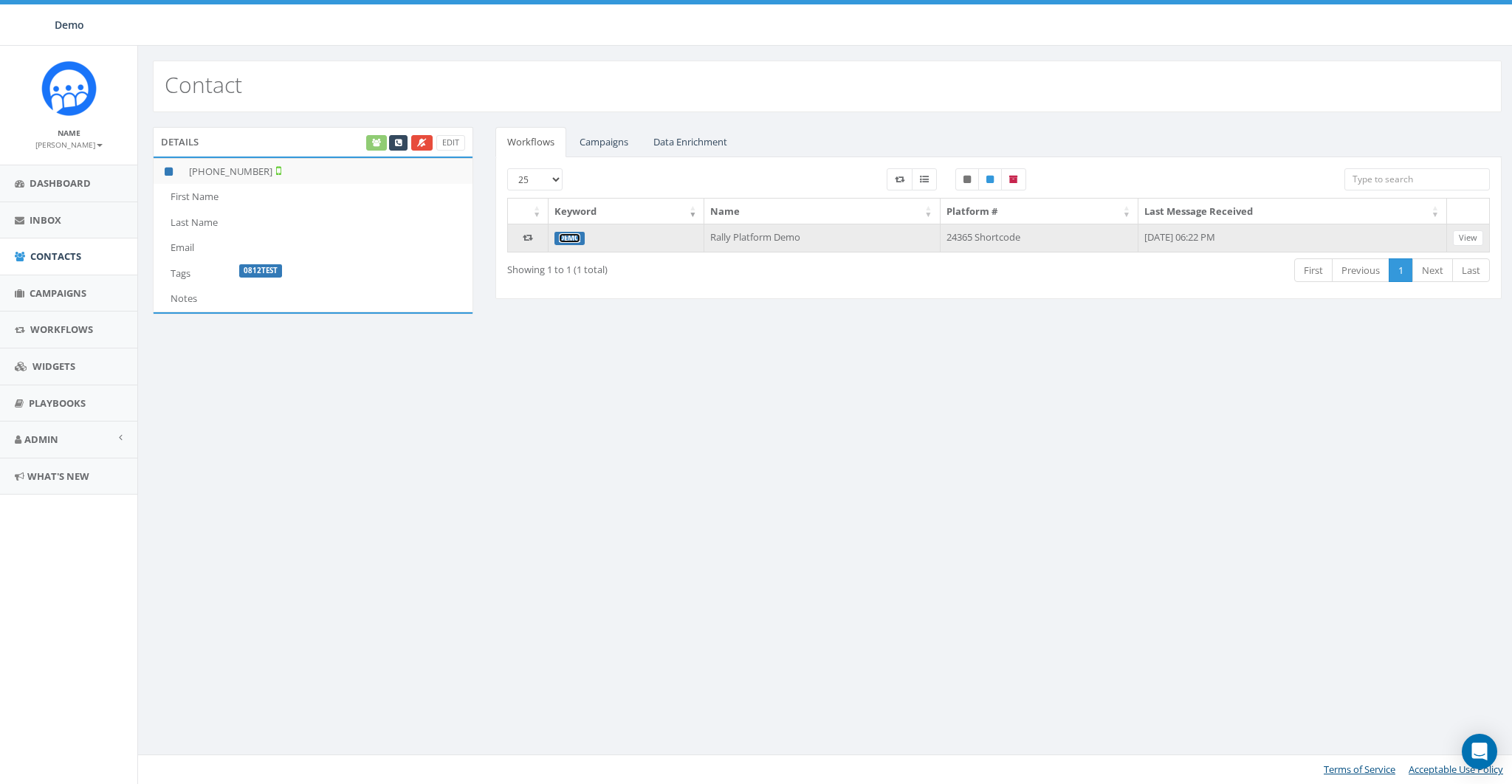
click at [570, 237] on link "Demo" at bounding box center [569, 238] width 22 height 10
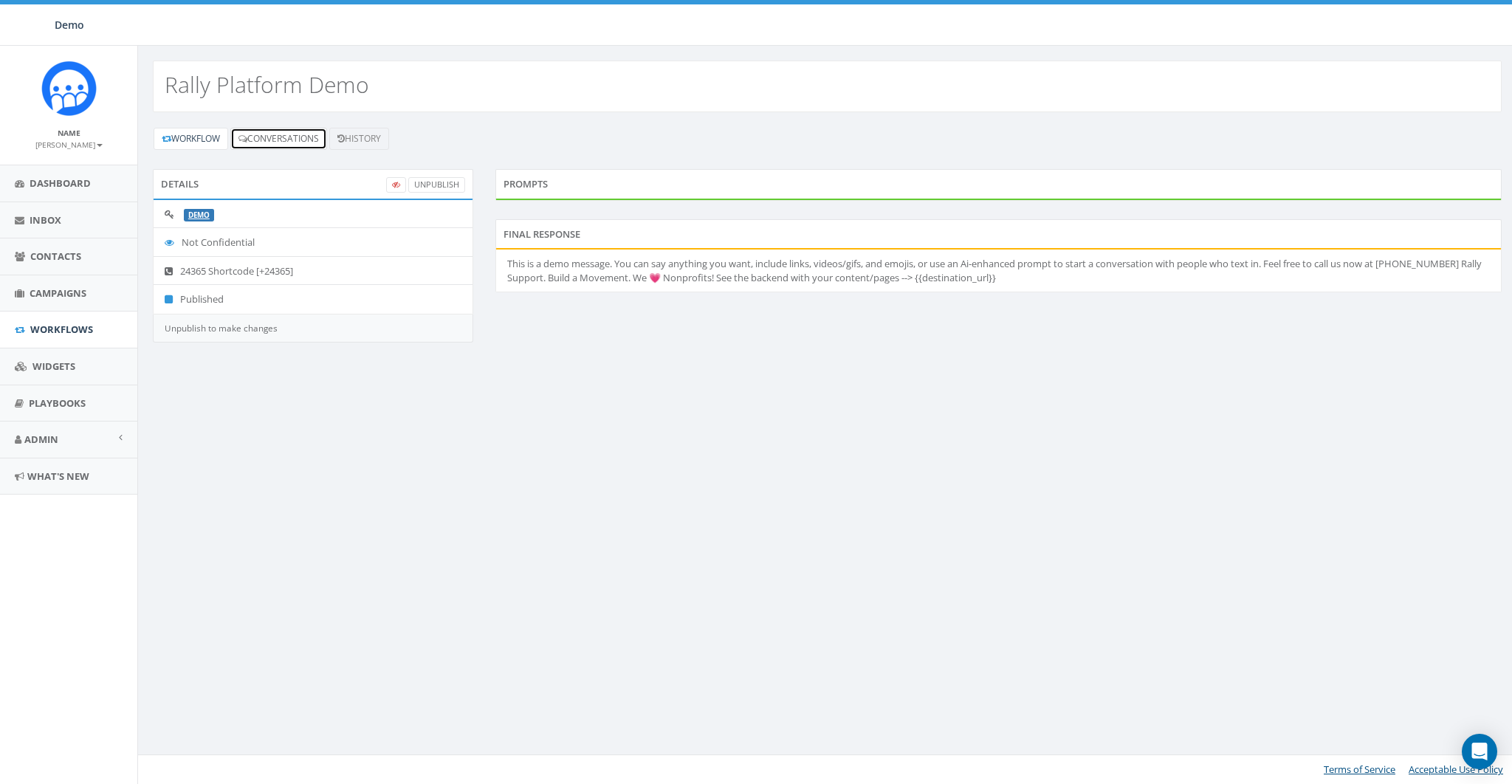
click at [295, 138] on link "Conversations" at bounding box center [279, 139] width 97 height 23
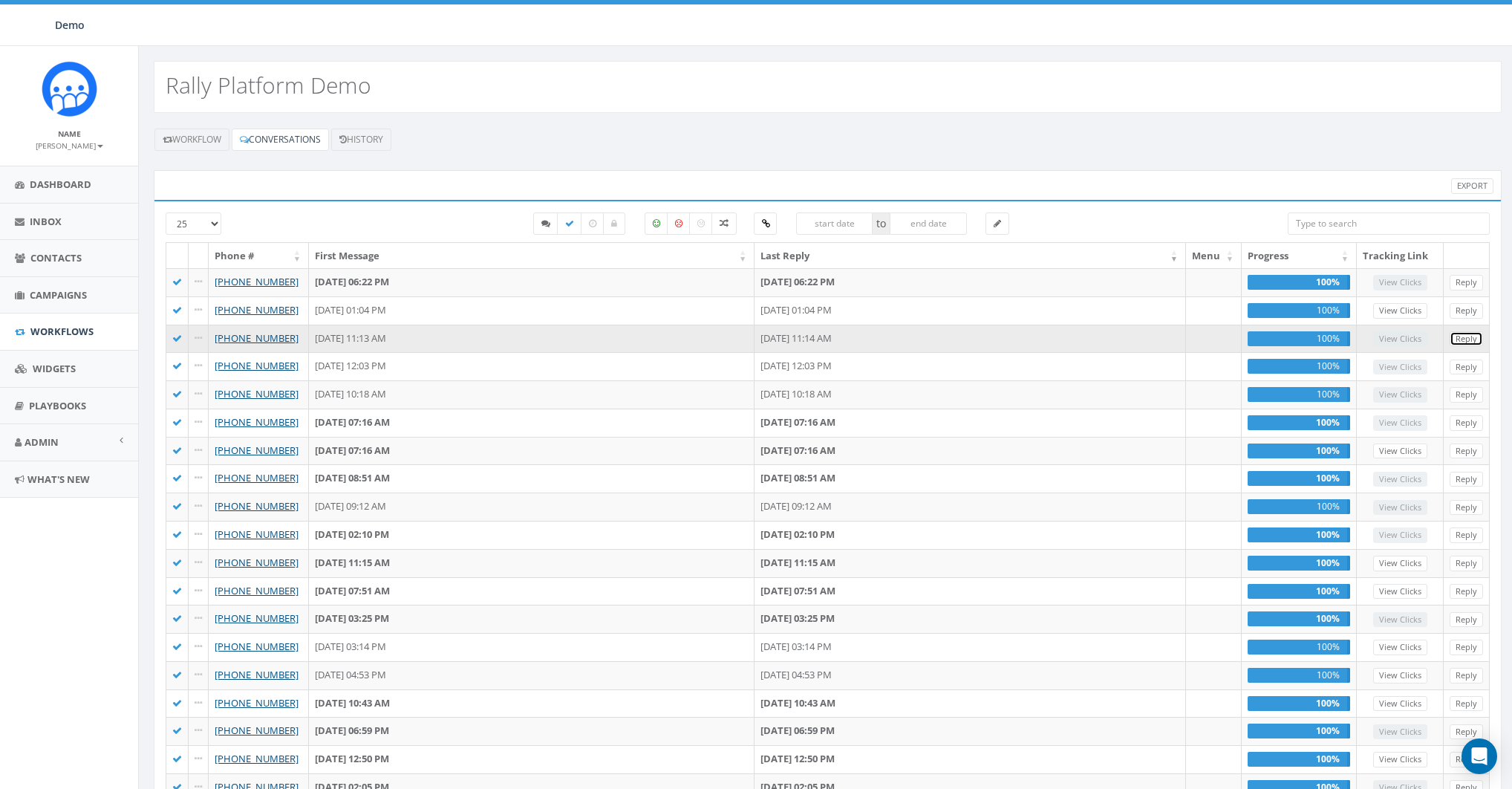
click at [1480, 335] on link "Reply" at bounding box center [1466, 339] width 33 height 15
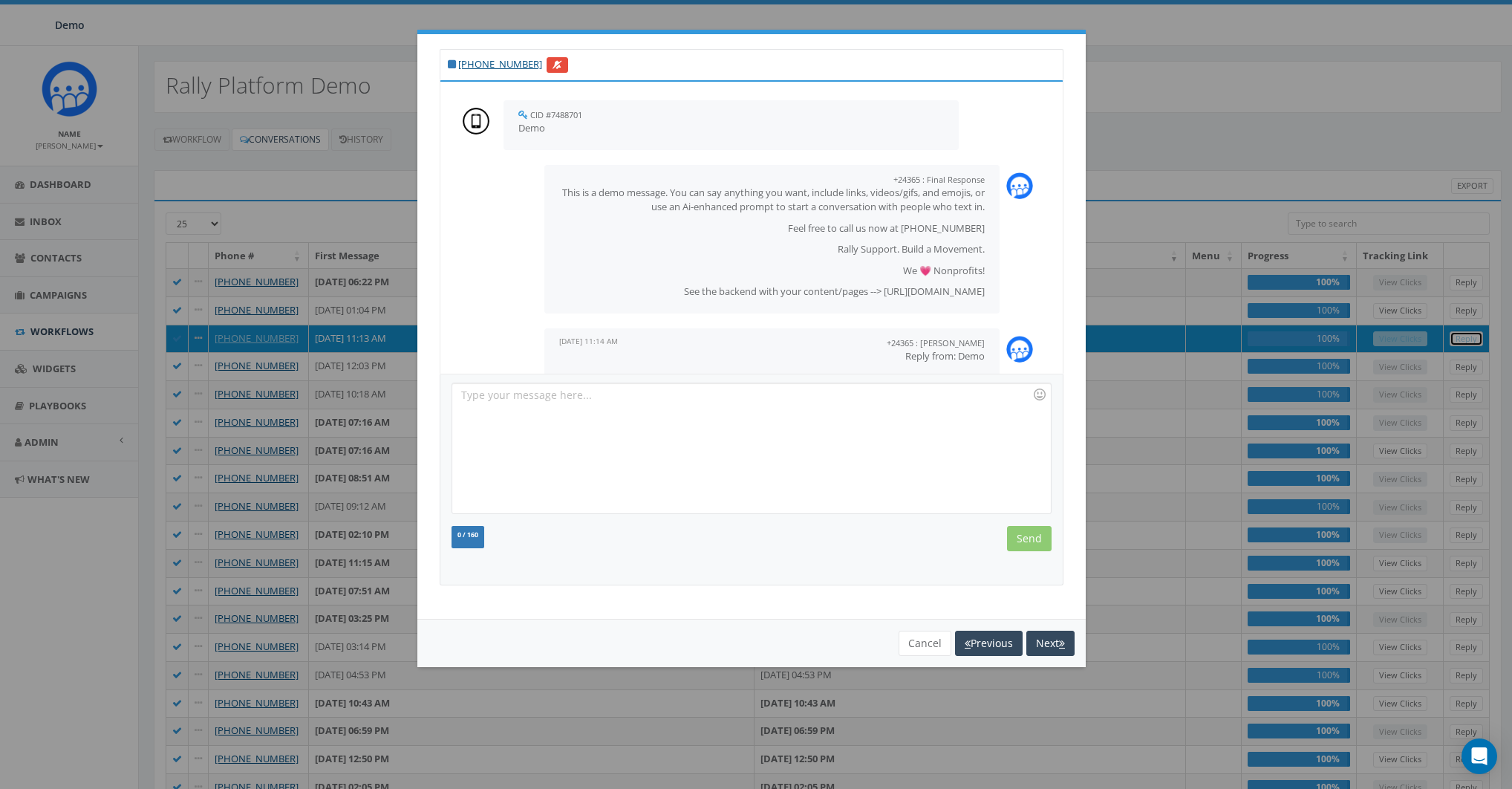
scroll to position [44, 0]
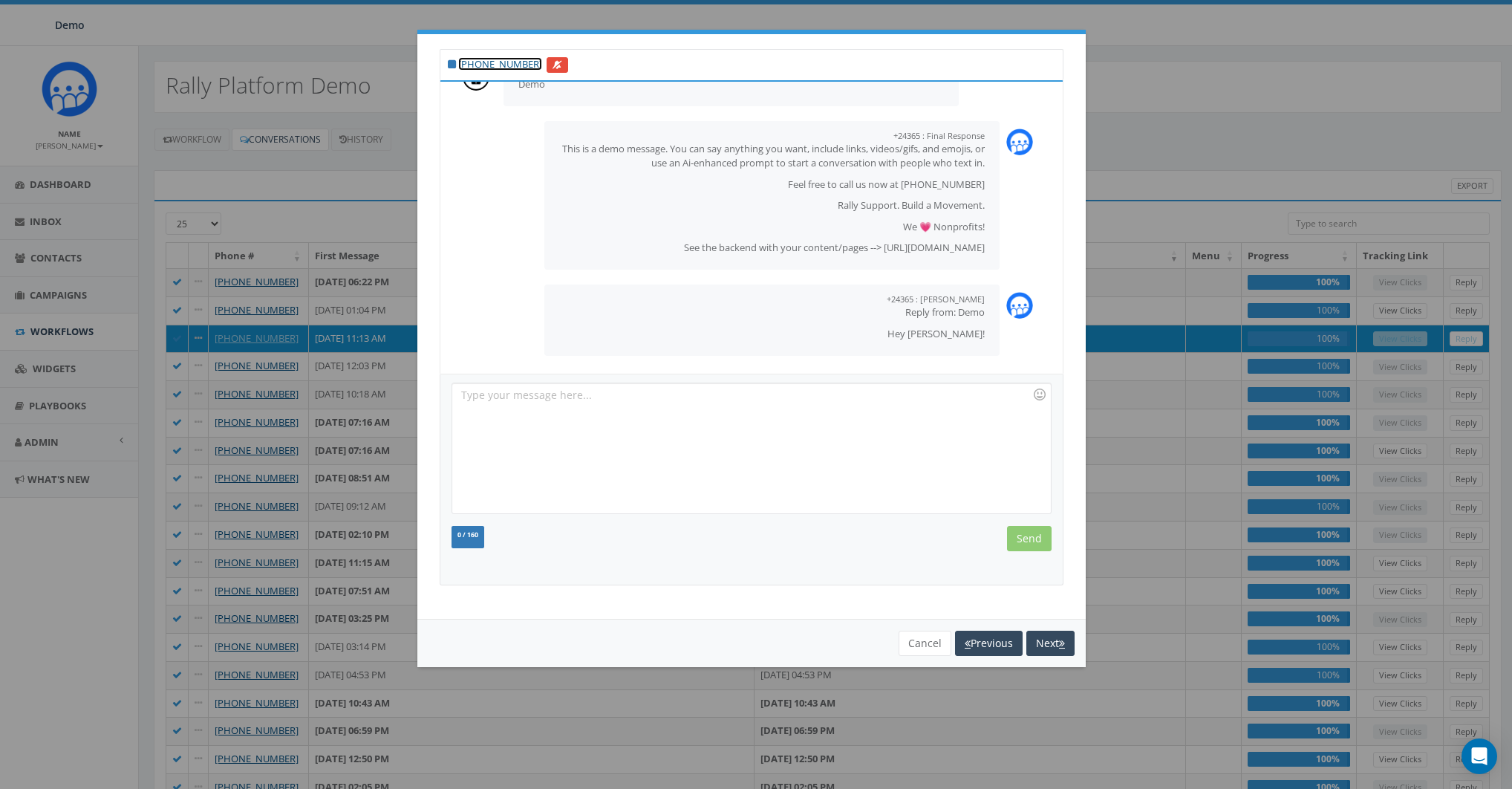
click at [492, 62] on link "+1 603-851-8372" at bounding box center [500, 64] width 84 height 14
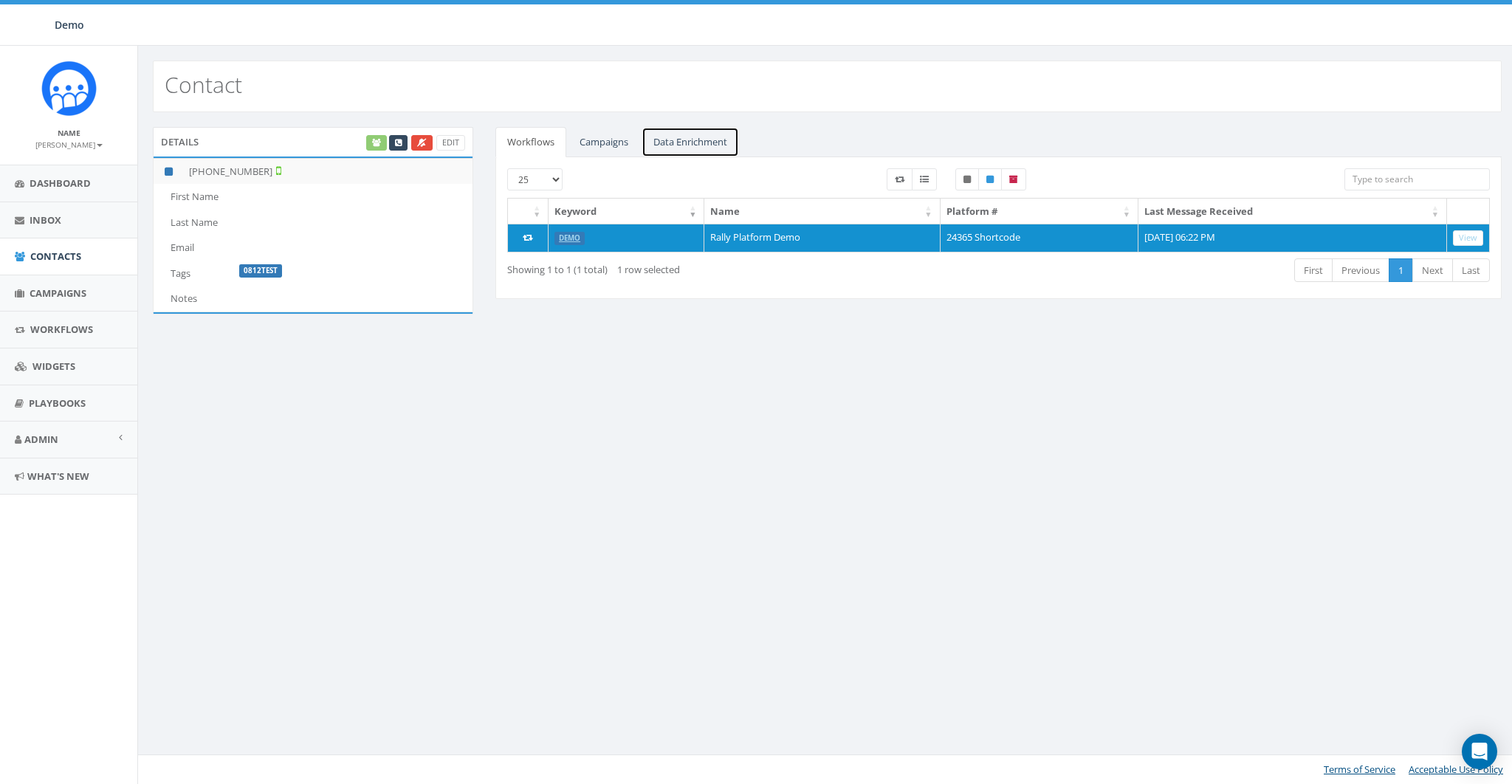
click at [700, 148] on link "Data Enrichment" at bounding box center [690, 142] width 97 height 31
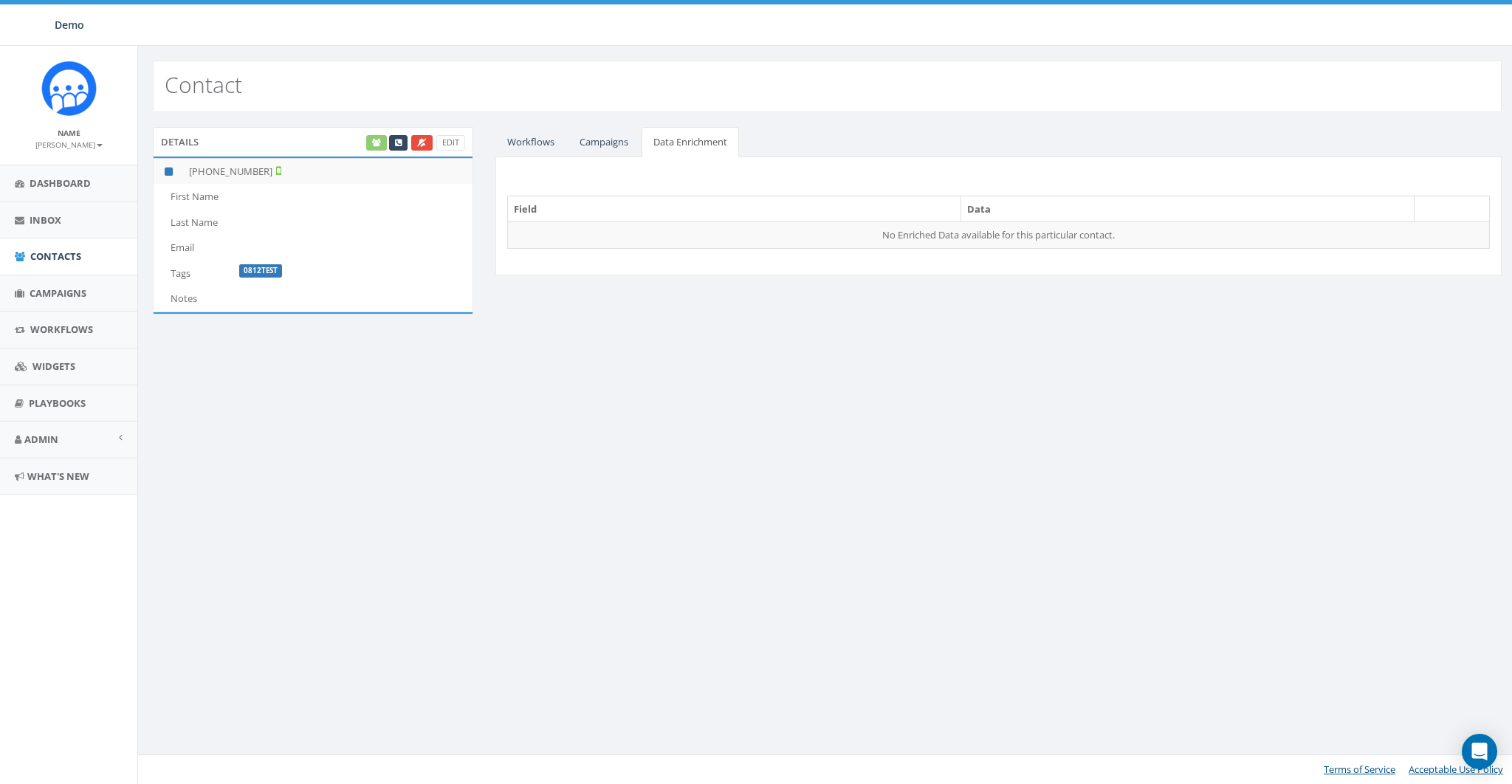
click at [380, 144] on div "Edit" at bounding box center [415, 142] width 101 height 15
click at [621, 360] on div "Contact Details Edit +1 603-851-8372 First Name Last Name Email Tags 0812test N…" at bounding box center [827, 415] width 1379 height 738
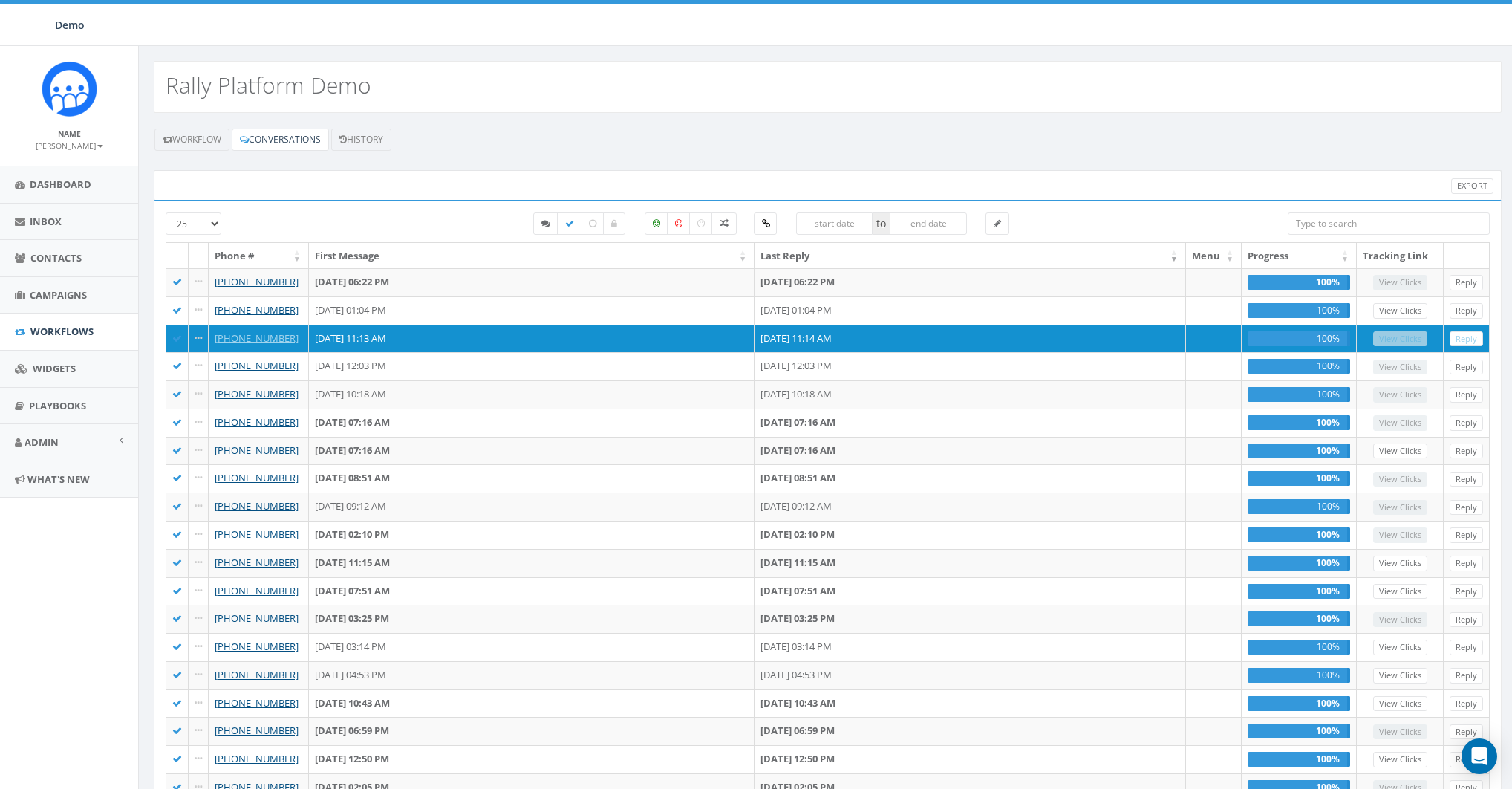
click at [570, 137] on div "Workflow Conversations History" at bounding box center [828, 139] width 1348 height 23
click at [49, 333] on span "Workflows" at bounding box center [62, 331] width 63 height 14
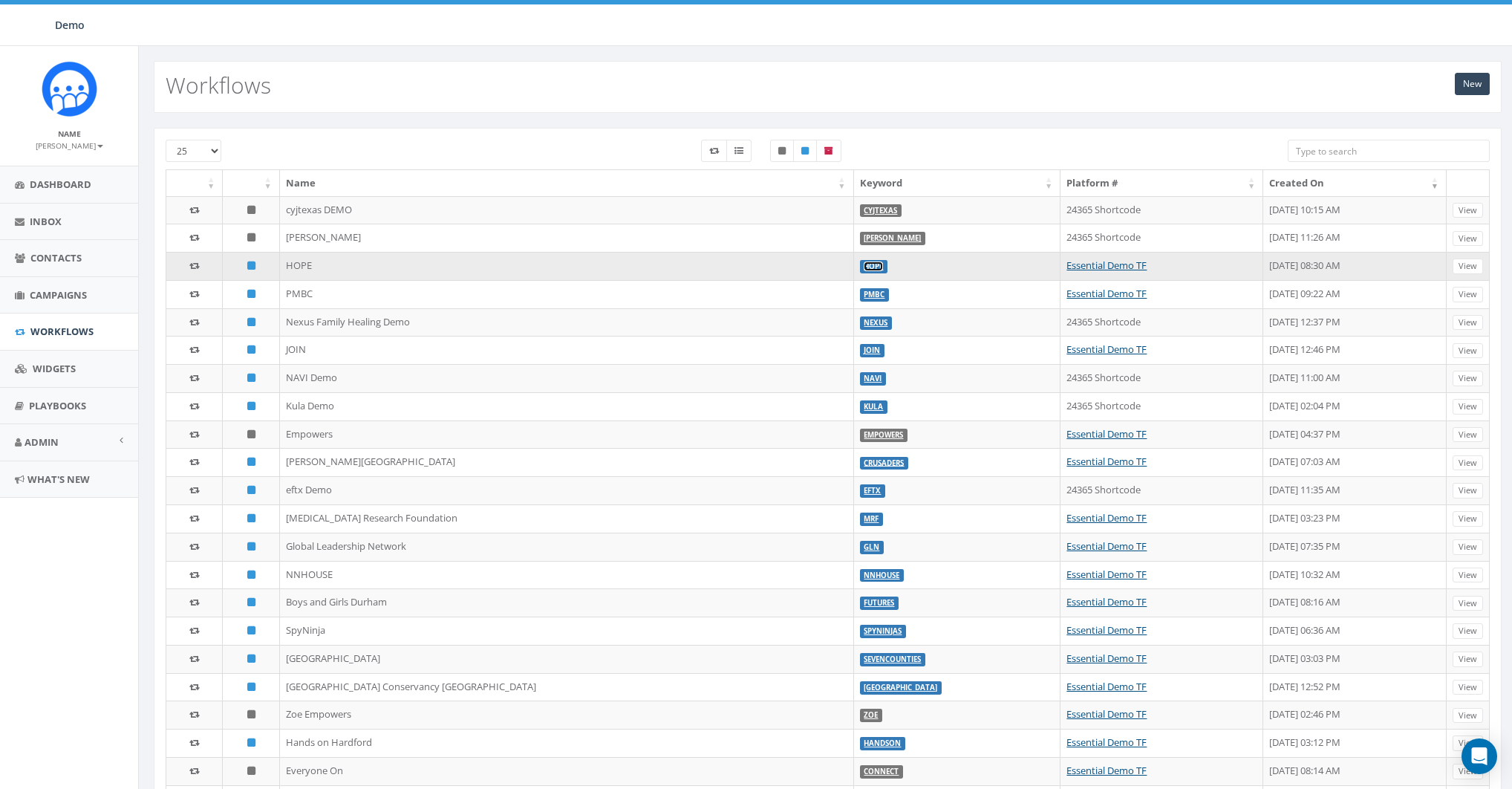
click at [863, 264] on link "HOPE" at bounding box center [873, 267] width 19 height 10
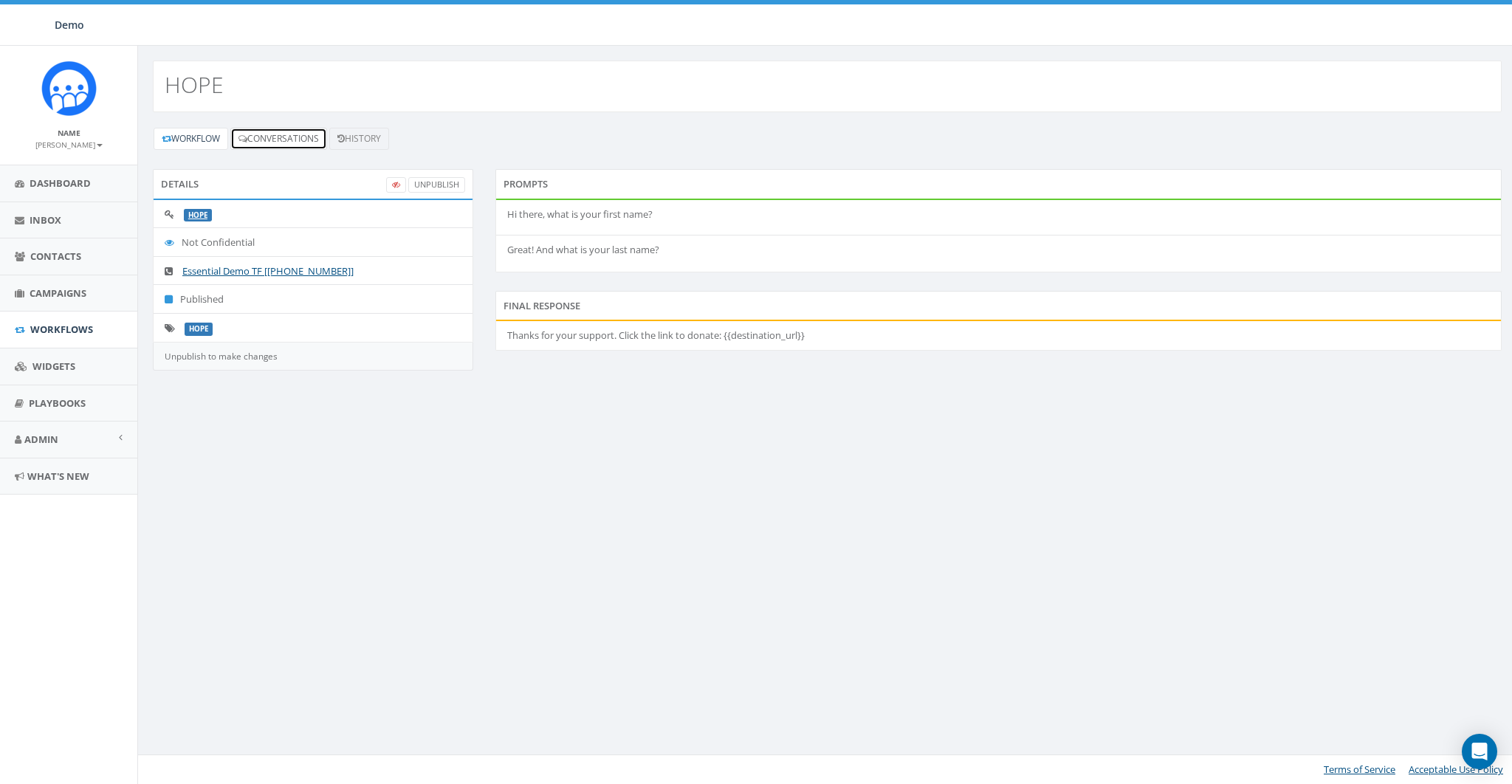
click at [282, 144] on link "Conversations" at bounding box center [279, 139] width 97 height 23
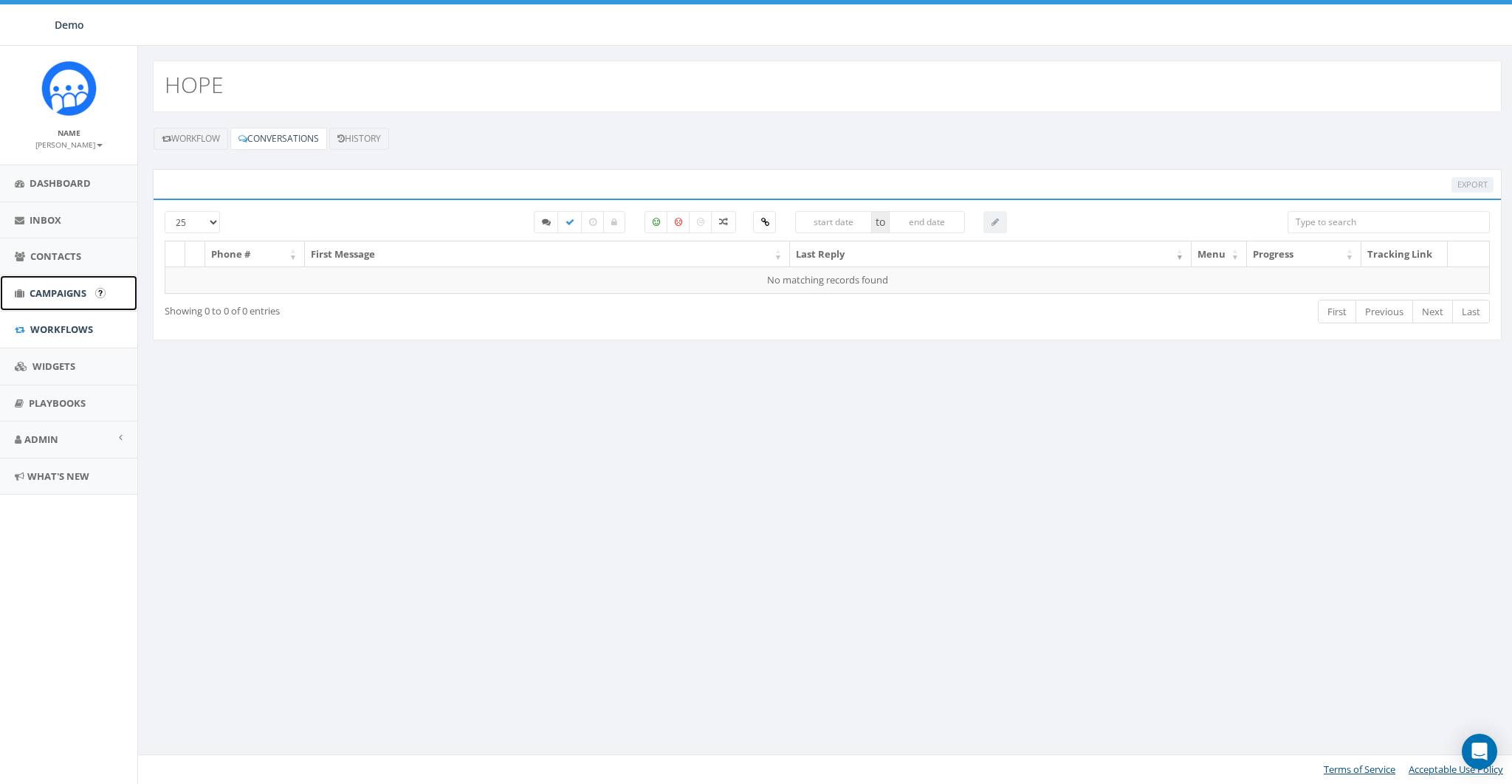
click at [56, 287] on span "Campaigns" at bounding box center [58, 293] width 57 height 14
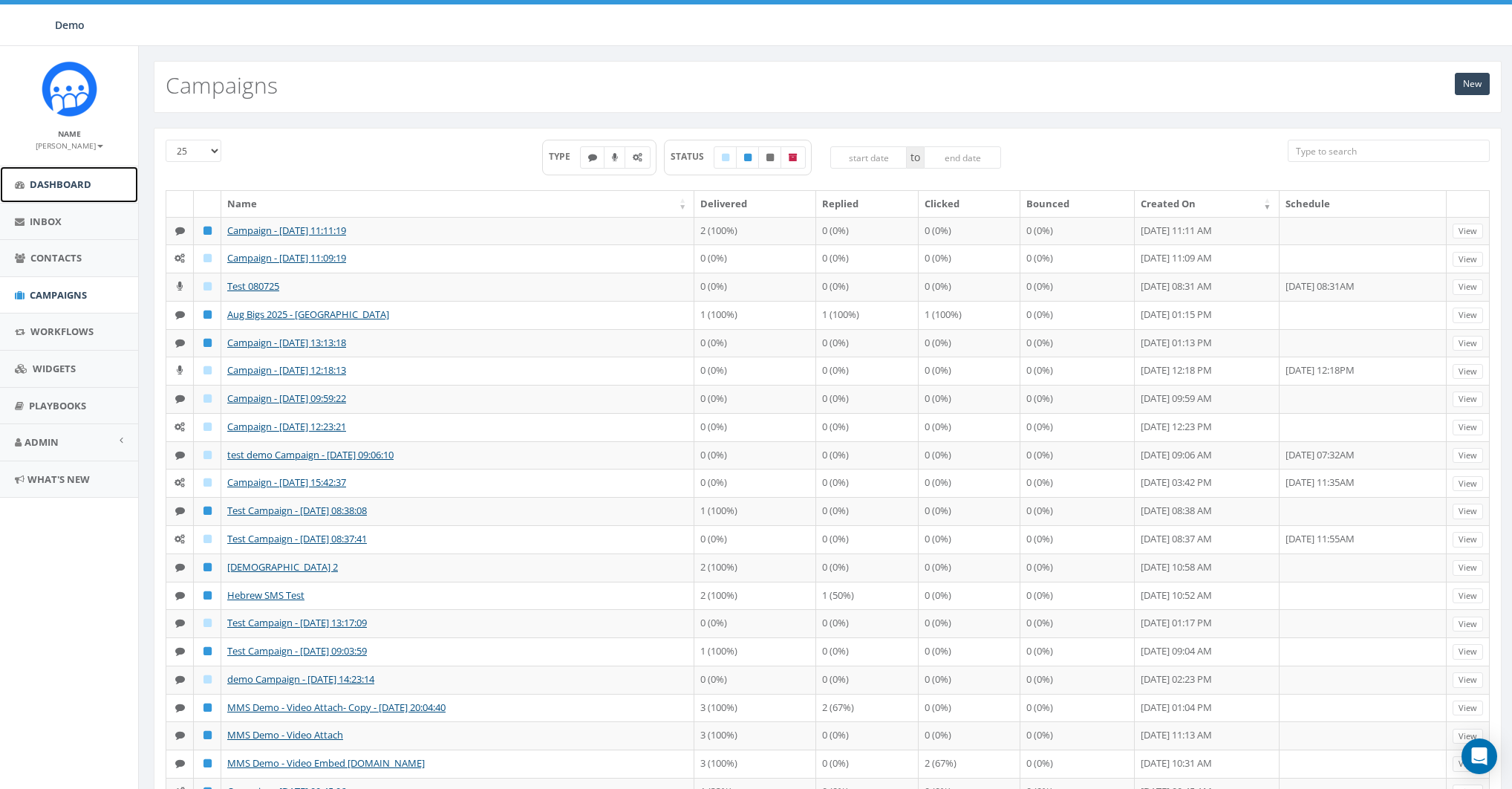
click at [34, 190] on span "Dashboard" at bounding box center [61, 184] width 62 height 14
